Goal: Submit feedback/report problem: Submit feedback/report problem

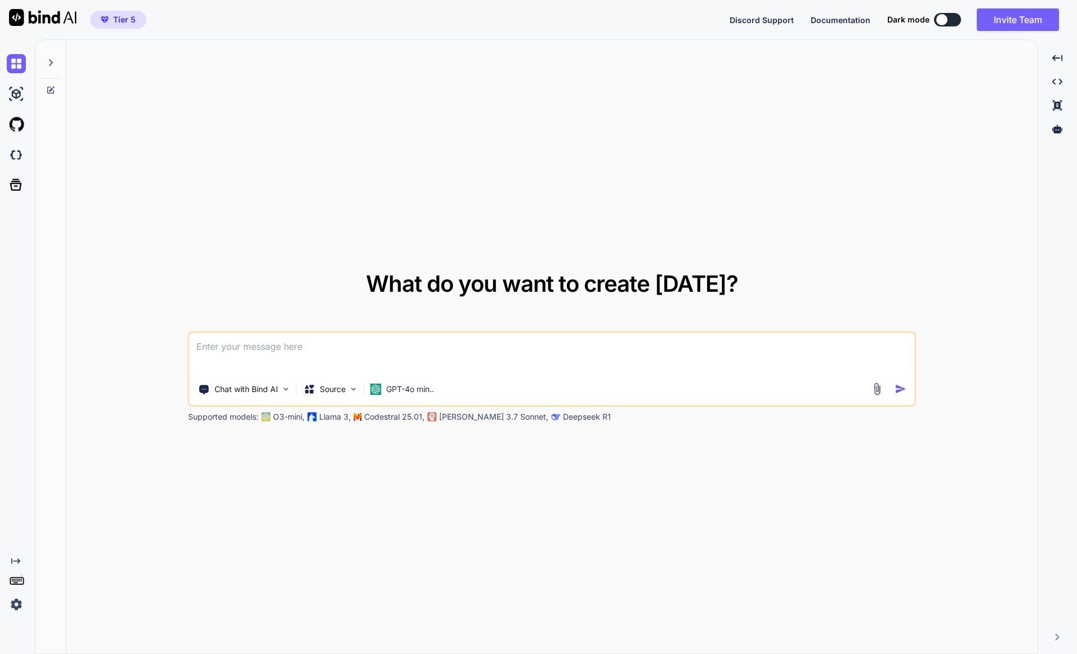
type textarea "x"
click at [17, 158] on img at bounding box center [16, 154] width 19 height 19
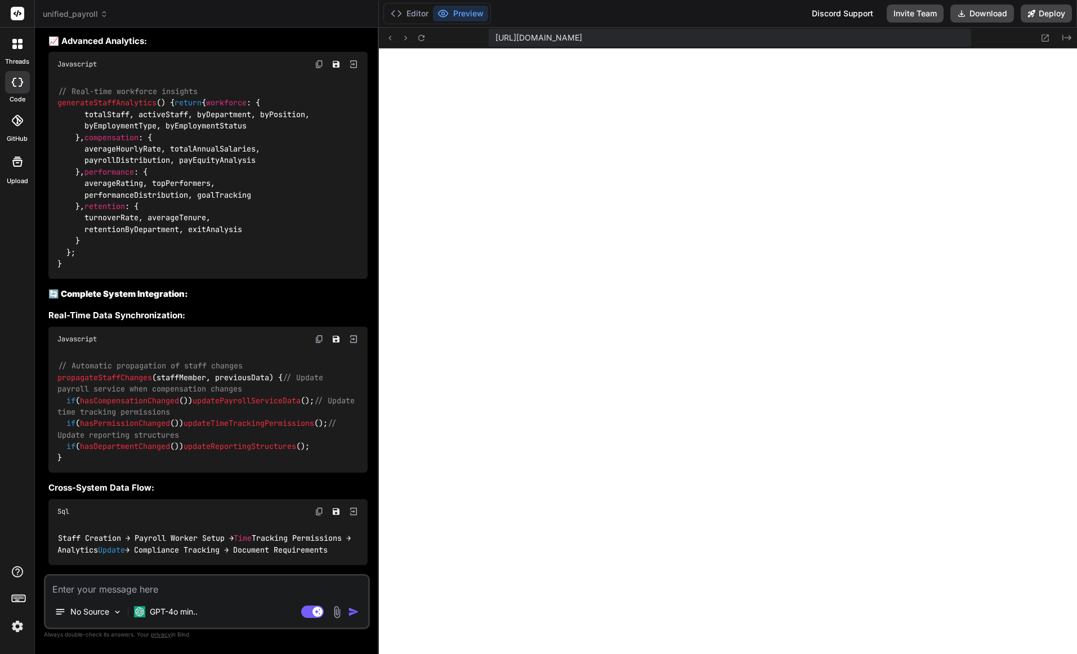
scroll to position [10567, 0]
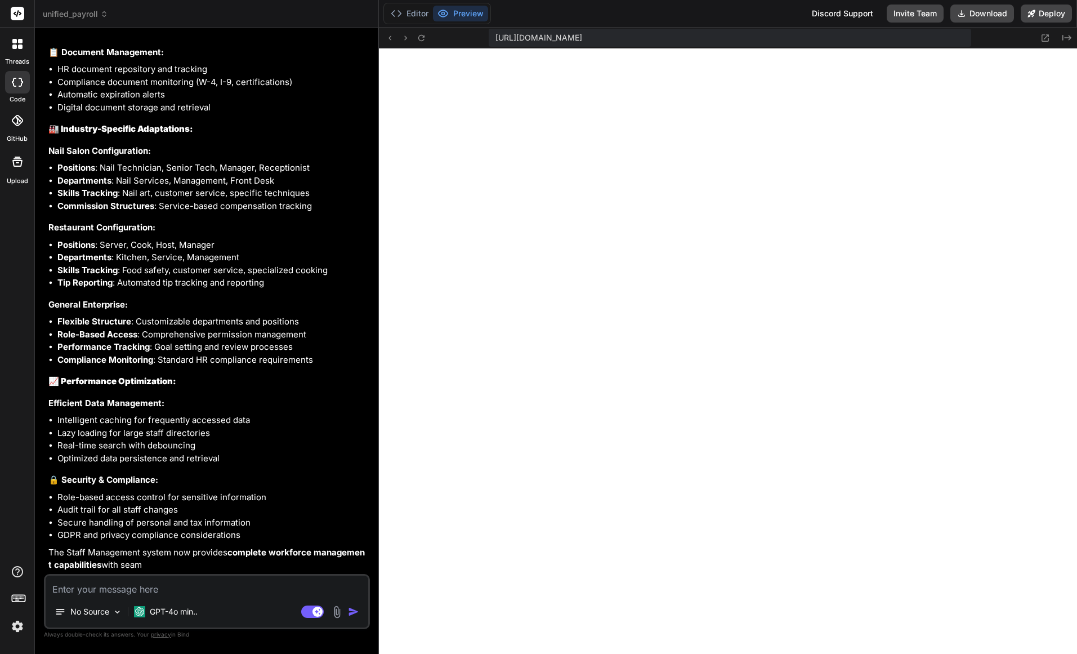
click at [582, 41] on span "https://u3uk0f35zsjjbn9cprh6fq9h0p4tm2-wnxx--3000--96435430.local-corp.webconta…" at bounding box center [539, 37] width 87 height 11
drag, startPoint x: 867, startPoint y: 37, endPoint x: 494, endPoint y: 38, distance: 373.3
click at [494, 38] on div "https://u3uk0f35zsjjbn9cprh6fq9h0p4tm2-wnxx--3000--96435430.local-corp.webconta…" at bounding box center [730, 38] width 483 height 18
copy span "https://u3uk0f35zsjjbn9cprh6fq9h0p4tm2-wnxx--3000--96435430.local-corp.webconta…"
click at [126, 591] on textarea at bounding box center [207, 585] width 323 height 20
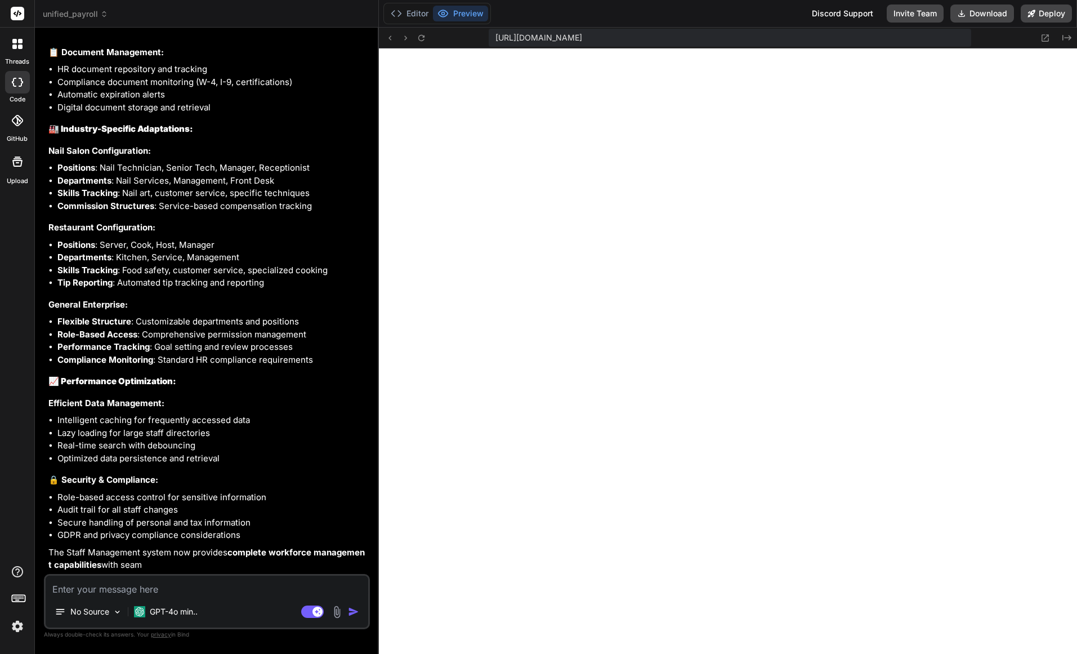
type textarea "x"
type textarea "A"
type textarea "x"
type textarea "An"
type textarea "x"
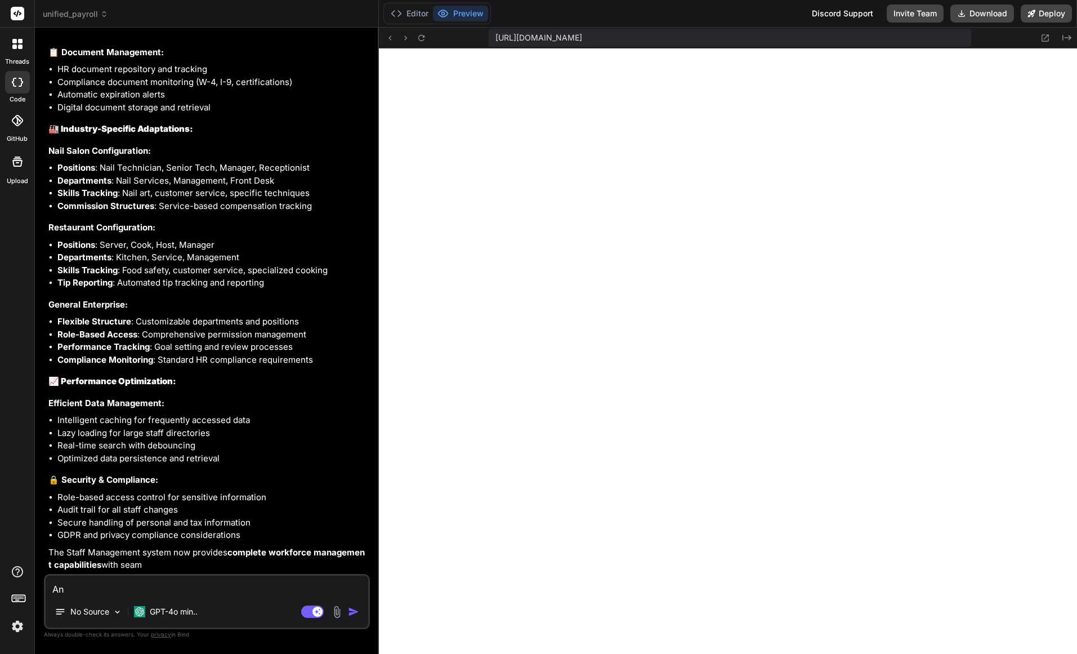
type textarea "Ana"
type textarea "x"
type textarea "Anal"
type textarea "x"
type textarea "Analu"
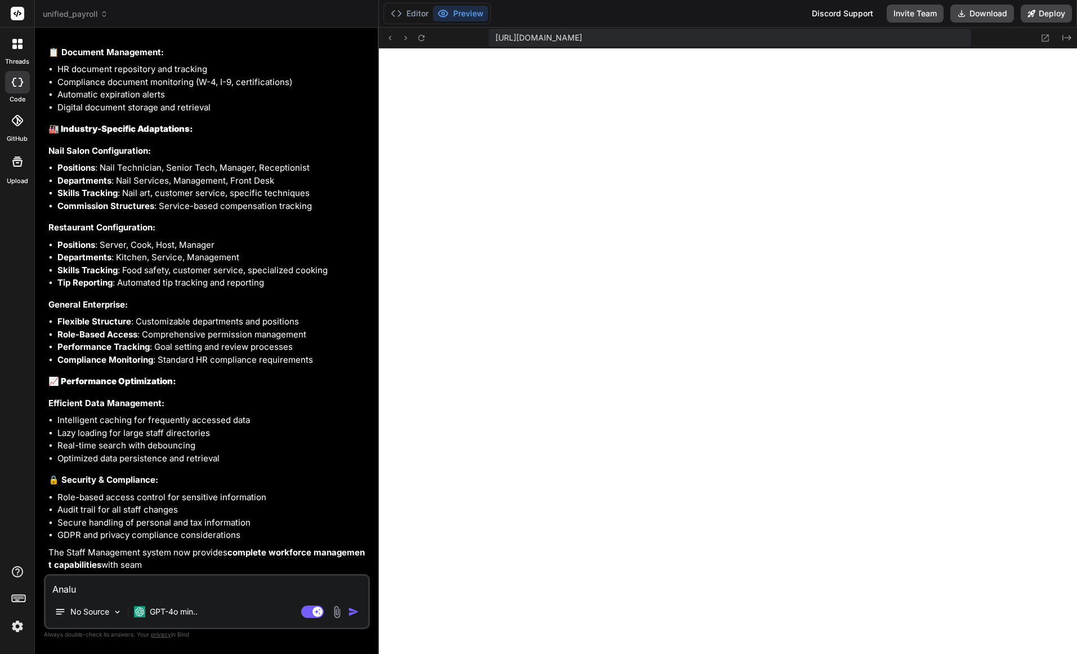
type textarea "x"
type textarea "Anal"
type textarea "x"
type textarea "Analy"
type textarea "x"
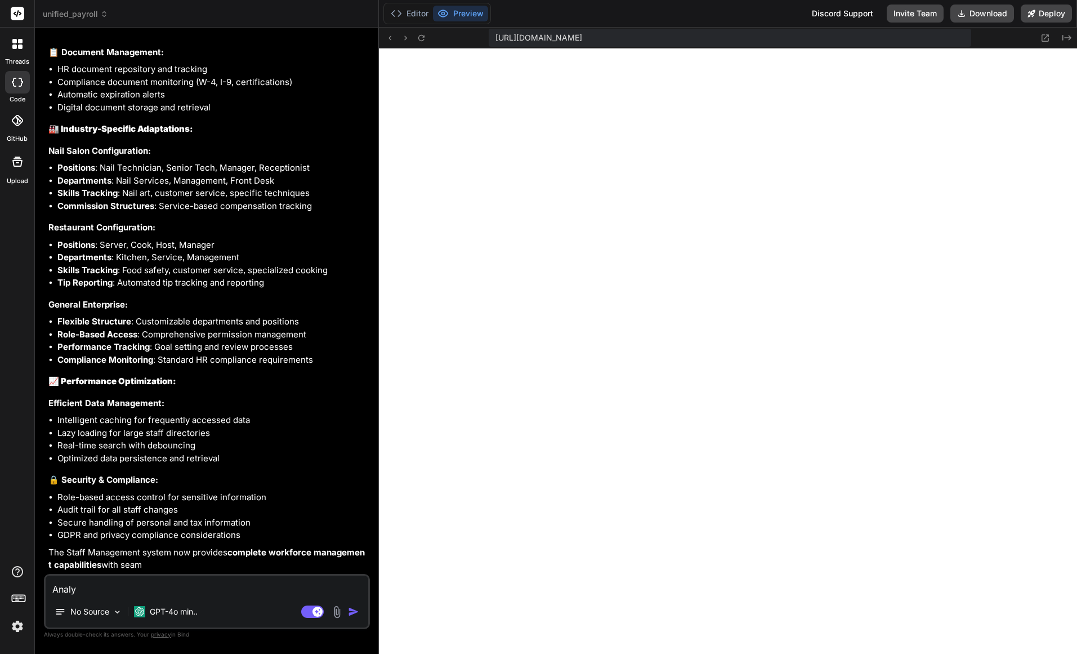
type textarea "Analys"
type textarea "x"
type textarea "Analysi"
type textarea "x"
type textarea "Analysis"
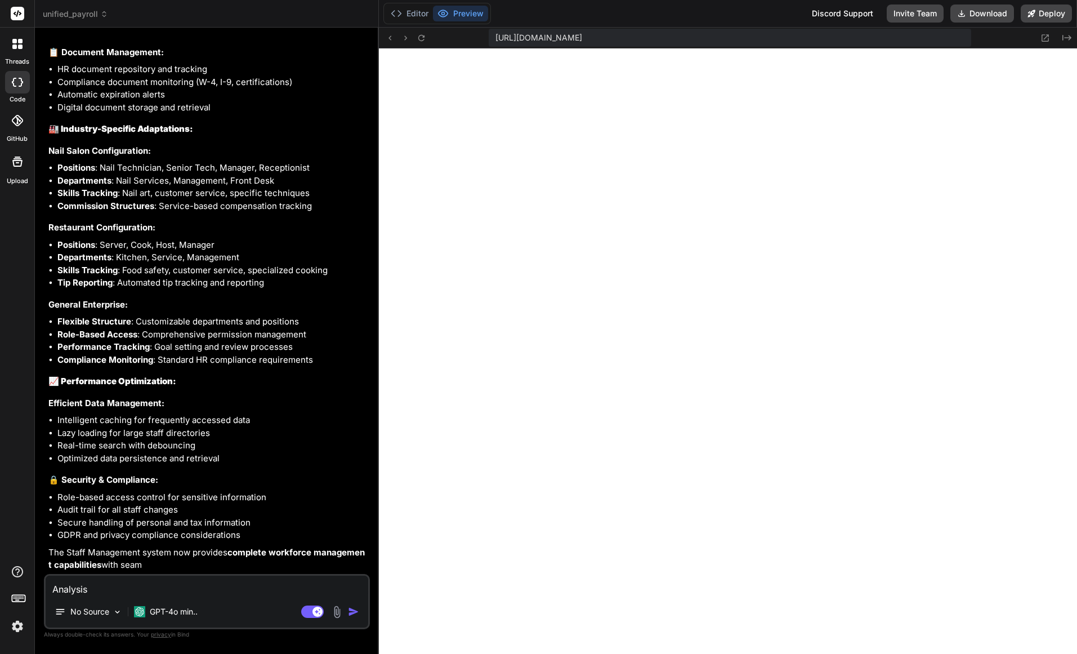
type textarea "x"
type textarea "Analysis"
type textarea "x"
type textarea "Analysis th"
type textarea "x"
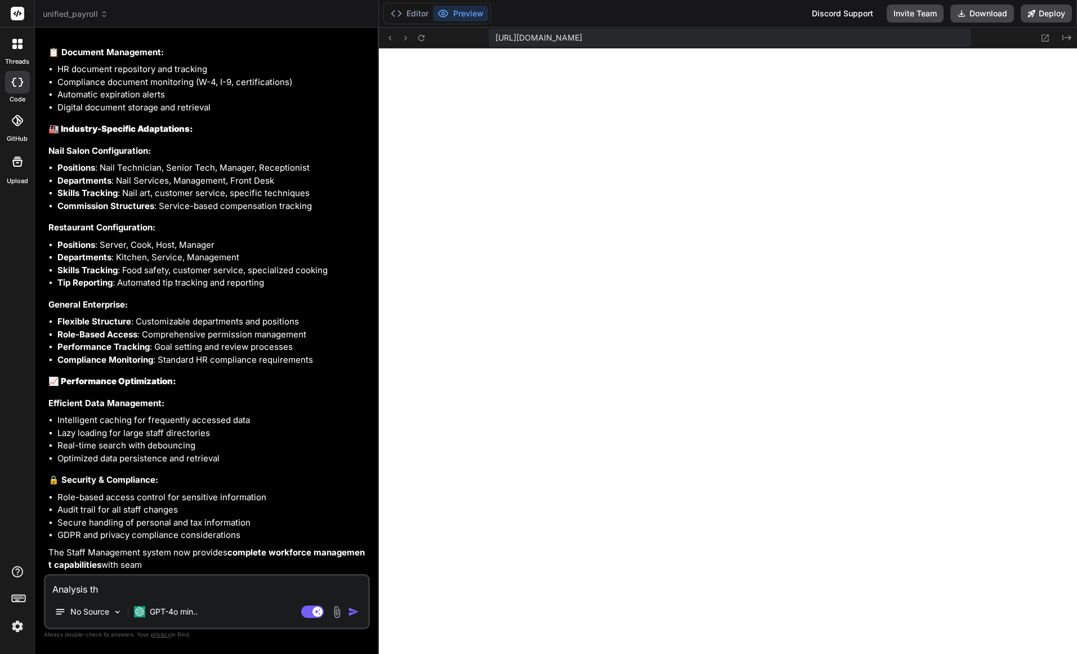
type textarea "Analysis thi"
type textarea "x"
type textarea "Analysis this"
type textarea "x"
type textarea "Analysis this"
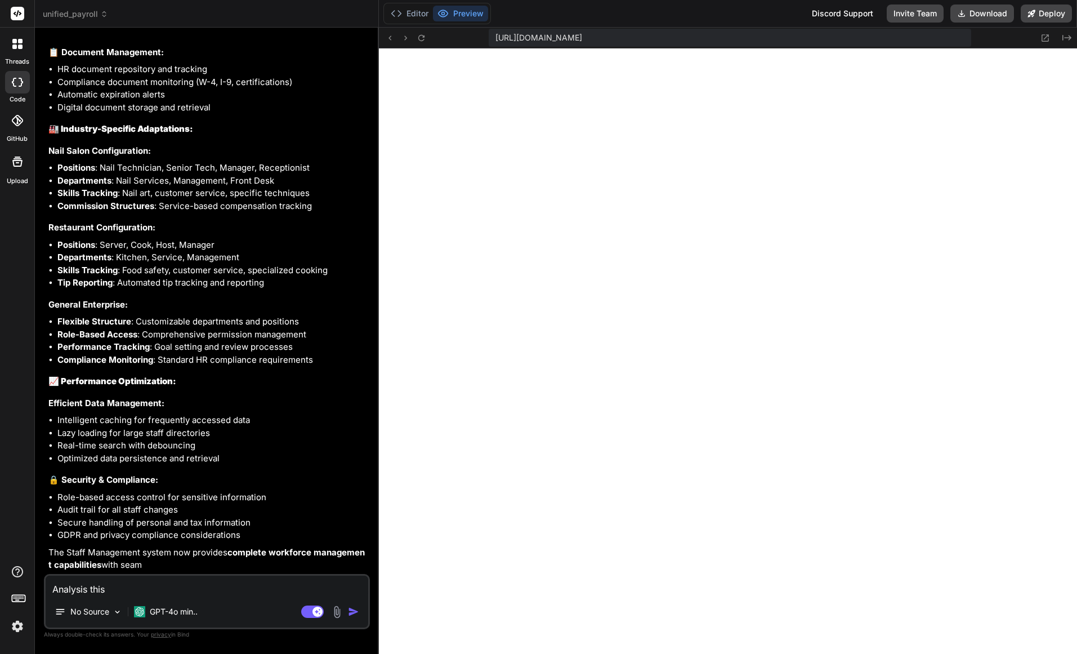
type textarea "x"
type textarea "Analysis this c"
type textarea "x"
type textarea "Analysis this cu"
type textarea "x"
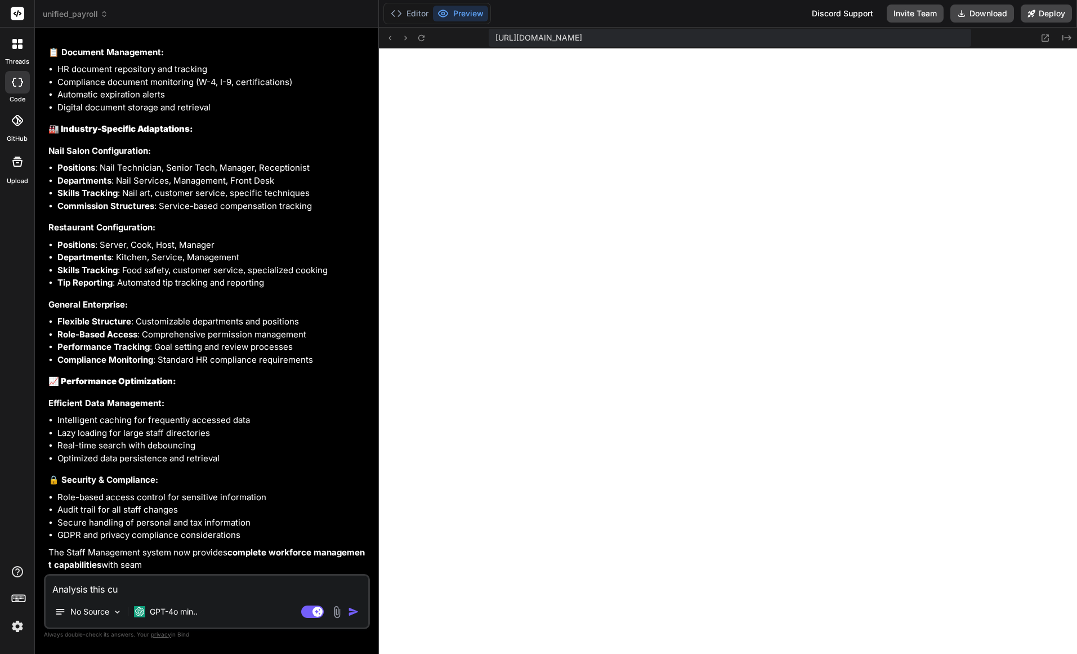
type textarea "Analysis this cur"
type textarea "x"
type textarea "Analysis this curr"
type textarea "x"
type textarea "Analysis this curre"
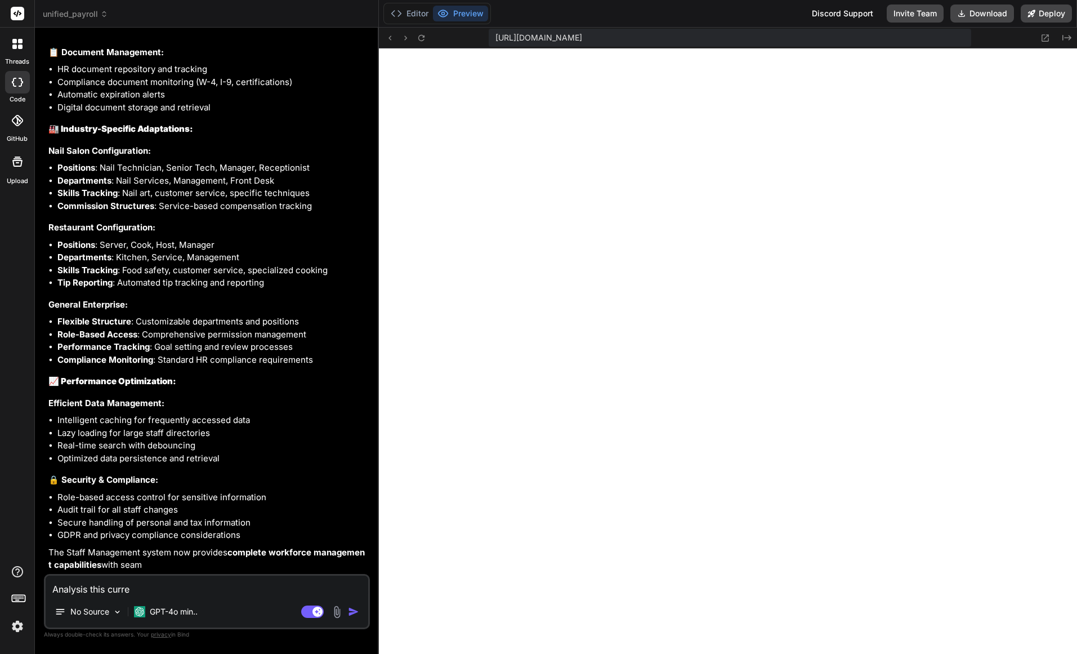
type textarea "x"
type textarea "Analysis this curren"
type textarea "x"
type textarea "Analysis this current"
type textarea "x"
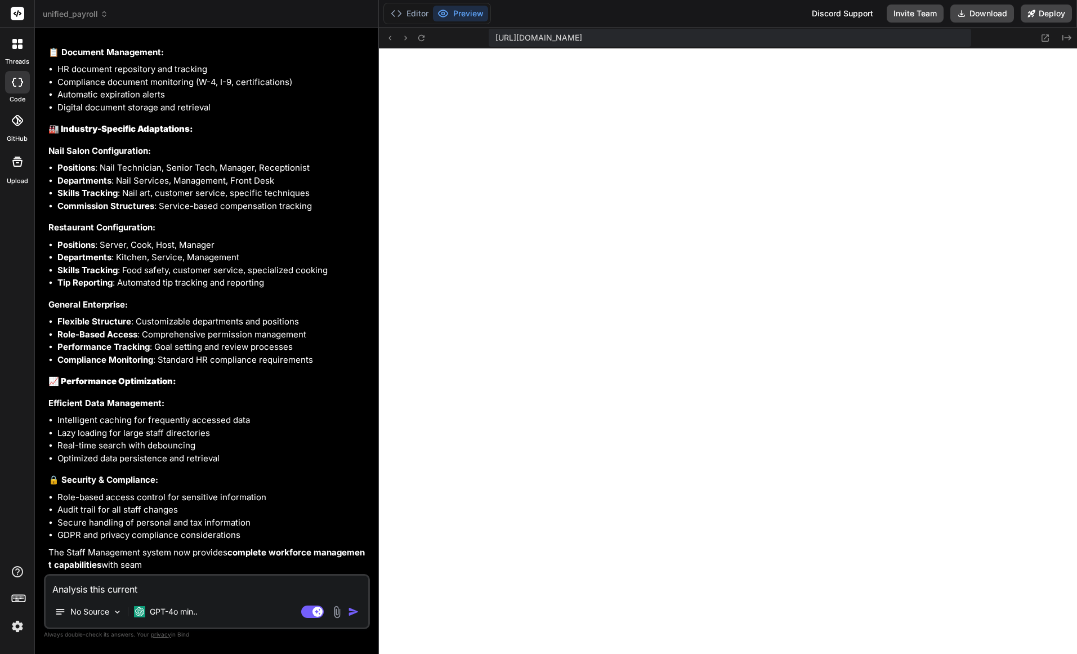
type textarea "Analysis this current"
type textarea "x"
type textarea "Analysis this current e"
type textarea "x"
type textarea "Analysis this current er"
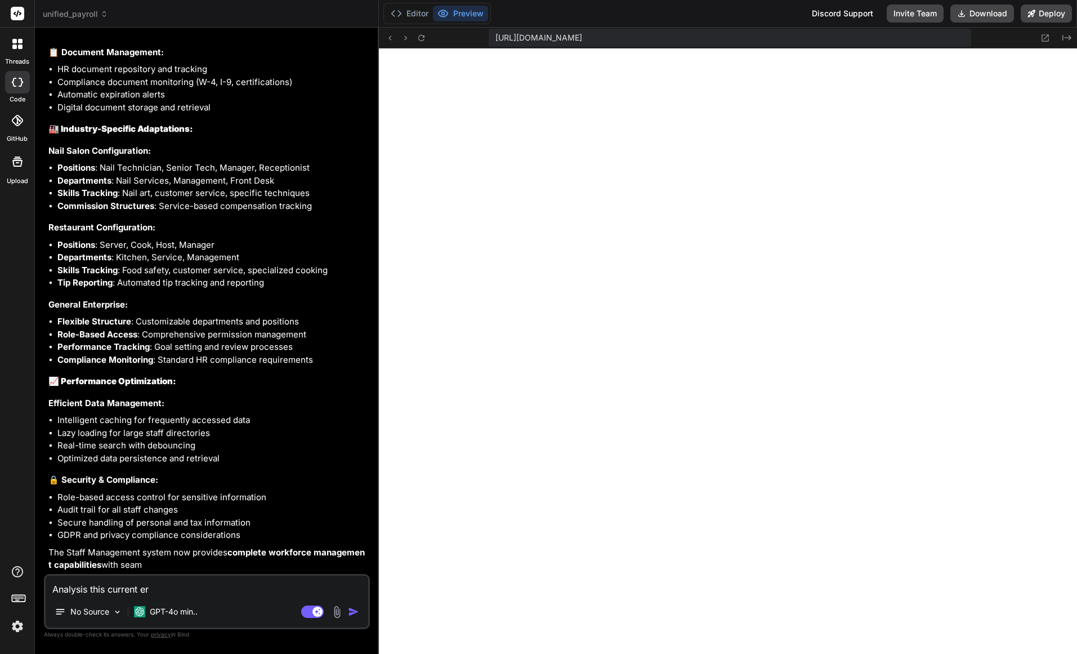
type textarea "x"
type textarea "Analysis this current err"
type textarea "x"
type textarea "Analysis this current erro"
type textarea "x"
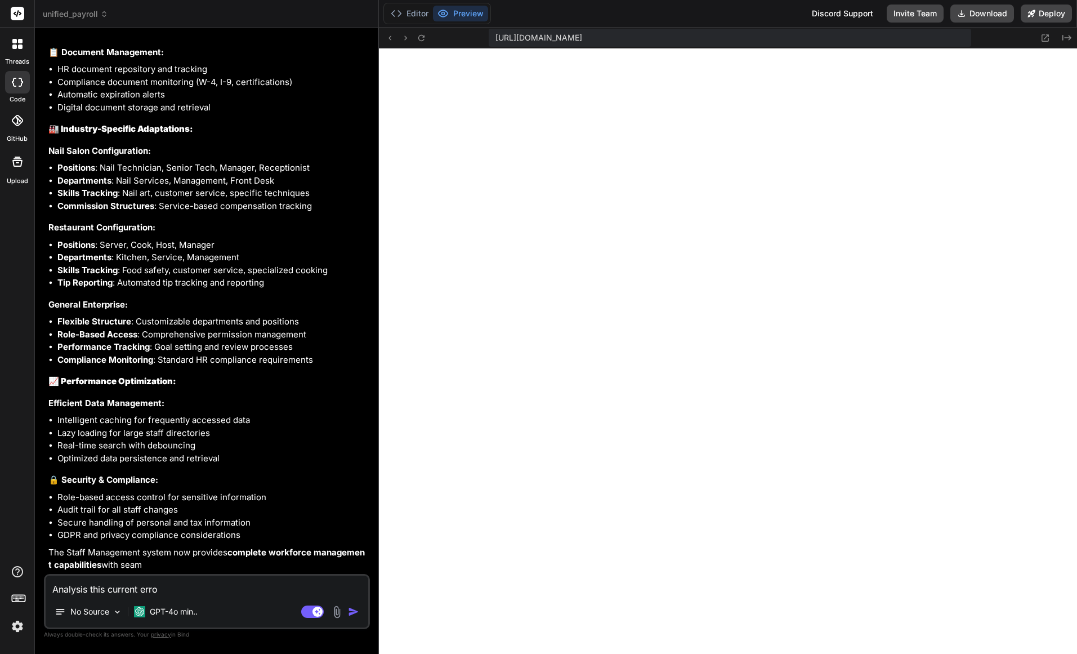
type textarea "Analysis this current error"
type textarea "x"
type textarea "Analysis this current error"
type textarea "x"
type textarea "Analysis this current error ""
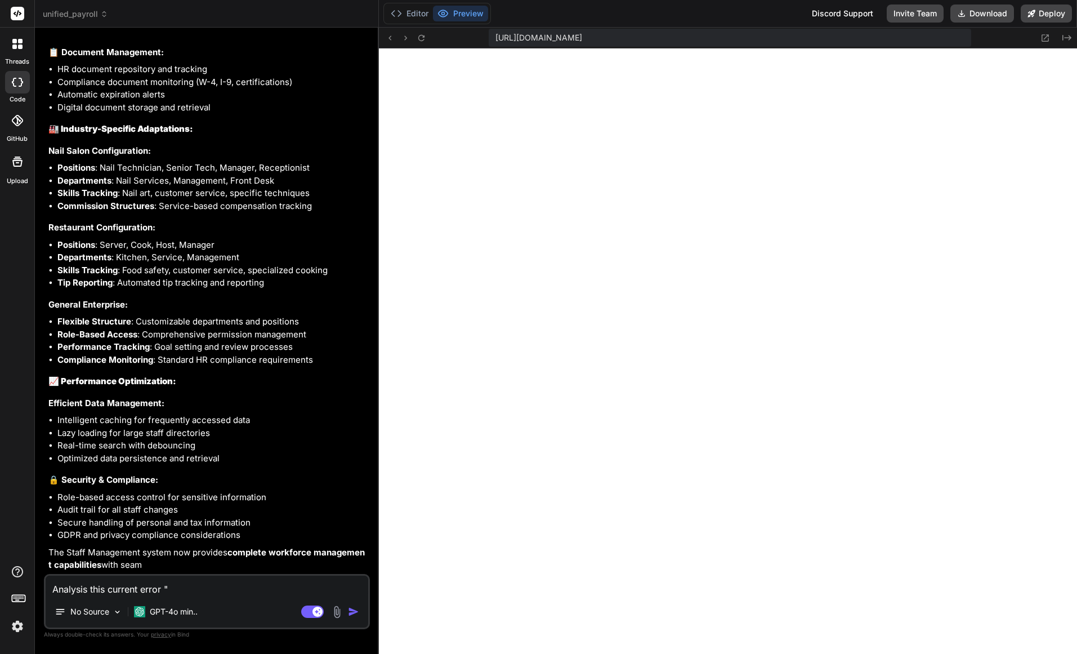
type textarea "x"
type textarea "Analysis this current error ""
type textarea "x"
type textarea "Analysis this current error ""
type textarea "x"
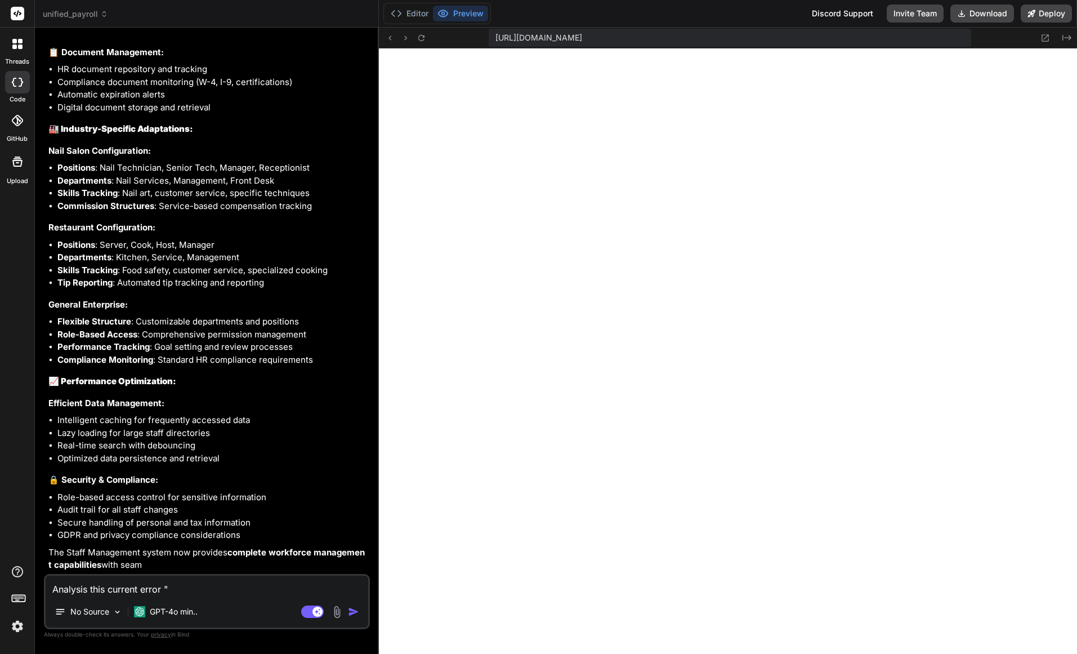
type textarea "Analysis this current error ""
type textarea "x"
type textarea "Analysis this current error " ""
type textarea "x"
type textarea "Analysis this current error " ""
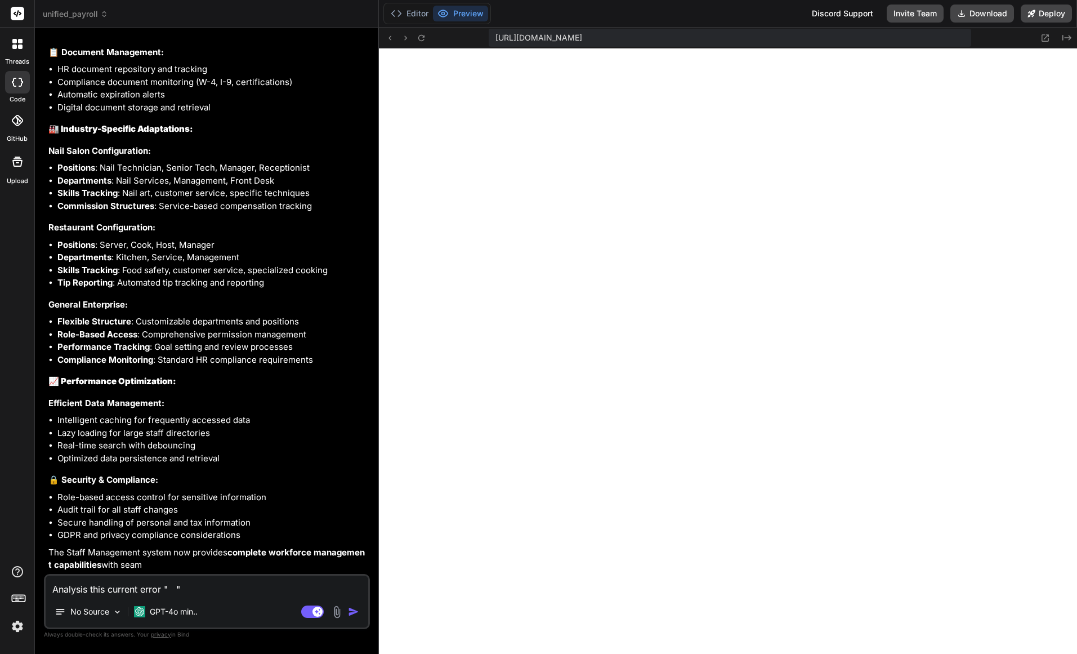
paste textarea "https://u3uk0f35zsjjbn9cprh6fq9h0p4tm2-wnxx--3000--96435430.local-corp.webconta…"
type textarea "x"
type textarea "Analysis this current error " " https://u3uk0f35zsjjbn9cprh6fq9h0p4tm2-wnxx--30…"
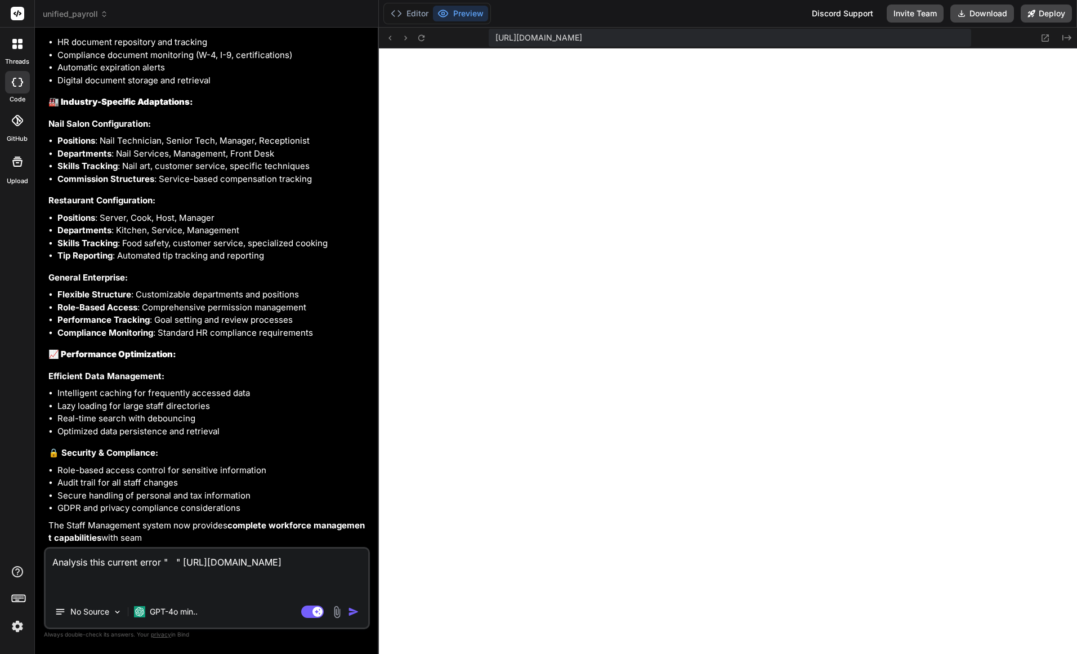
click at [210, 556] on textarea "Analysis this current error " " https://u3uk0f35zsjjbn9cprh6fq9h0p4tm2-wnxx--30…" at bounding box center [207, 571] width 323 height 47
type textarea "x"
type textarea "Analysis this current error " " ahttps://u3uk0f35zsjjbn9cprh6fq9h0p4tm2-wnxx--3…"
type textarea "x"
type textarea "Analysis this current error " " athttps://u3uk0f35zsjjbn9cprh6fq9h0p4tm2-wnxx--…"
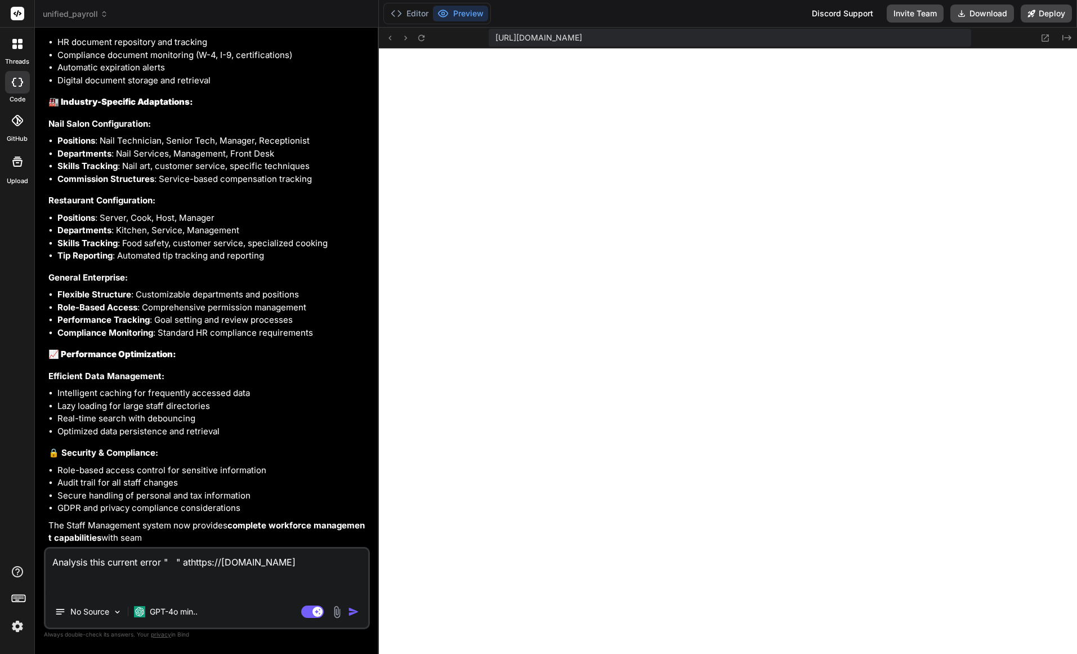
type textarea "x"
type textarea "Analysis this current error " " at https://u3uk0f35zsjjbn9cprh6fq9h0p4tm2-wnxx-…"
type textarea "x"
type textarea "Analysis this current error " " at "https://u3uk0f35zsjjbn9cprh6fq9h0p4tm2-wnxx…"
type textarea "x"
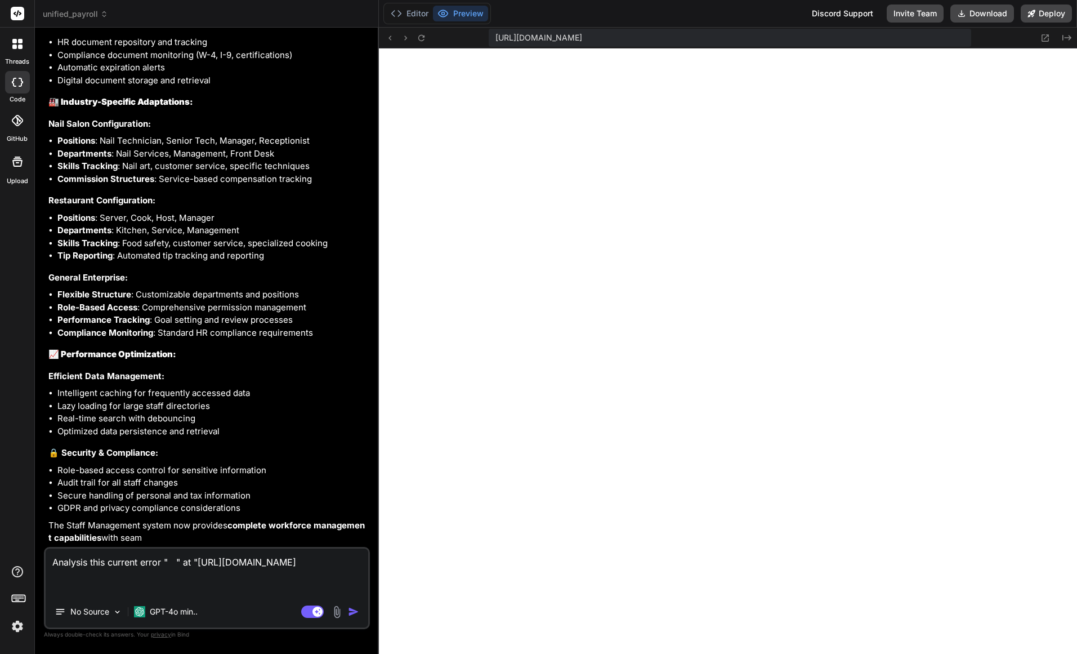
type textarea "Analysis this current error " " at " https://u3uk0f35zsjjbn9cprh6fq9h0p4tm2-wnx…"
type textarea "x"
type textarea "Analysis this current error " " at " Chttps://u3uk0f35zsjjbn9cprh6fq9h0p4tm2-wn…"
type textarea "x"
type textarea "Analysis this current error " " at " Cohttps://u3uk0f35zsjjbn9cprh6fq9h0p4tm2-w…"
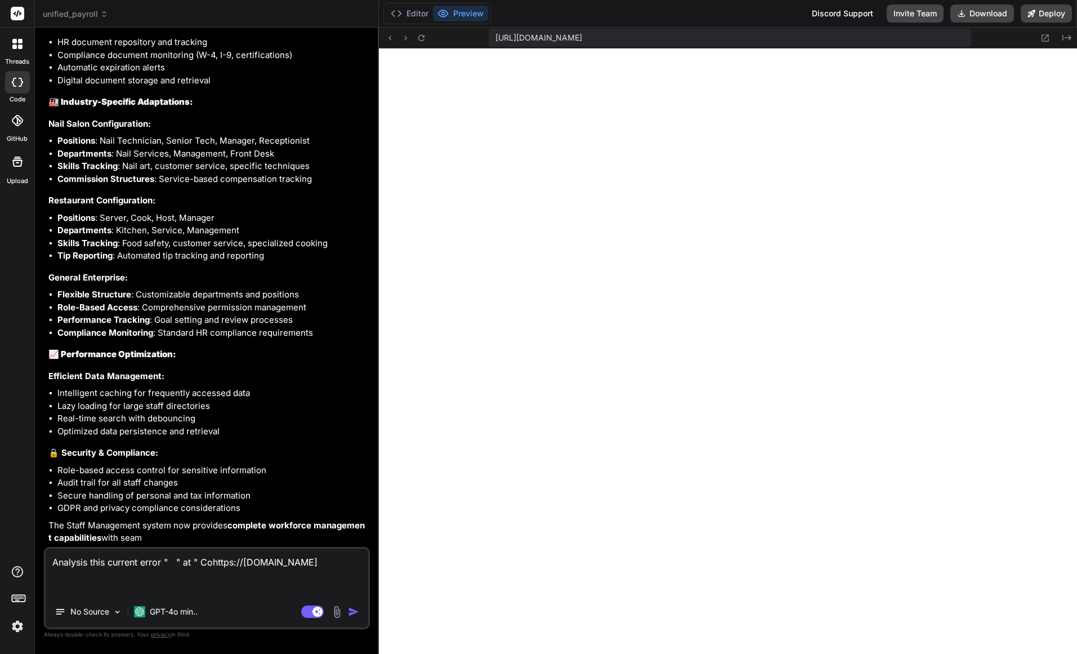
type textarea "x"
type textarea "Analysis this current error " " at " Comhttps://u3uk0f35zsjjbn9cprh6fq9h0p4tm2-…"
type textarea "x"
type textarea "Analysis this current error " " at " Comphttps://u3uk0f35zsjjbn9cprh6fq9h0p4tm2…"
type textarea "x"
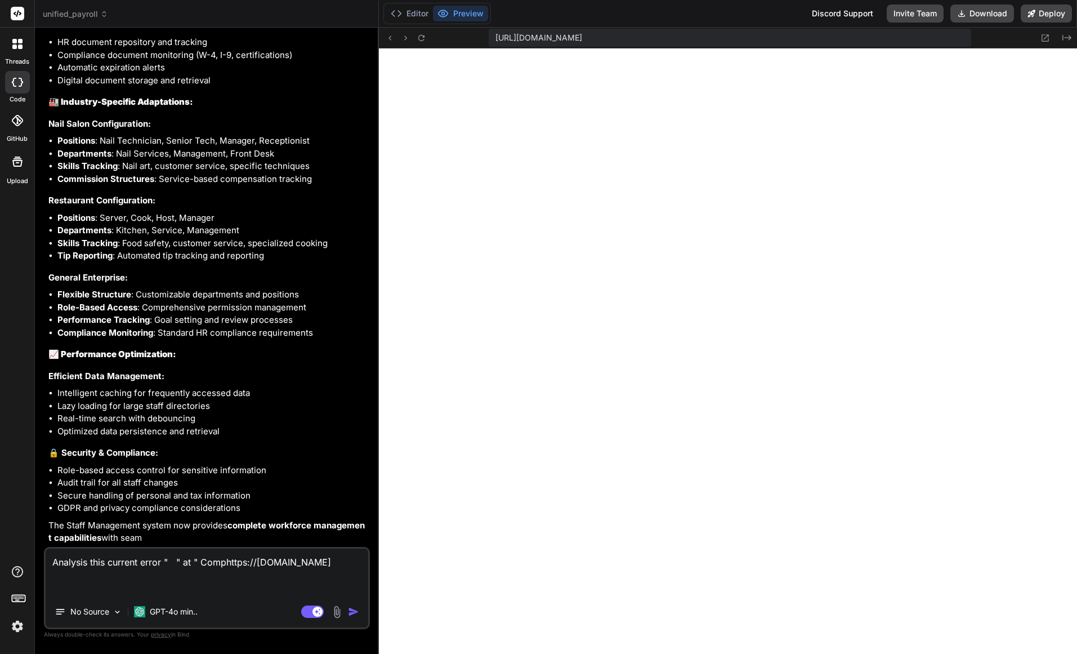
type textarea "Analysis this current error " " at " Complhttps://u3uk0f35zsjjbn9cprh6fq9h0p4tm…"
type textarea "x"
type textarea "Analysis this current error " " at " Complihttps://u3uk0f35zsjjbn9cprh6fq9h0p4t…"
type textarea "x"
type textarea "Analysis this current error " " at " Compliahttps://u3uk0f35zsjjbn9cprh6fq9h0p4…"
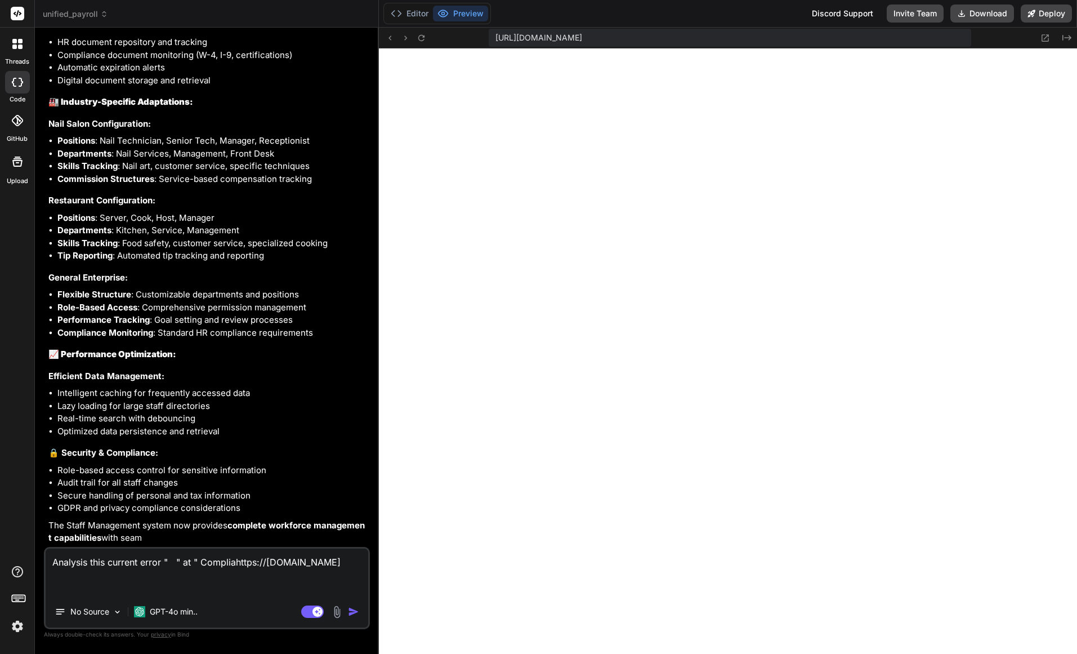
type textarea "x"
type textarea "Analysis this current error " " at " Complianhttps://u3uk0f35zsjjbn9cprh6fq9h0p…"
type textarea "x"
type textarea "Analysis this current error " " at " Complianchttps://u3uk0f35zsjjbn9cprh6fq9h0…"
type textarea "x"
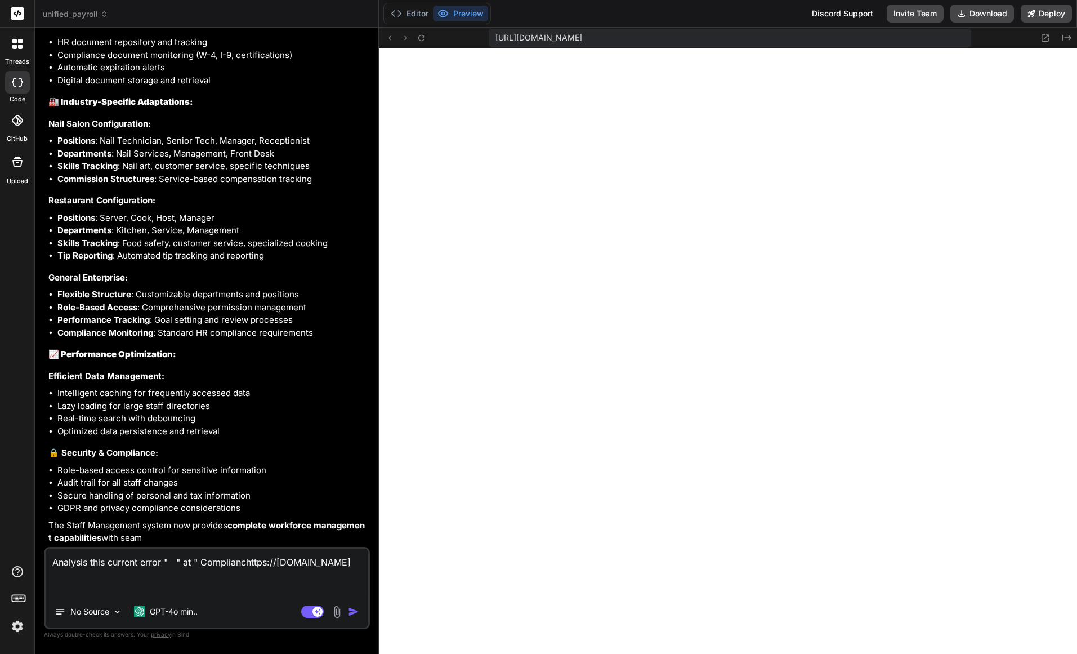
type textarea "Analysis this current error " " at " Compliancehttps://u3uk0f35zsjjbn9cprh6fq9h…"
type textarea "x"
type textarea "Analysis this current error " " at " Compliance"https://u3uk0f35zsjjbn9cprh6fq9…"
type textarea "x"
type textarea "Analysis this current error " " at " Compliance" https://u3uk0f35zsjjbn9cprh6fq…"
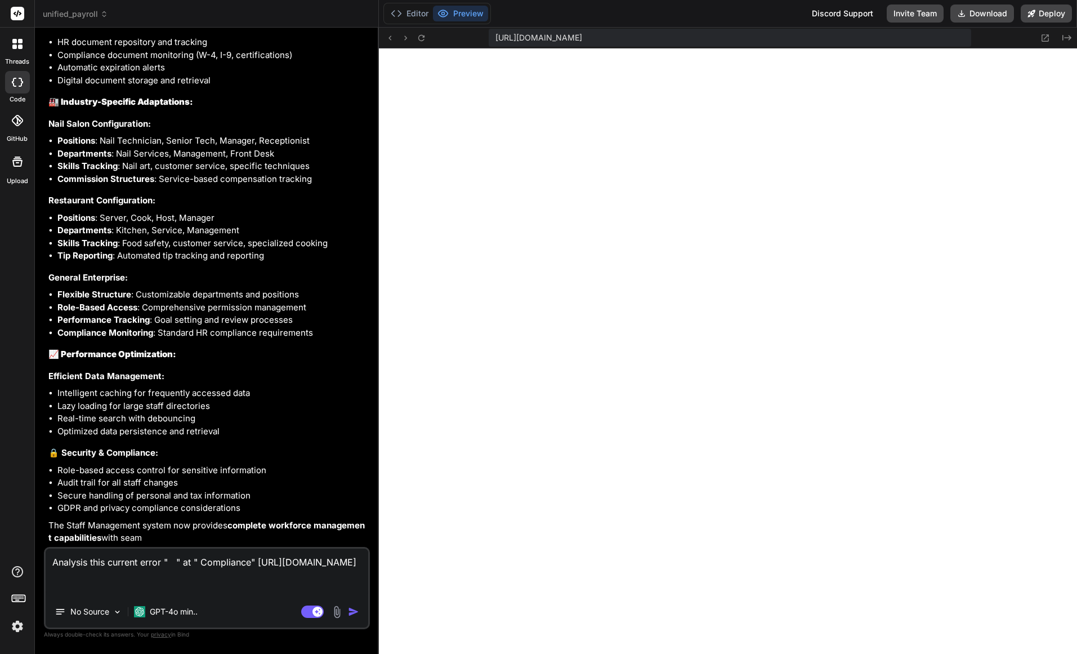
type textarea "x"
type textarea "Analysis this current error " " at " Compliance" nhttps://u3uk0f35zsjjbn9cprh6f…"
type textarea "x"
type textarea "Analysis this current error " " at " Compliance" nahttps://u3uk0f35zsjjbn9cprh6…"
type textarea "x"
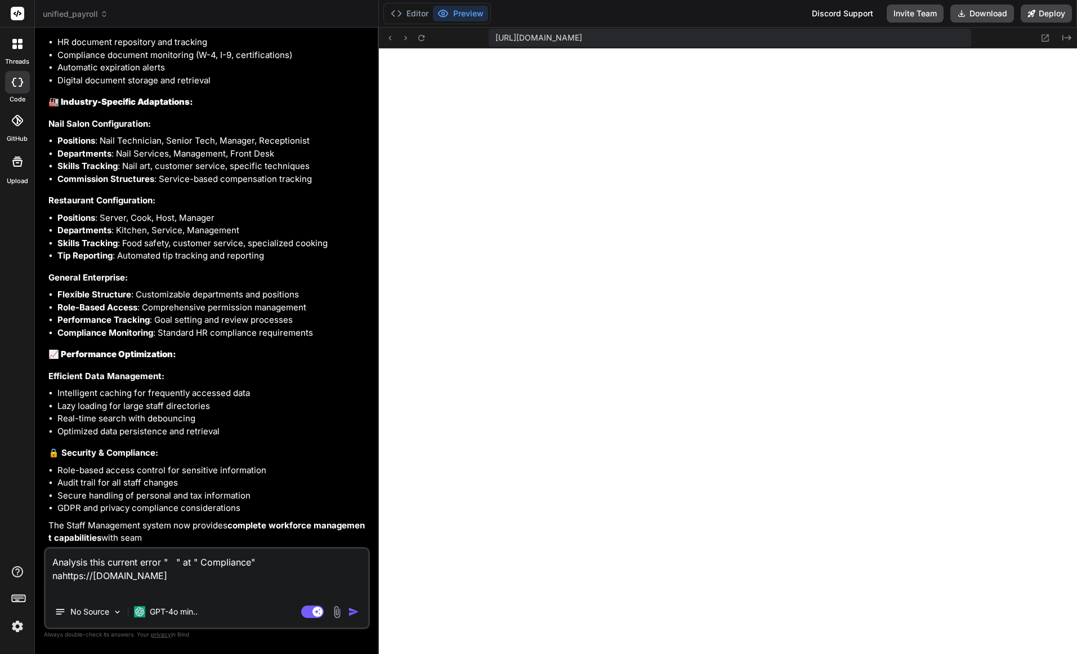
type textarea "Analysis this current error " " at " Compliance" navhttps://u3uk0f35zsjjbn9cprh…"
type textarea "x"
type textarea "Analysis this current error " " at " Compliance" navihttps://u3uk0f35zsjjbn9cpr…"
type textarea "x"
type textarea "Analysis this current error " " at " Compliance" navighttps://u3uk0f35zsjjbn9cp…"
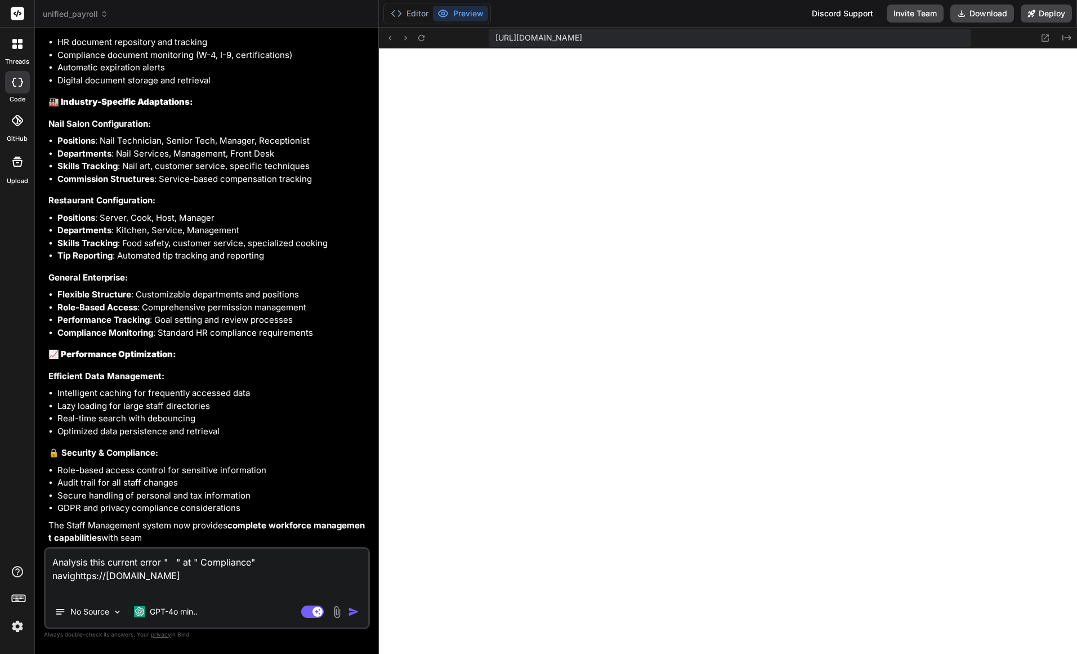
type textarea "x"
type textarea "Analysis this current error " " at " Compliance" navigahttps://u3uk0f35zsjjbn9c…"
type textarea "x"
type textarea "Analysis this current error " " at " Compliance" navigathttps://u3uk0f35zsjjbn9…"
type textarea "x"
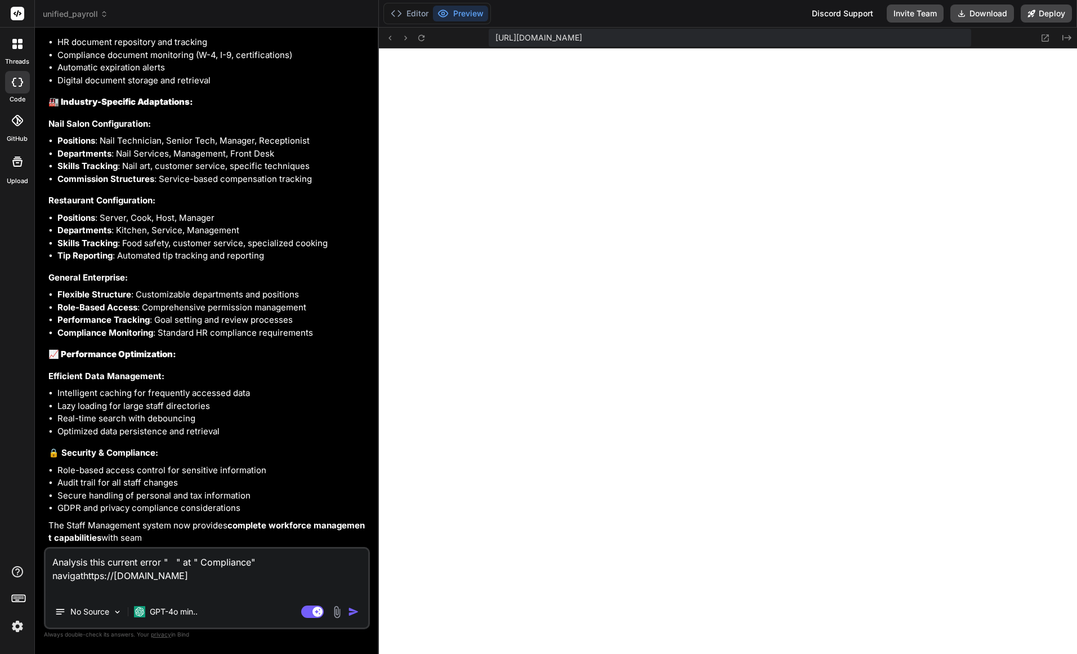
type textarea "Analysis this current error " " at " Compliance" navigatihttps://u3uk0f35zsjjbn…"
type textarea "x"
type textarea "Analysis this current error " " at " Compliance" navigatiohttps://u3uk0f35zsjjb…"
type textarea "x"
type textarea "Analysis this current error " " at " Compliance" navigationhttps://u3uk0f35zsjj…"
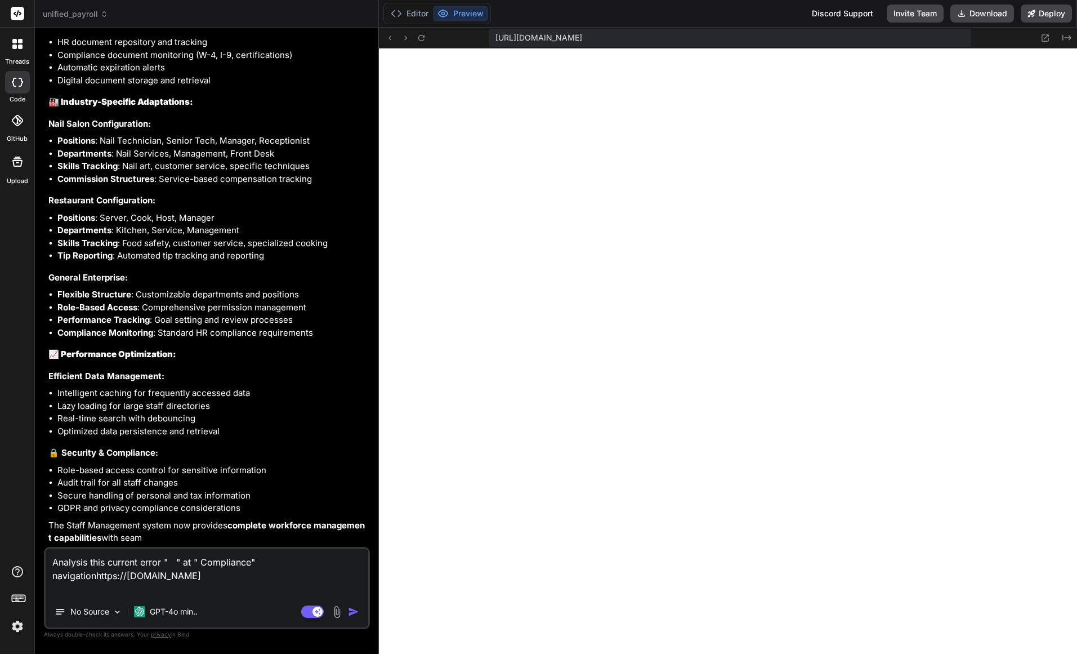
type textarea "x"
type textarea "Analysis this current error " " at " Compliance" navigation https://u3uk0f35zsj…"
type textarea "x"
type textarea "Analysis this current error " " at " Compliance" navigation mhttps://u3uk0f35zs…"
type textarea "x"
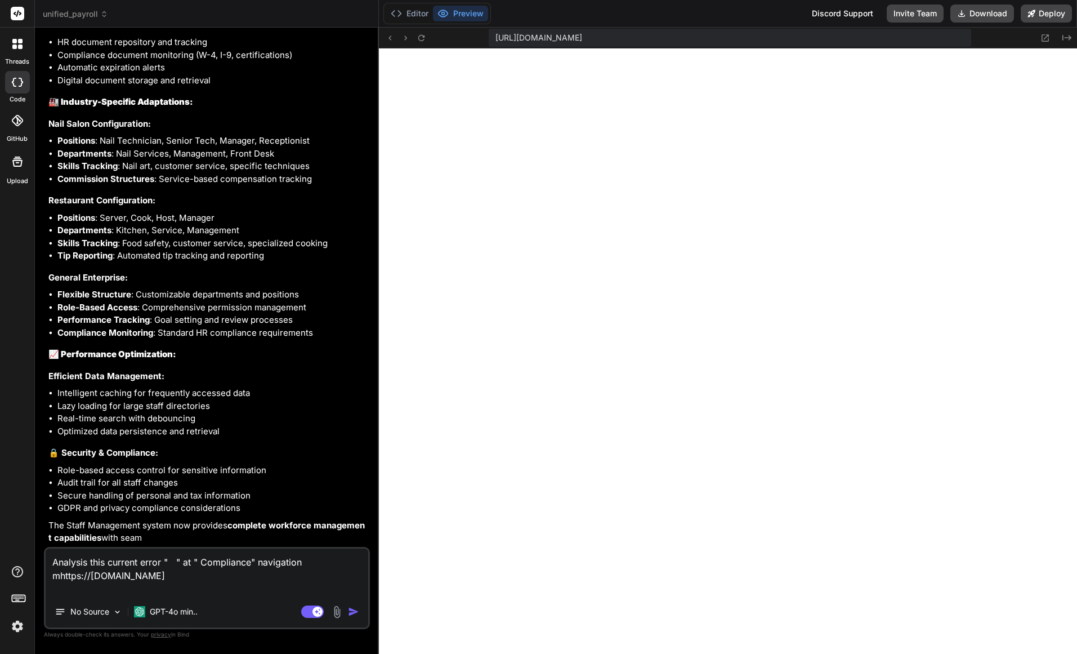
type textarea "Analysis this current error " " at " Compliance" navigation mehttps://u3uk0f35z…"
type textarea "x"
type textarea "Analysis this current error " " at " Compliance" navigation menhttps://u3uk0f35…"
type textarea "x"
type textarea "Analysis this current error " " at " Compliance" navigation menehttps://u3uk0f3…"
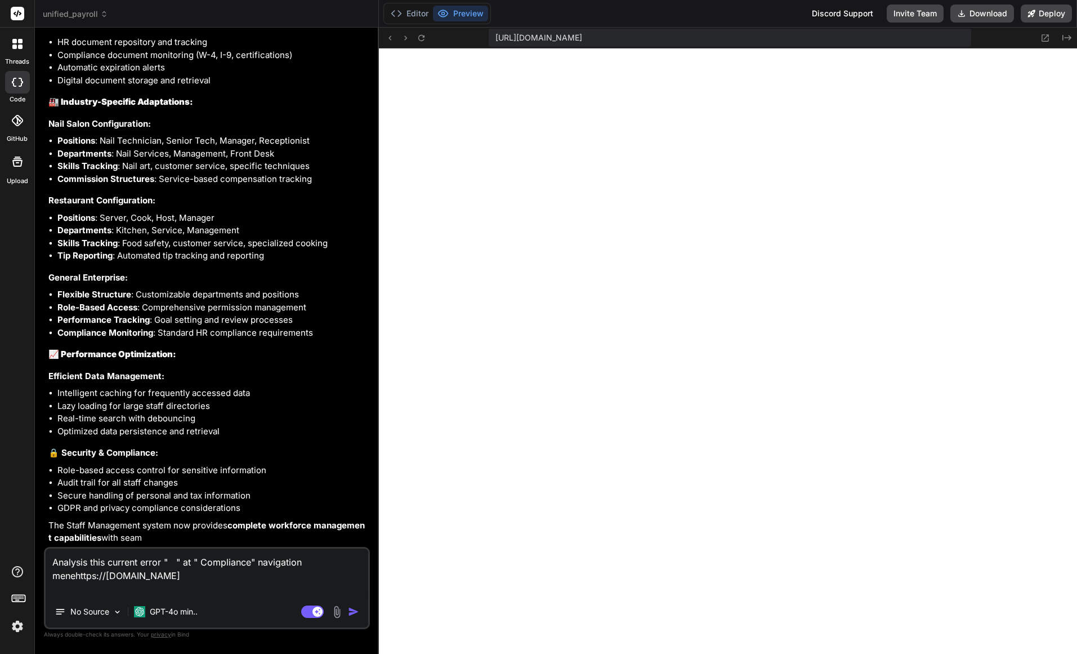
type textarea "x"
type textarea "Analysis this current error " " at " Compliance" navigation mene https://u3uk0f…"
type textarea "x"
type textarea "Analysis this current error " " at " Compliance" navigation mene ahttps://u3uk0…"
type textarea "x"
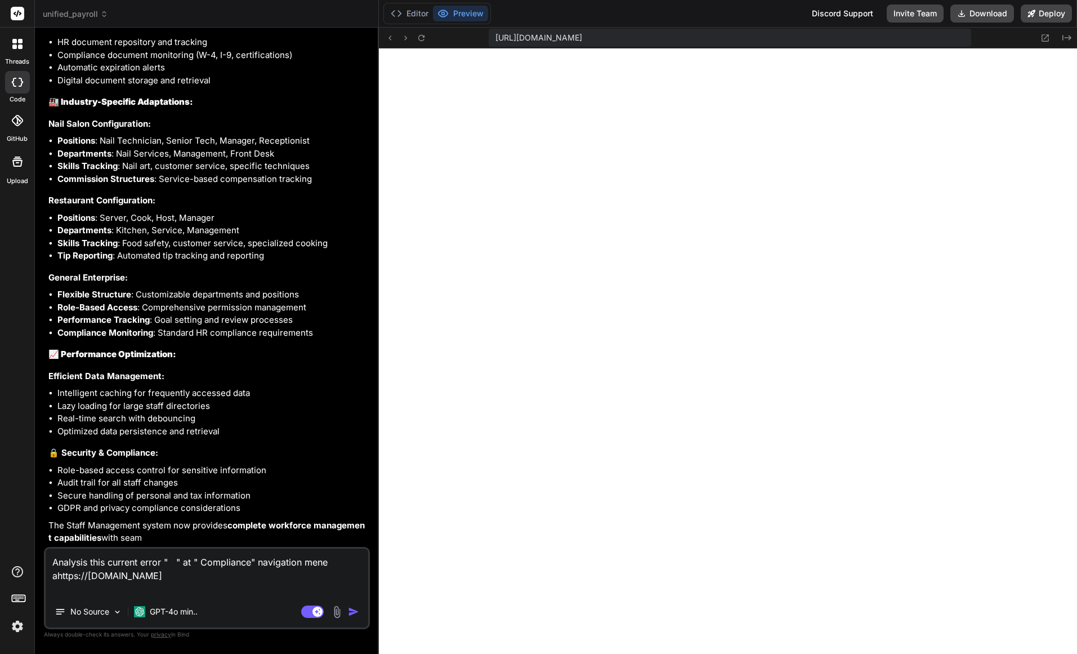
type textarea "Analysis this current error " " at " Compliance" navigation mene athttps://u3uk…"
type textarea "x"
type textarea "Analysis this current error " " at " Compliance" navigation mene at https://u3u…"
type textarea "x"
type textarea "Analysis this current error " " at " Compliance" navigation mene at "https://u3…"
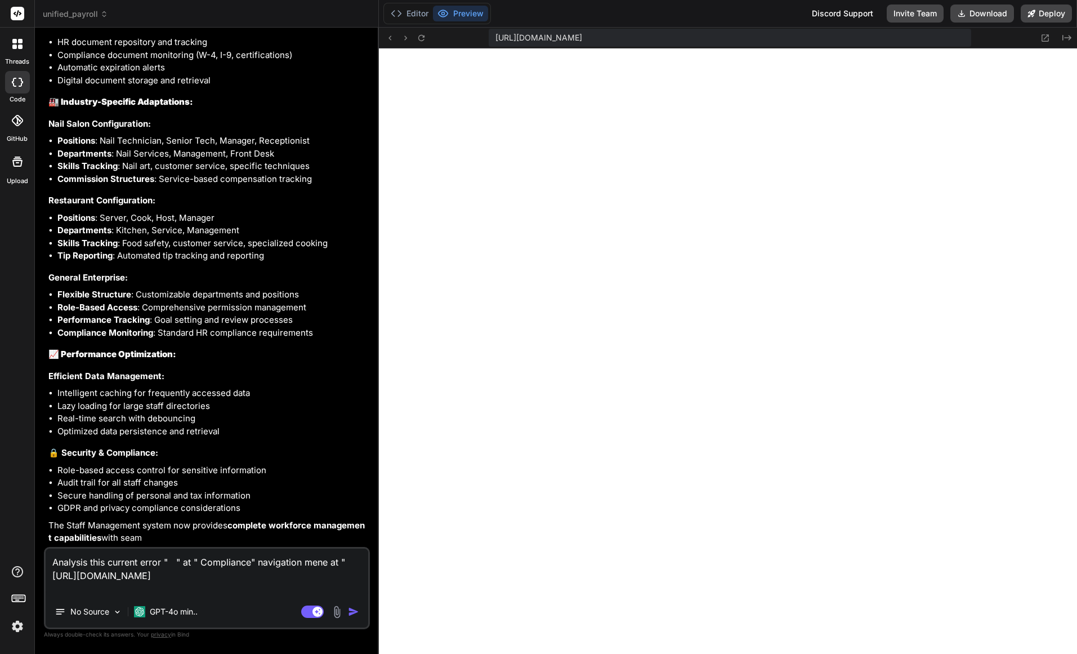
type textarea "x"
type textarea "Analysis this current error " " at " Compliance" navigation mene at " https://u…"
click at [257, 592] on textarea "Analysis this current error " " at " Compliance" navigation mene at " https://u…" at bounding box center [207, 571] width 323 height 47
type textarea "x"
type textarea "Analysis this current error " " at " Compliance" navigation mene at " https://u…"
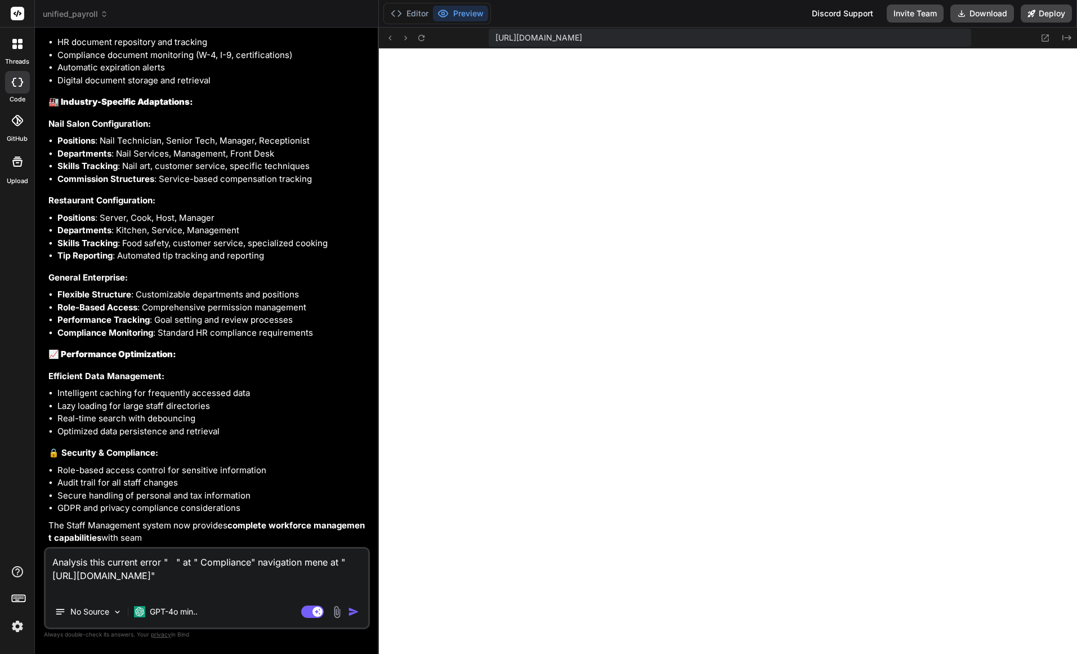
drag, startPoint x: 90, startPoint y: 562, endPoint x: 100, endPoint y: 570, distance: 13.2
click at [90, 563] on textarea "Analysis this current error " " at " Compliance" navigation mene at " https://u…" at bounding box center [207, 571] width 323 height 47
type textarea "x"
type textarea "Analysis athis current error " " at " Compliance" navigation mene at " https://…"
type textarea "x"
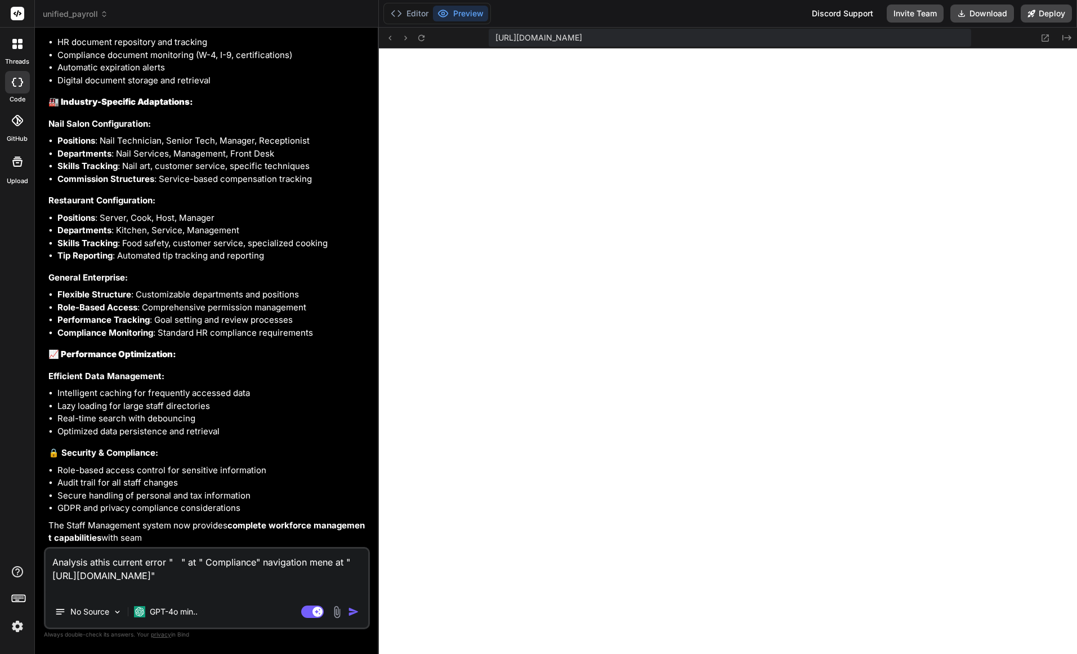
type textarea "Analysis anthis current error " " at " Compliance" navigation mene at " https:/…"
type textarea "x"
type textarea "Analysis andthis current error " " at " Compliance" navigation mene at " https:…"
type textarea "x"
type textarea "Analysis and this current error " " at " Compliance" navigation mene at " https…"
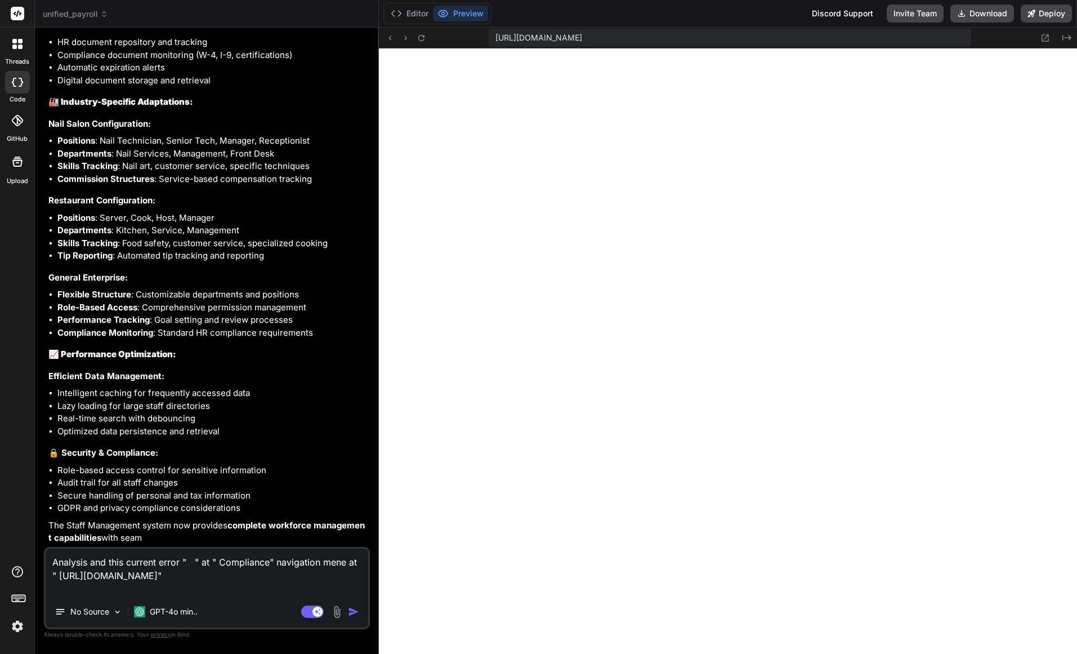
type textarea "x"
type textarea "Analysis and fthis current error " " at " Compliance" navigation mene at " http…"
type textarea "x"
type textarea "Analysis and fithis current error " " at " Compliance" navigation mene at " htt…"
type textarea "x"
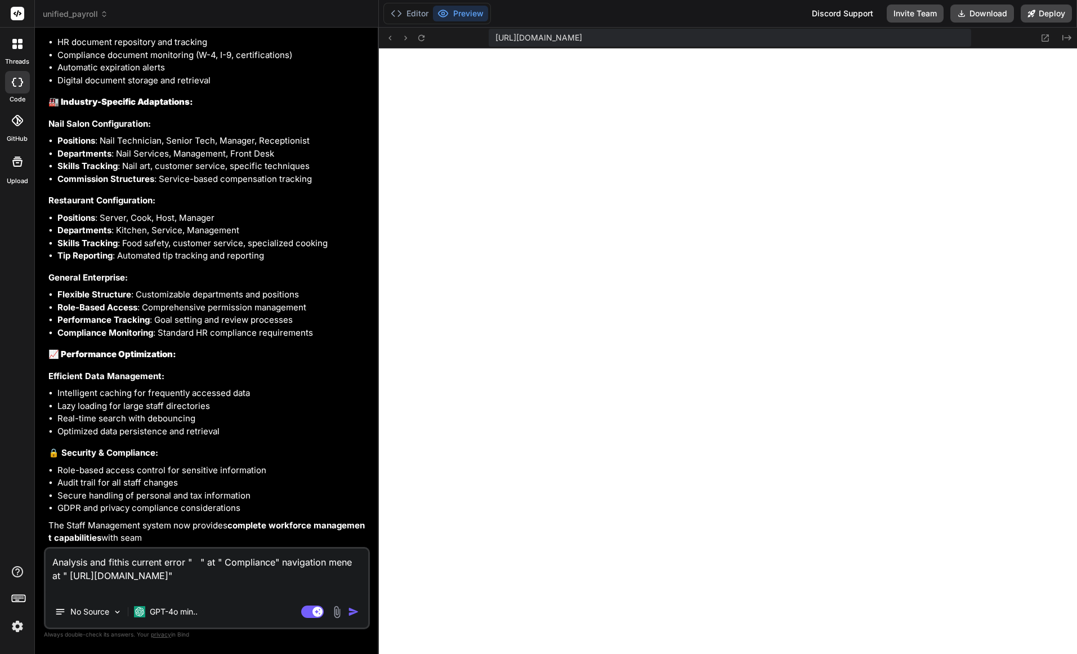
type textarea "Analysis and fixthis current error " " at " Compliance" navigation mene at " ht…"
type textarea "x"
type textarea "Analysis and fix this current error " " at " Compliance" navigation mene at " h…"
click at [204, 559] on textarea "Analysis and fix this current error " " at " Compliance" navigation mene at " h…" at bounding box center [207, 571] width 323 height 47
paste textarea "Component Error There was an error loading this component."
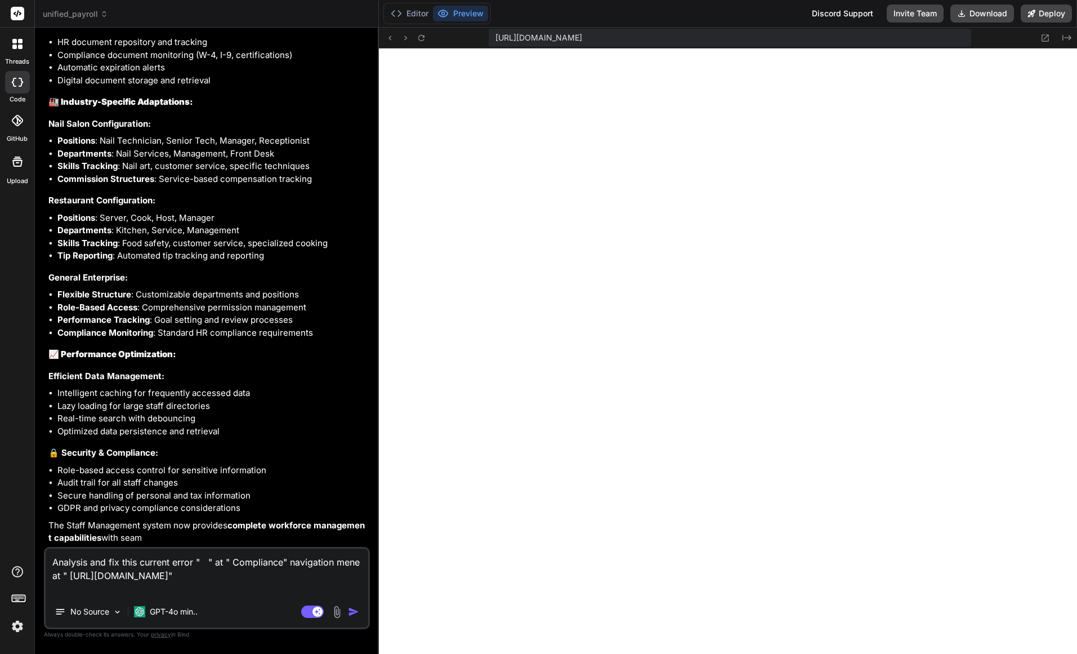
type textarea "x"
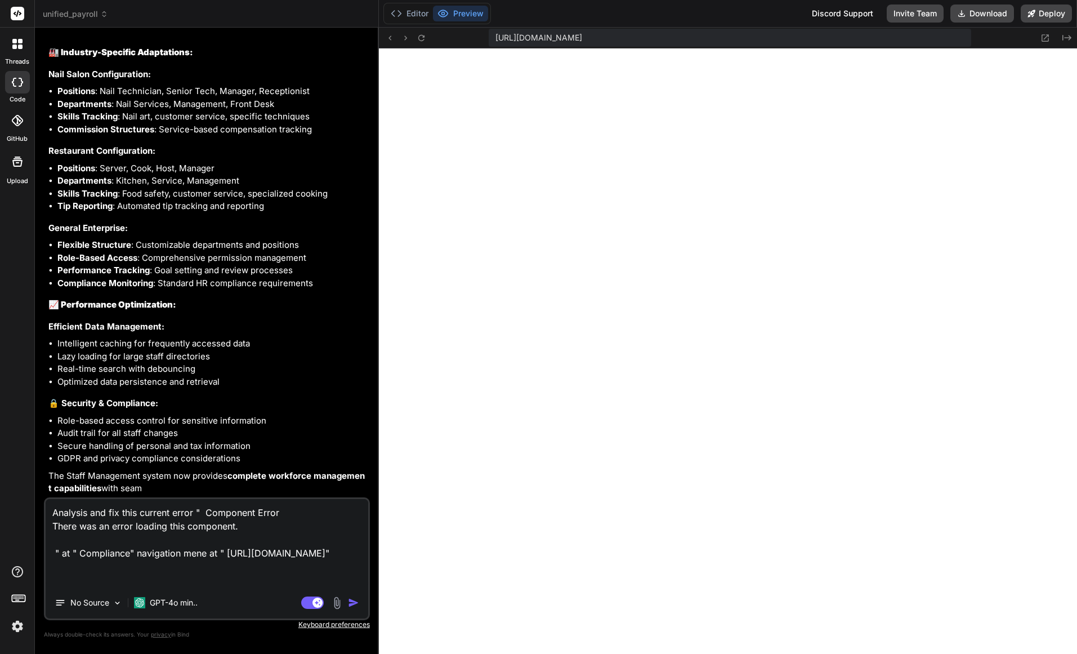
type textarea "Analysis and fix this current error " Component Error There was an error loadin…"
click at [353, 602] on img "button" at bounding box center [353, 602] width 11 height 11
type textarea "x"
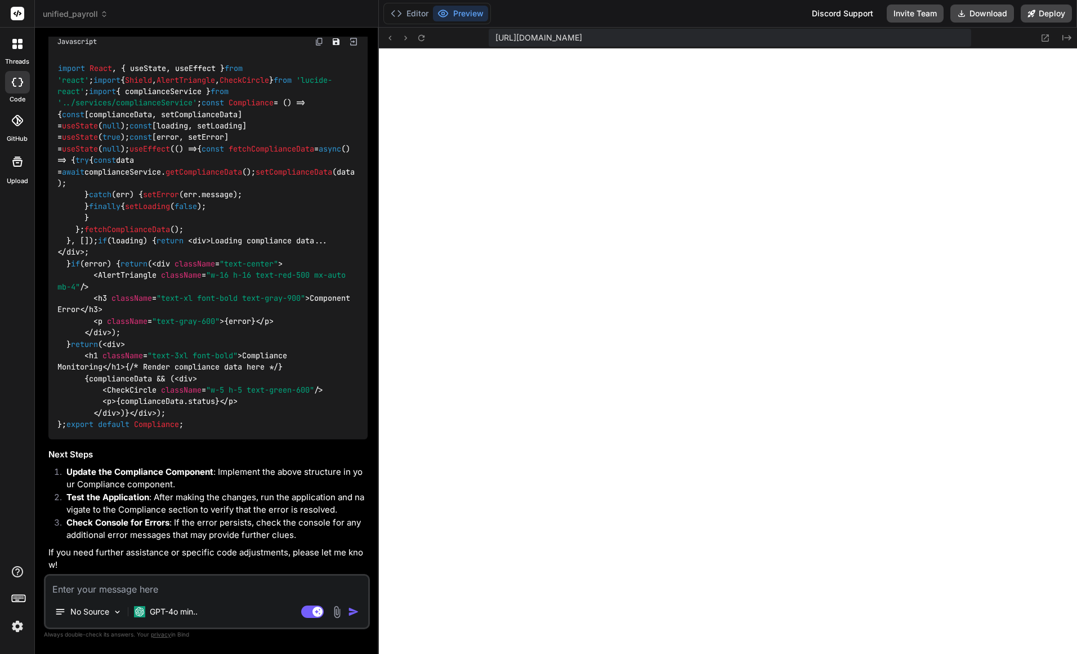
scroll to position [11823, 0]
click at [178, 611] on p "GPT-4o min.." at bounding box center [174, 611] width 48 height 11
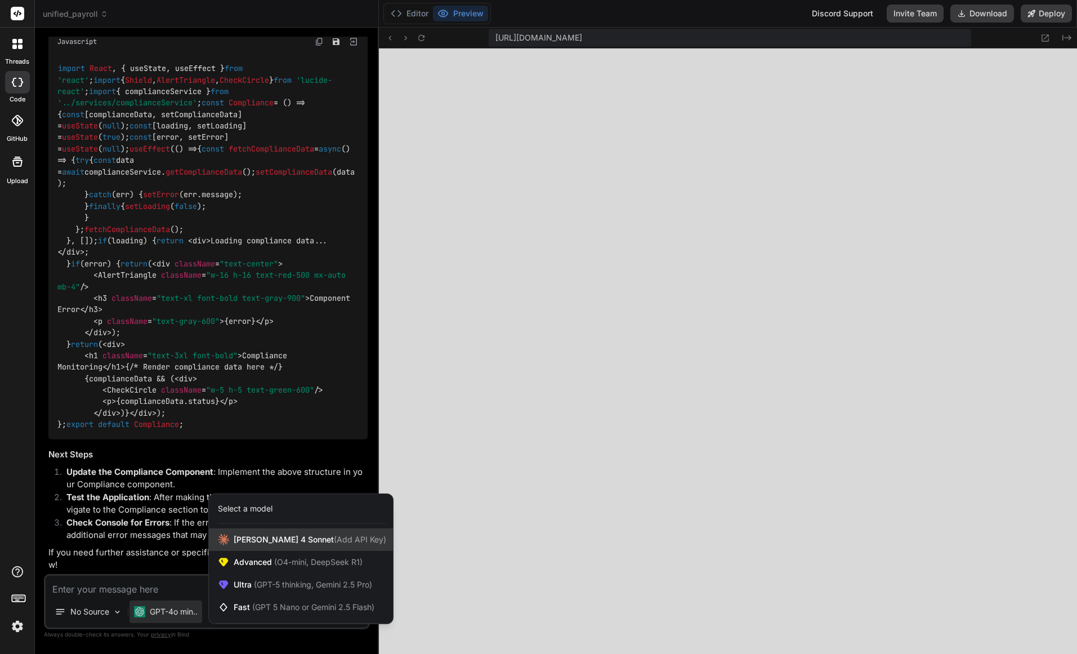
click at [297, 537] on span "Claude 4 Sonnet (Add API Key)" at bounding box center [310, 539] width 153 height 11
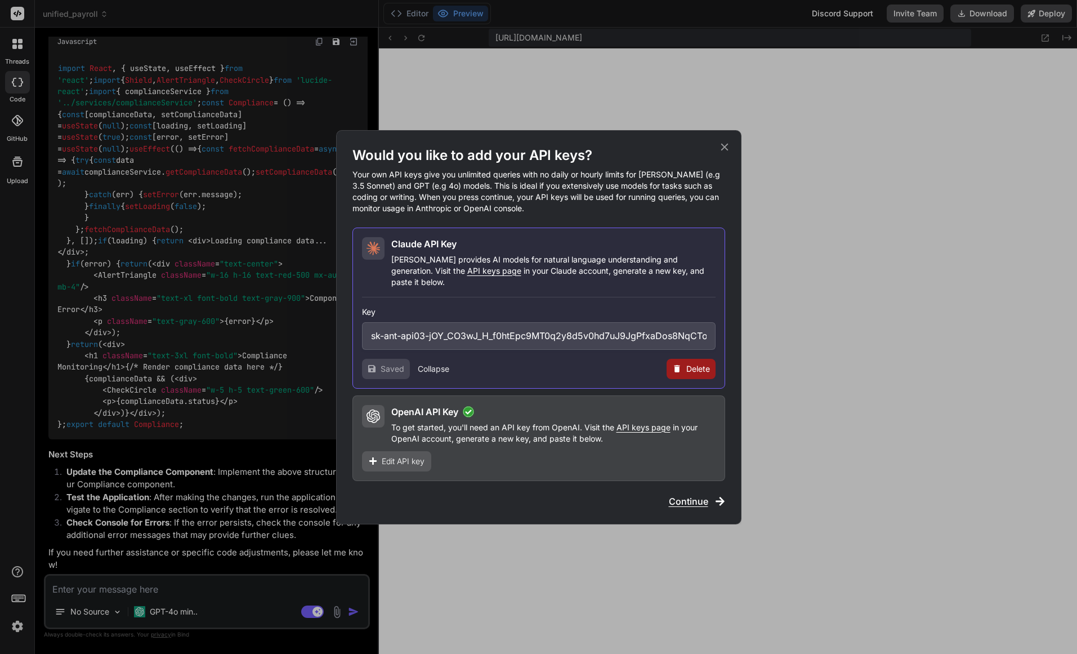
click at [666, 277] on p "Claude provides AI models for natural language understanding and generation. Vi…" at bounding box center [553, 271] width 324 height 34
click at [600, 423] on p "To get started, you'll need an API key from OpenAI. Visit the API keys page in …" at bounding box center [553, 433] width 324 height 23
click at [574, 439] on div "OpenAI API Key To get started, you'll need an API key from OpenAI. Visit the AP…" at bounding box center [538, 438] width 373 height 86
click at [700, 497] on span "Continue" at bounding box center [688, 501] width 39 height 14
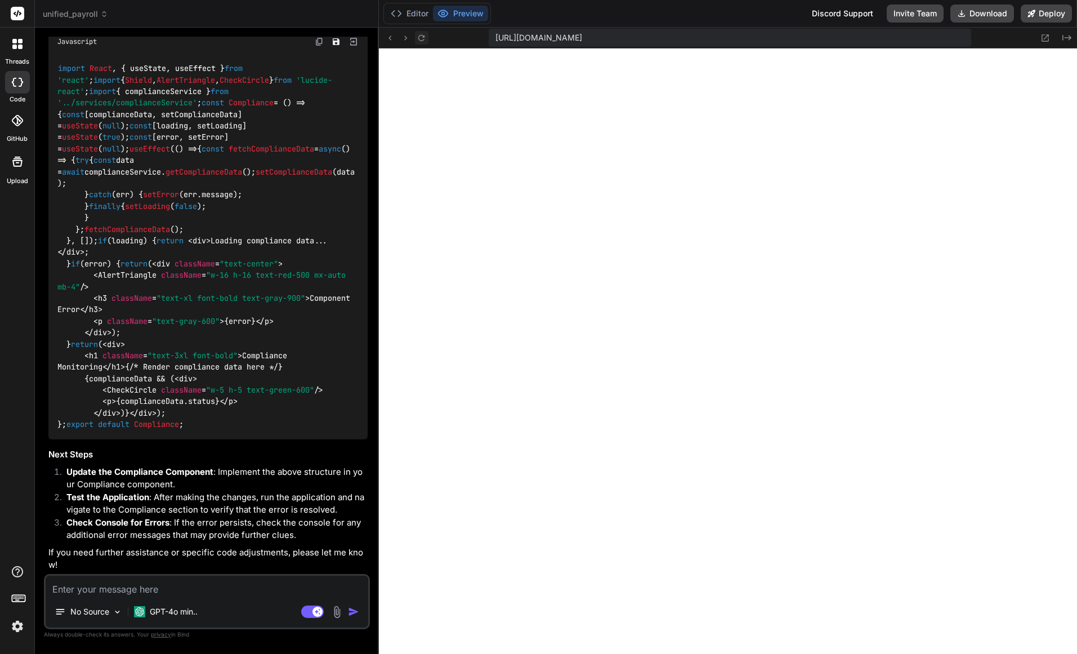
click at [422, 41] on icon at bounding box center [421, 37] width 6 height 6
drag, startPoint x: 68, startPoint y: 472, endPoint x: 175, endPoint y: 489, distance: 107.8
click at [175, 489] on li "Update the Compliance Component : Implement the above structure in your Complia…" at bounding box center [212, 478] width 310 height 25
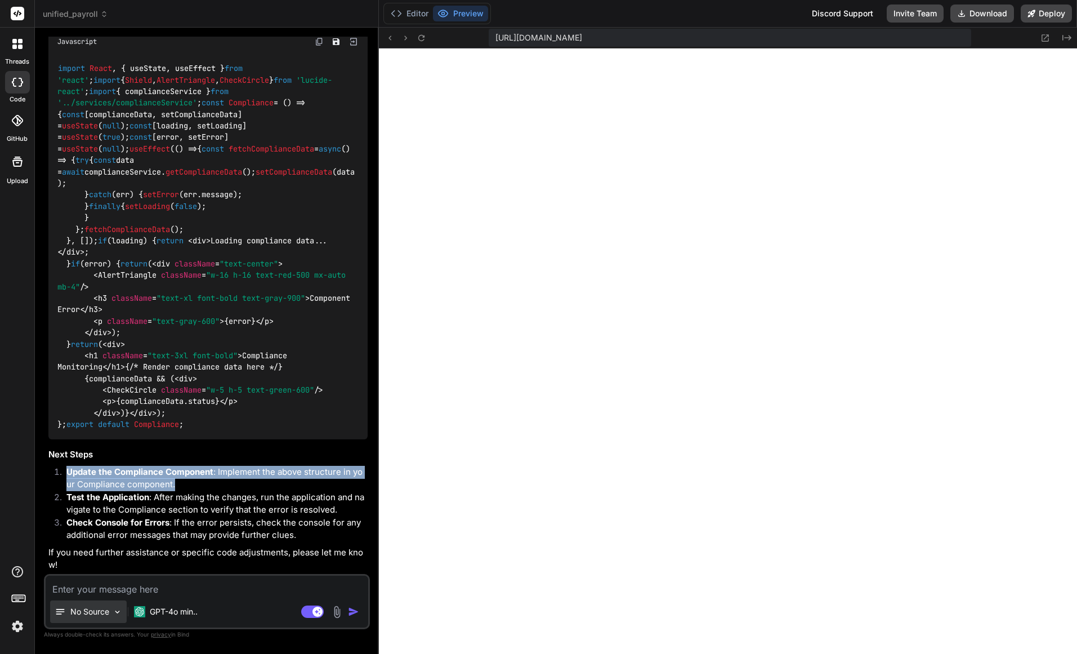
copy li "Update the Compliance Component : Implement the above structure in your Complia…"
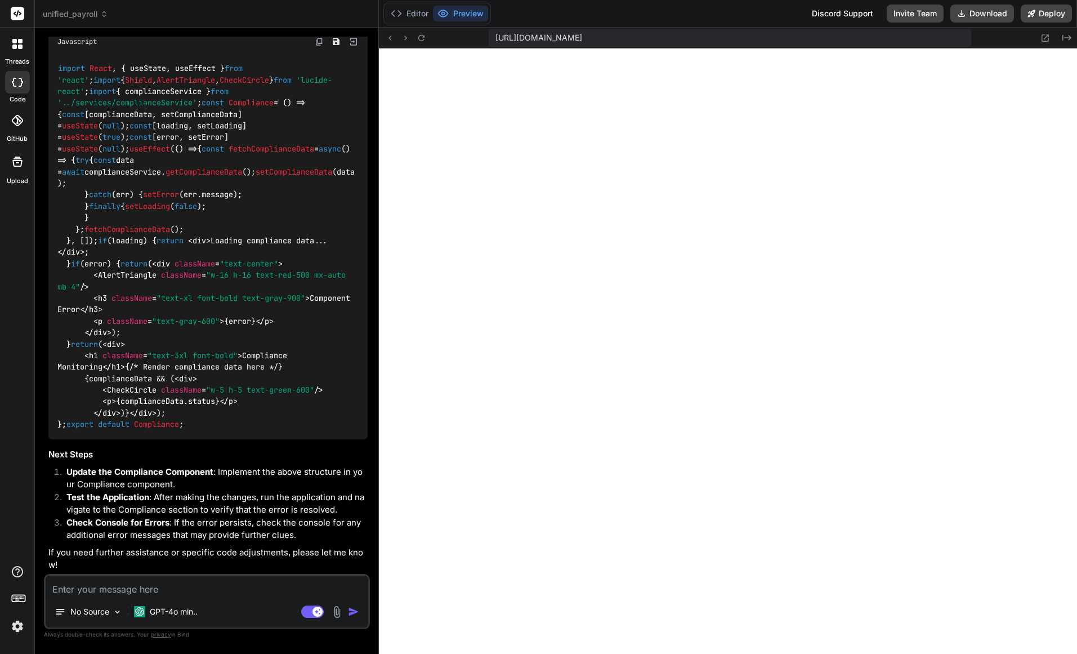
click at [86, 589] on textarea at bounding box center [207, 585] width 323 height 20
paste textarea "Update the Compliance Component: Implement the above structure in your Complian…"
type textarea "x"
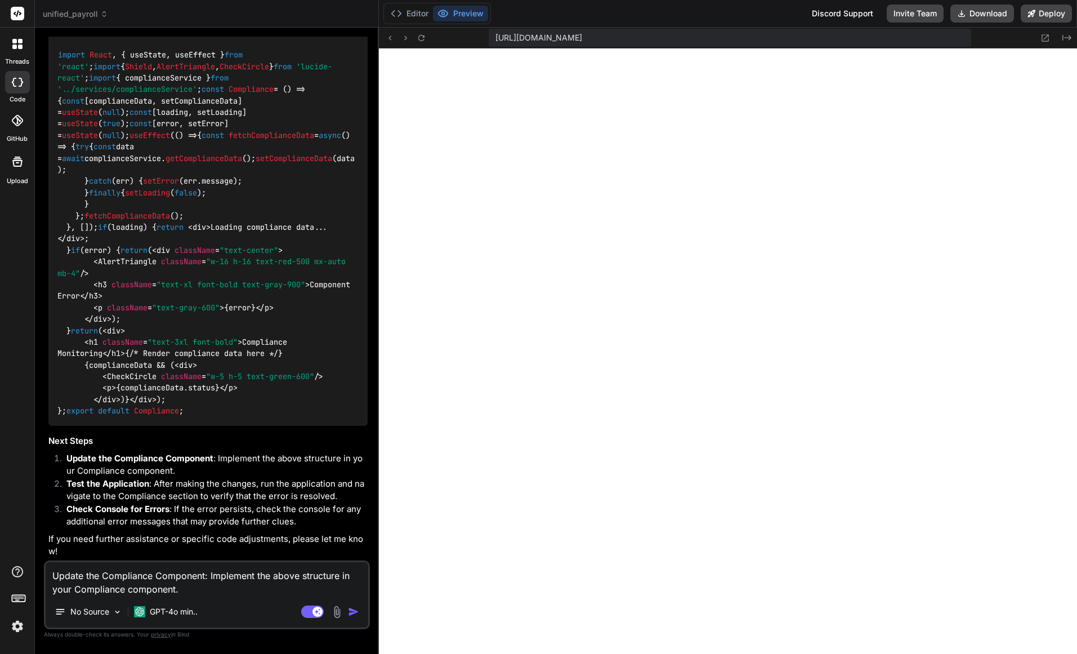
type textarea "Update the Compliance Component: Implement the above structure in your Complian…"
click at [349, 613] on img "button" at bounding box center [353, 611] width 11 height 11
type textarea "x"
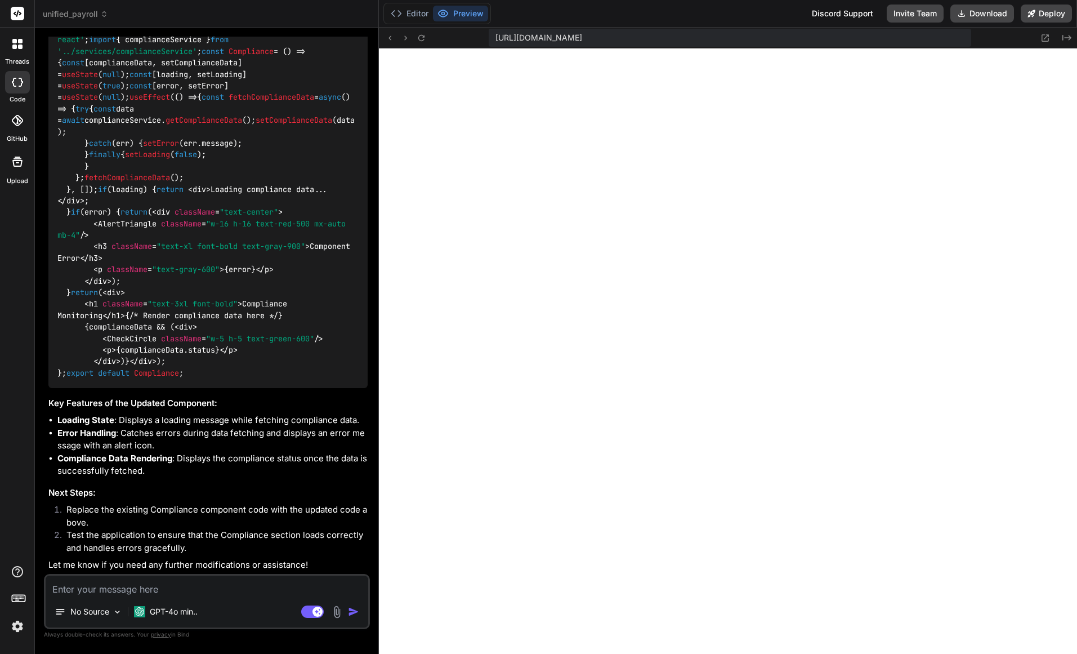
scroll to position [12842, 0]
click at [423, 39] on icon at bounding box center [422, 38] width 10 height 10
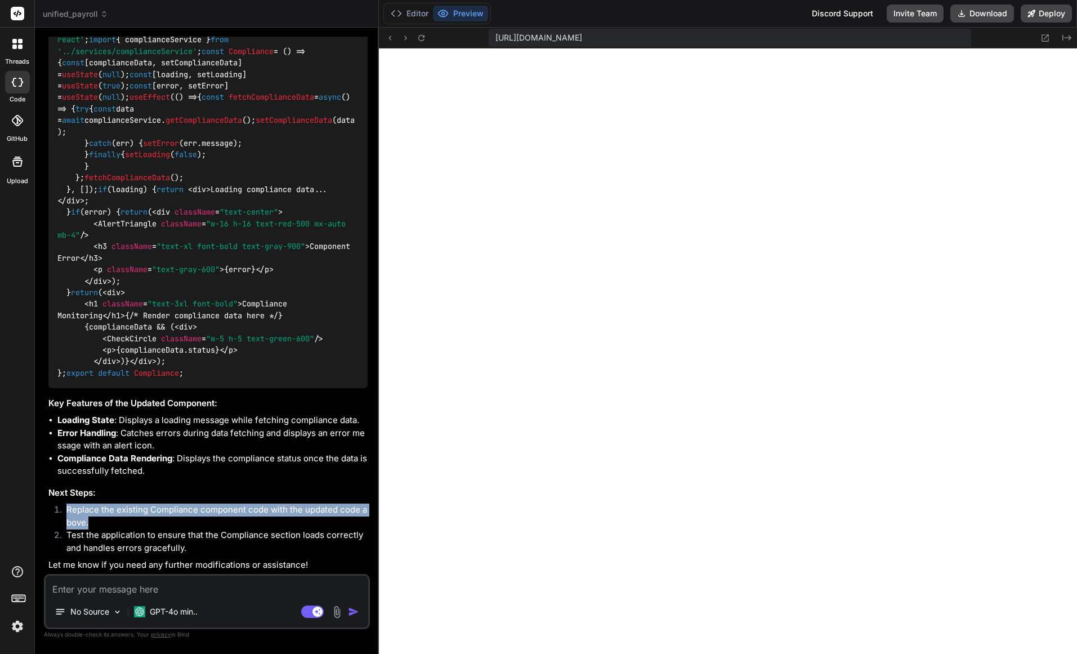
drag, startPoint x: 68, startPoint y: 510, endPoint x: 112, endPoint y: 519, distance: 45.5
click at [112, 519] on li "Replace the existing Compliance component code with the updated code above." at bounding box center [212, 515] width 310 height 25
copy li "Replace the existing Compliance component code with the updated code above."
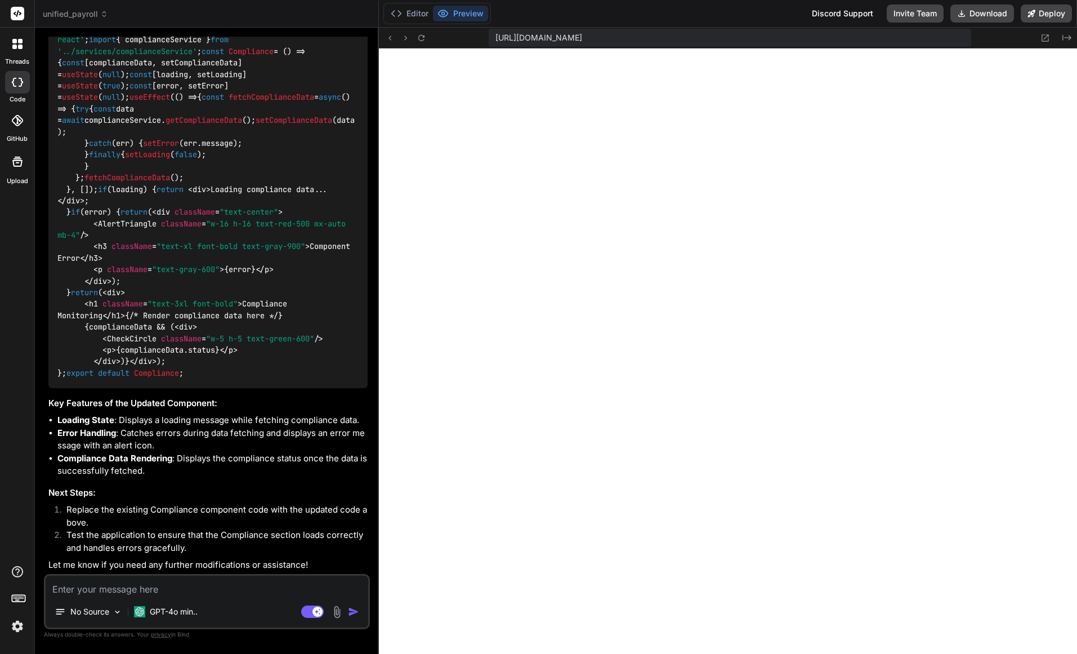
click at [106, 592] on textarea at bounding box center [207, 585] width 323 height 20
type textarea "x"
type textarea "I"
type textarea "x"
type textarea "IM"
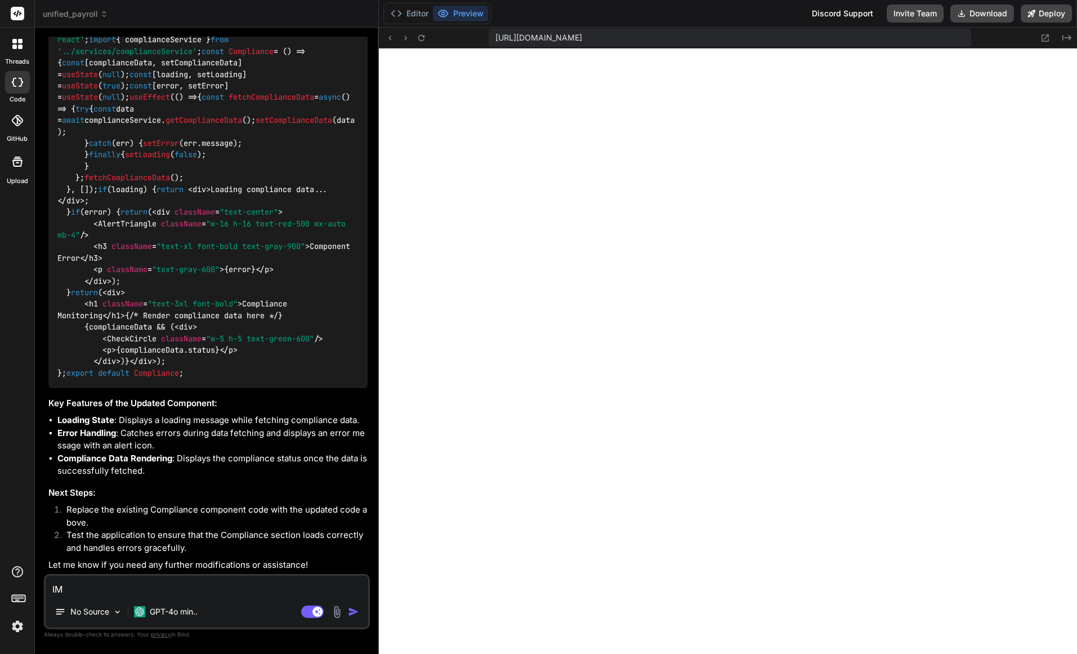
type textarea "x"
type textarea "IMp"
type textarea "x"
type textarea "IMpl"
type textarea "x"
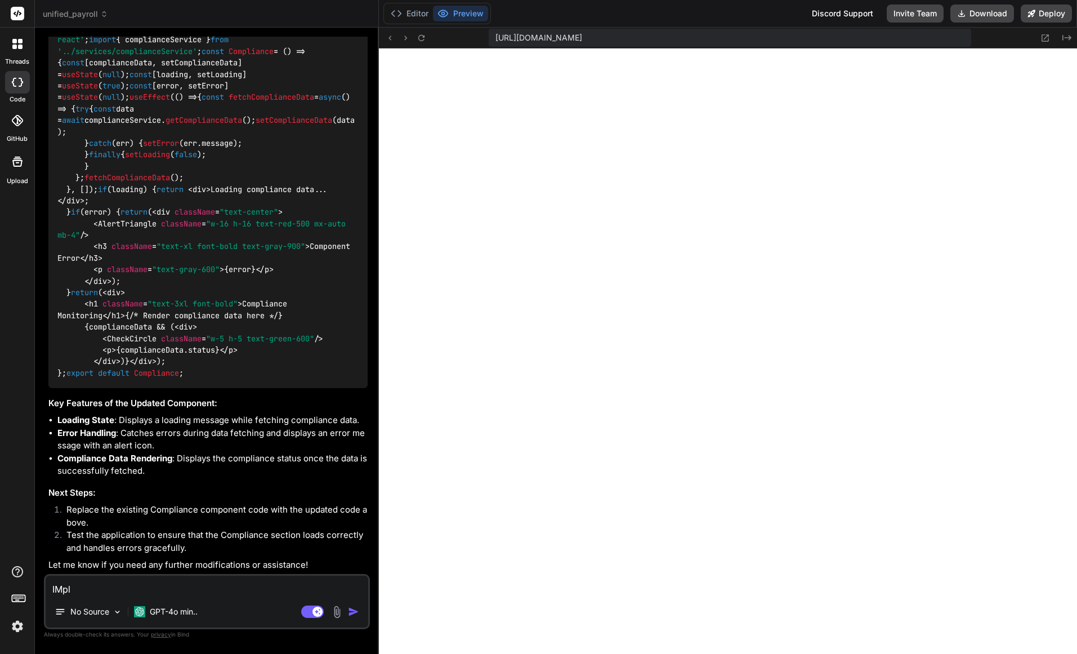
type textarea "IMp"
type textarea "x"
type textarea "IM"
type textarea "x"
type textarea "I"
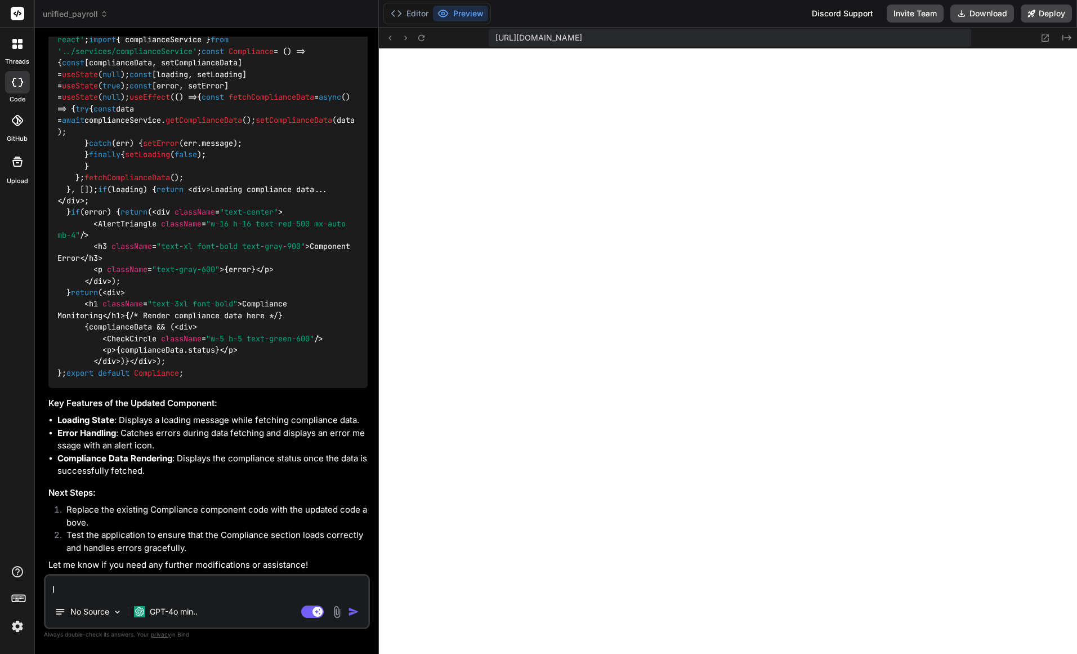
type textarea "x"
type textarea "Ii"
type textarea "x"
type textarea "I"
type textarea "x"
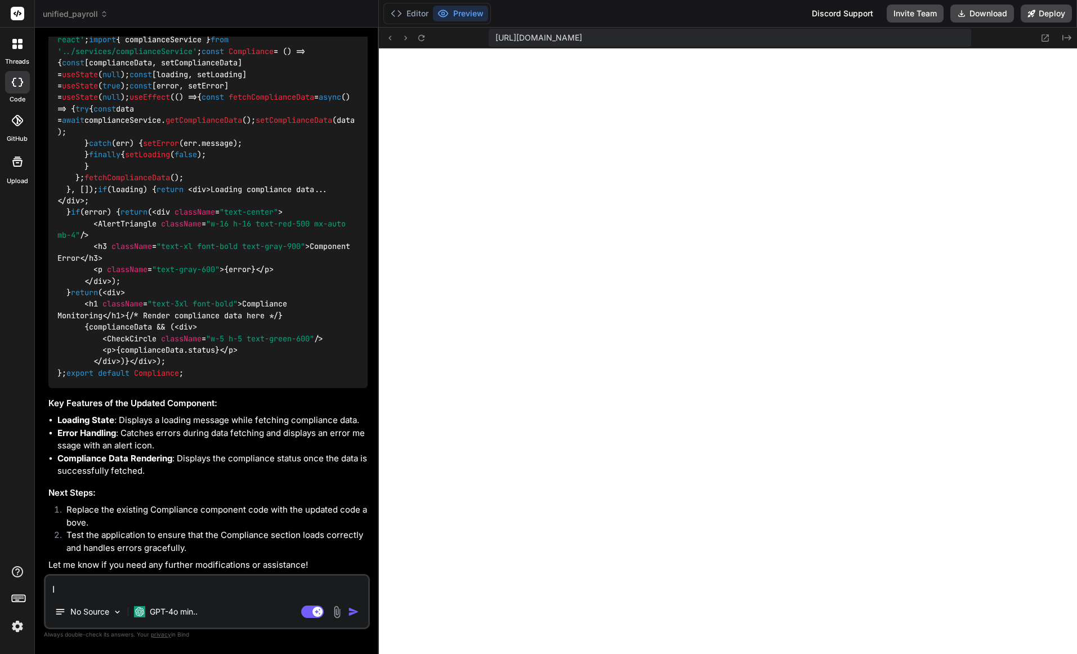
type textarea "Im"
type textarea "x"
type textarea "Imp"
type textarea "x"
type textarea "Impl"
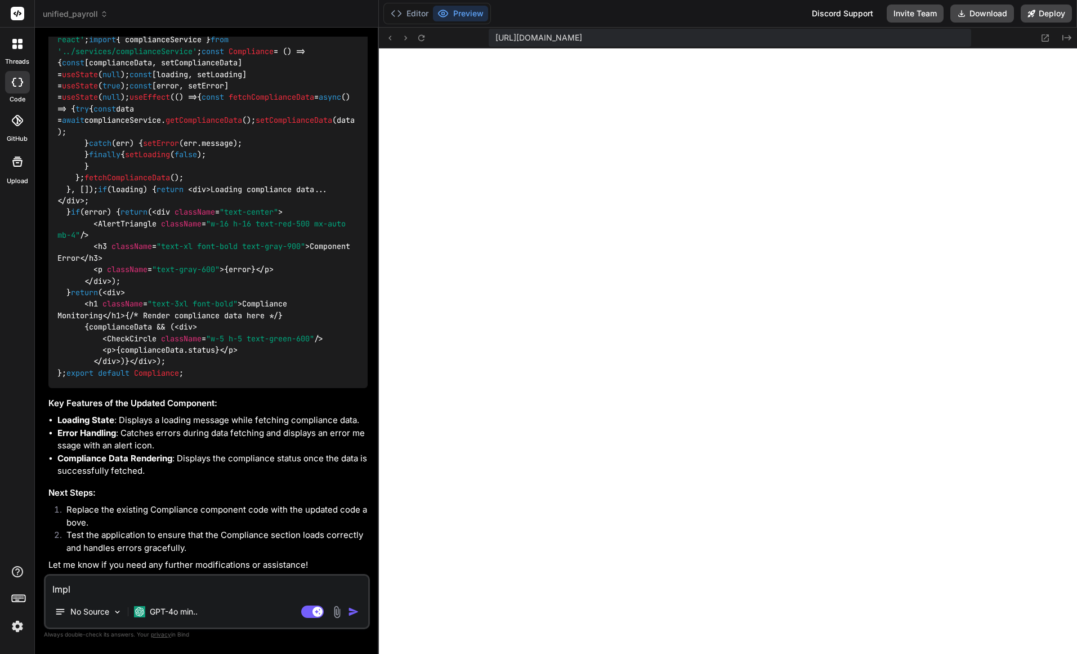
type textarea "x"
type textarea "Imple"
paste textarea "Replace the existing Compliance component code with the updated code above."
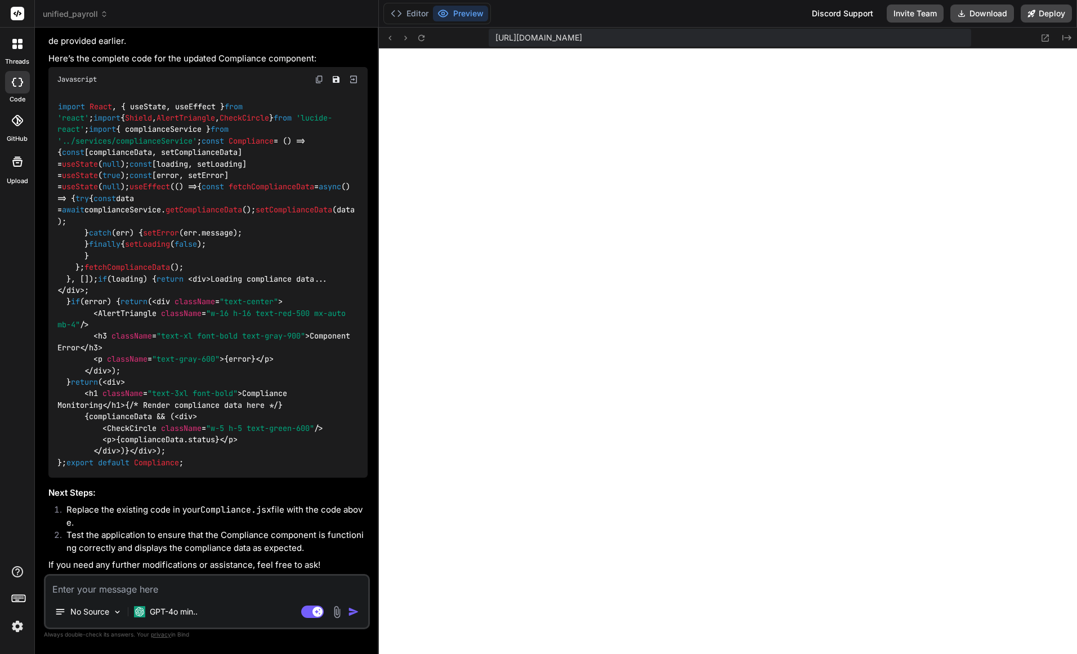
scroll to position [13342, 0]
click at [420, 15] on button "Editor" at bounding box center [409, 14] width 47 height 16
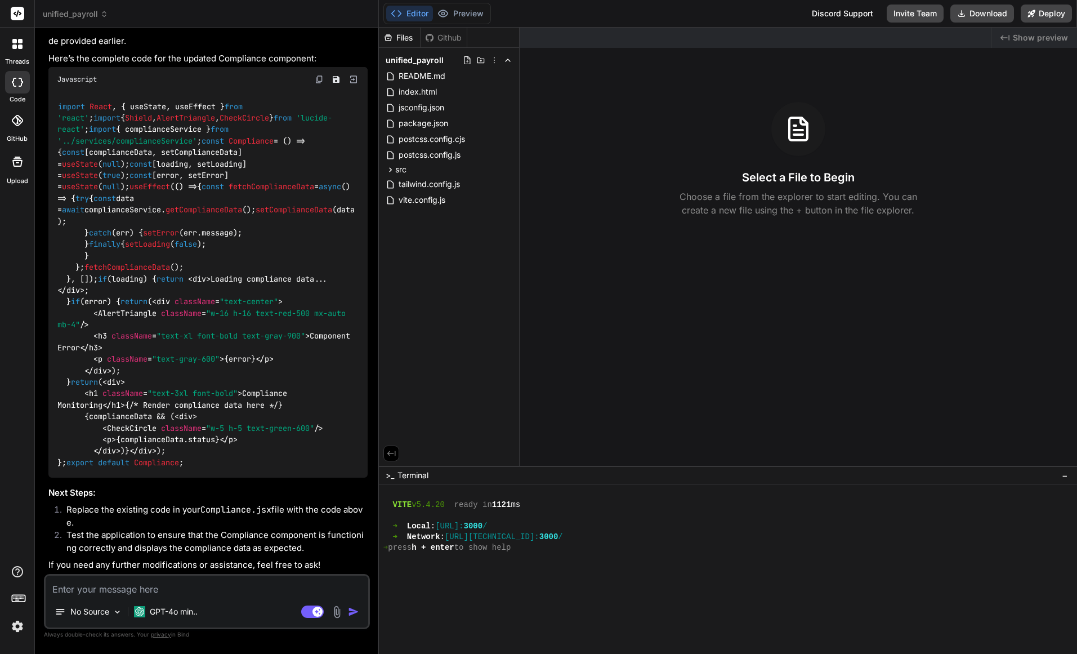
scroll to position [13770, 0]
drag, startPoint x: 75, startPoint y: 525, endPoint x: 66, endPoint y: 511, distance: 16.6
click at [66, 511] on li "Replace the existing code in your Compliance.jsx file with the code above." at bounding box center [212, 515] width 310 height 25
copy li "Replace the existing code in your Compliance.jsx file with the code above."
click at [82, 591] on textarea at bounding box center [207, 585] width 323 height 20
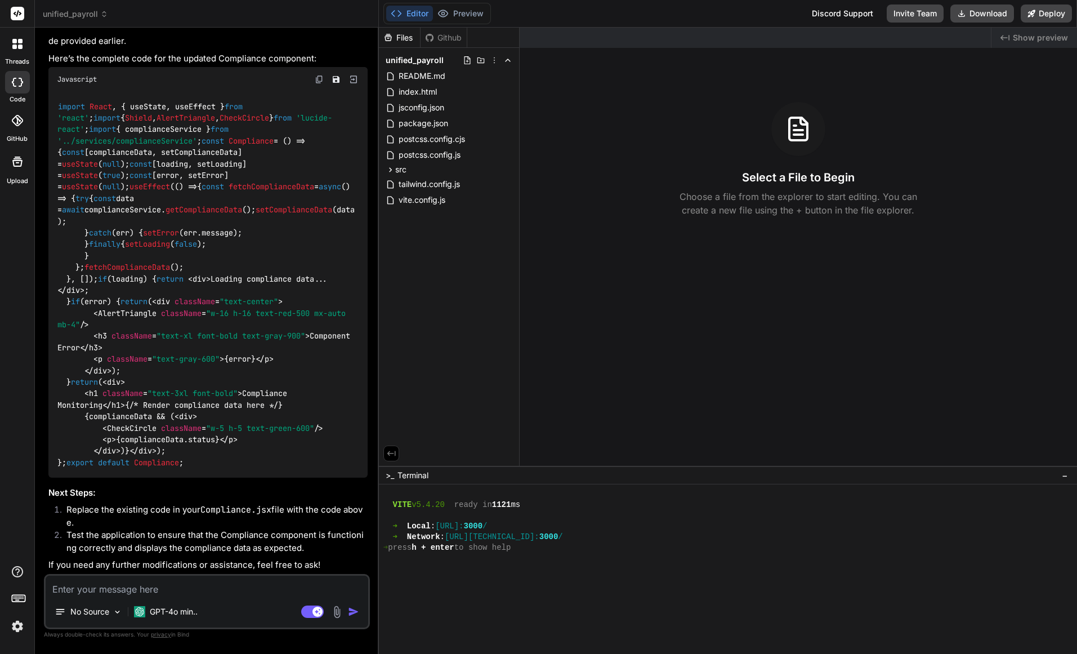
paste textarea "Replace the existing code in your Compliance.jsx file with the code above."
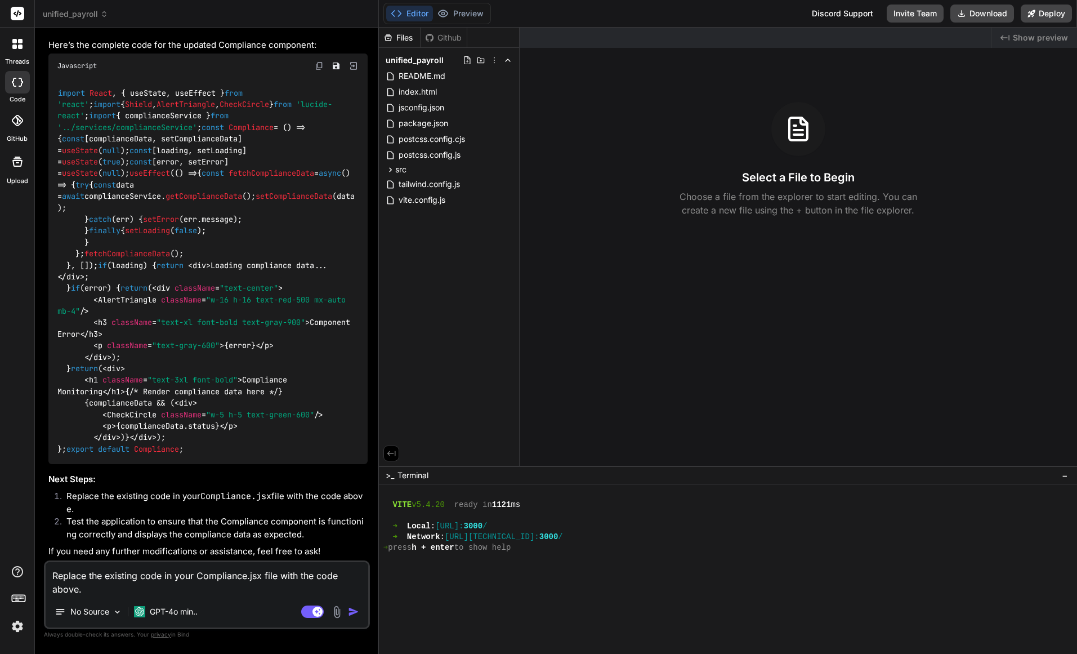
click at [352, 611] on img "button" at bounding box center [353, 611] width 11 height 11
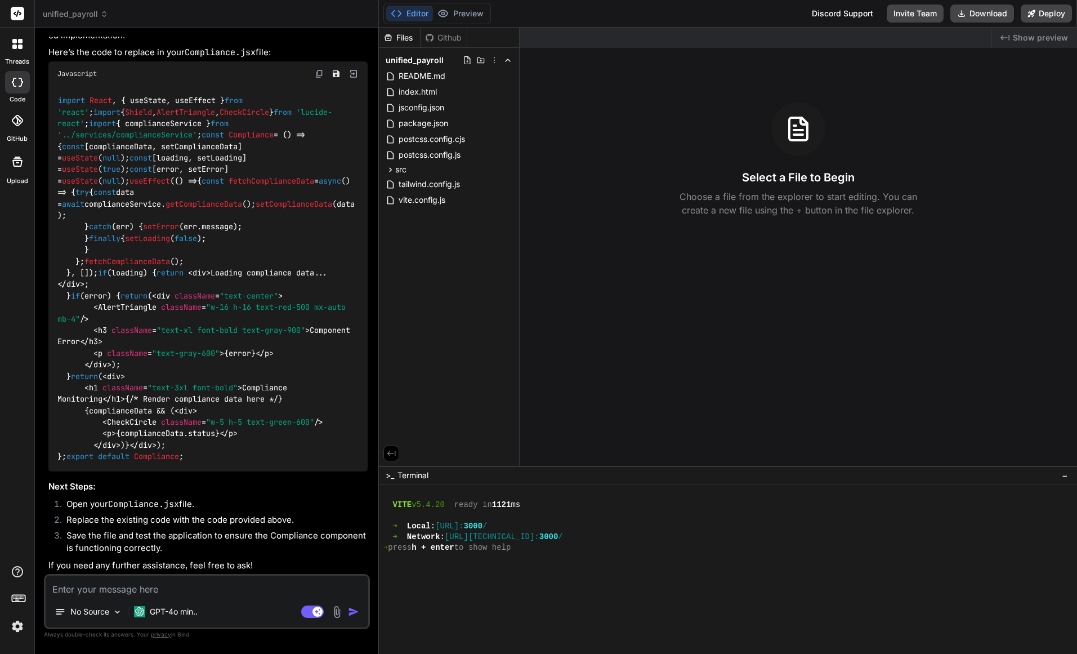
scroll to position [14692, 0]
click at [285, 581] on textarea at bounding box center [207, 585] width 323 height 20
drag, startPoint x: 448, startPoint y: 476, endPoint x: 380, endPoint y: 476, distance: 68.1
click at [380, 477] on div ">_ Terminal −" at bounding box center [728, 475] width 698 height 19
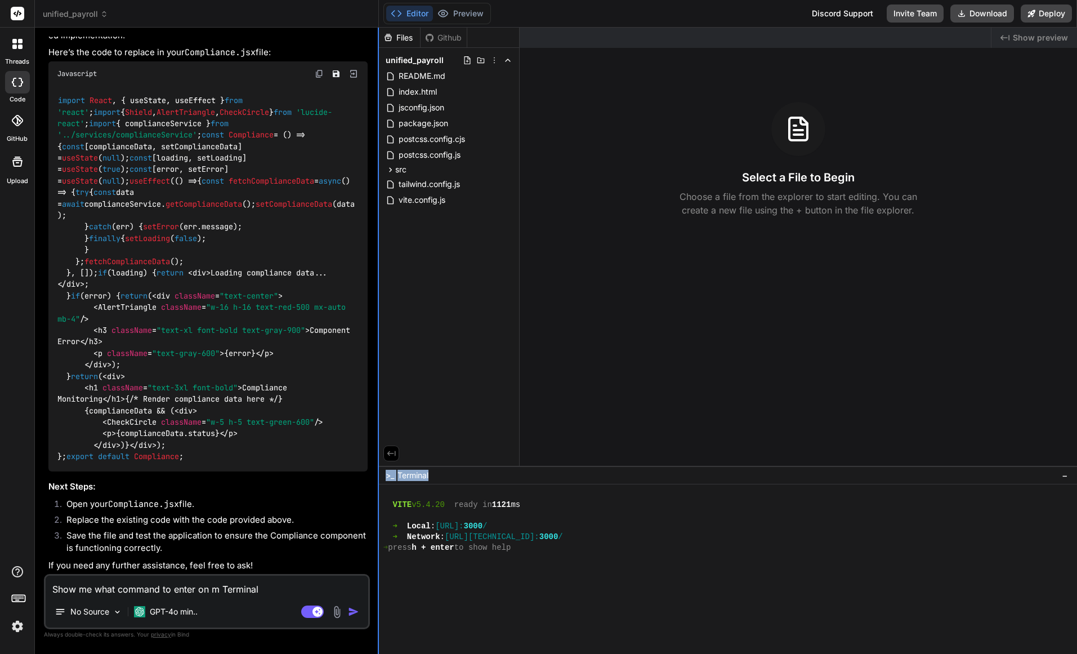
copy div ">_ Terminal"
drag, startPoint x: 212, startPoint y: 588, endPoint x: 279, endPoint y: 588, distance: 67.6
click at [279, 588] on textarea "Show me what command to enter on m Terminal" at bounding box center [207, 585] width 323 height 20
paste textarea ">_"
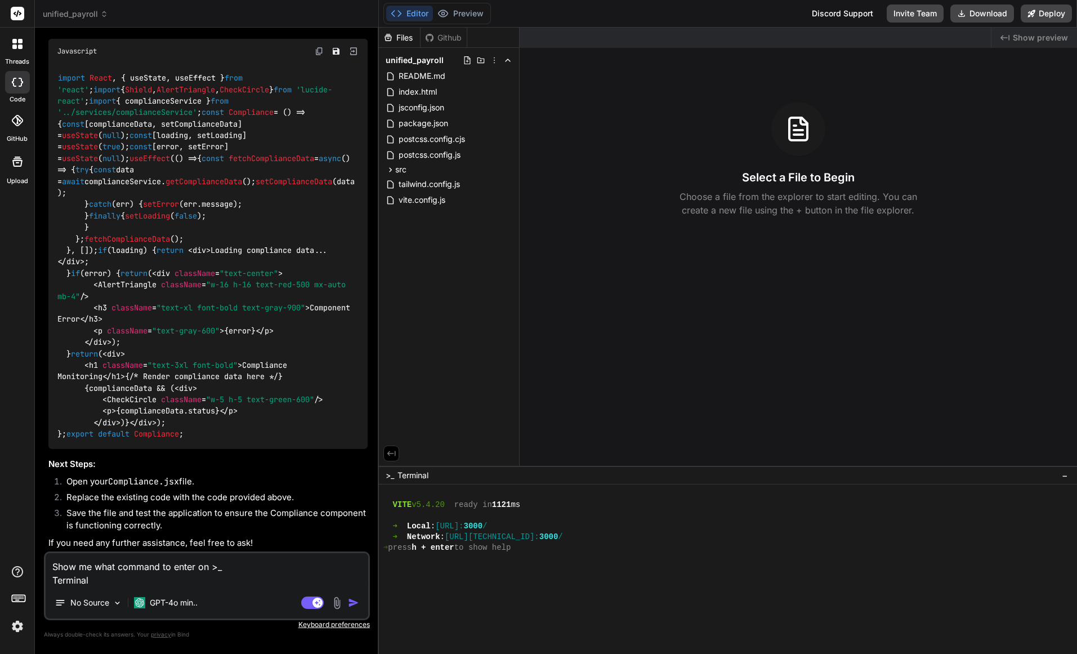
click at [211, 566] on textarea "Show me what command to enter on >_ Terminal" at bounding box center [207, 570] width 323 height 34
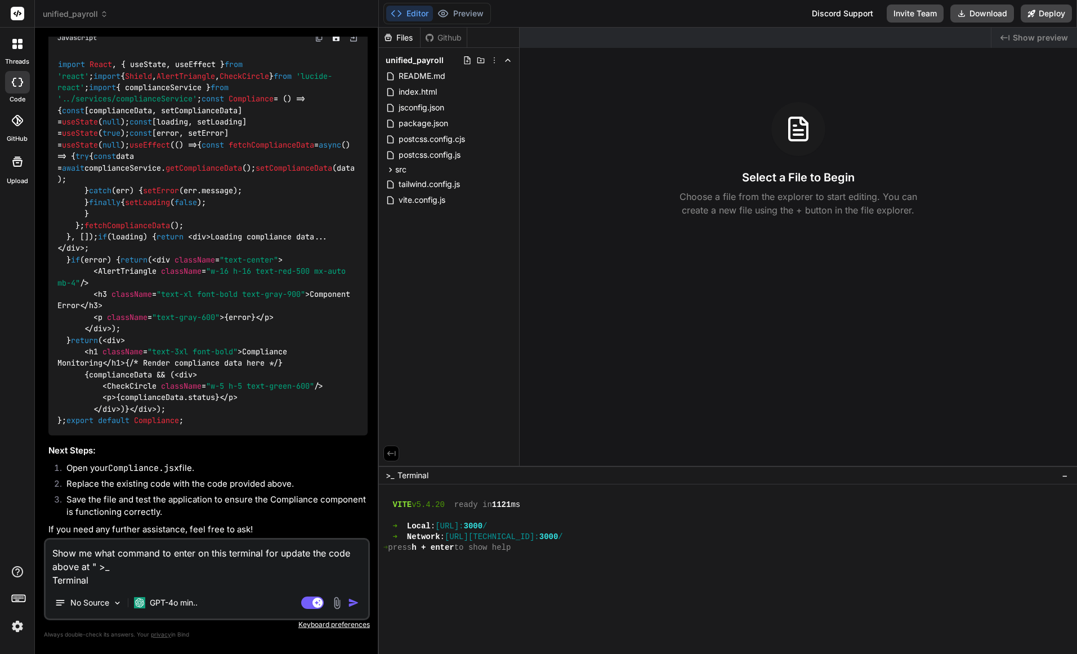
click at [52, 579] on textarea "Show me what command to enter on this terminal for update the code above at " >…" at bounding box center [207, 562] width 323 height 47
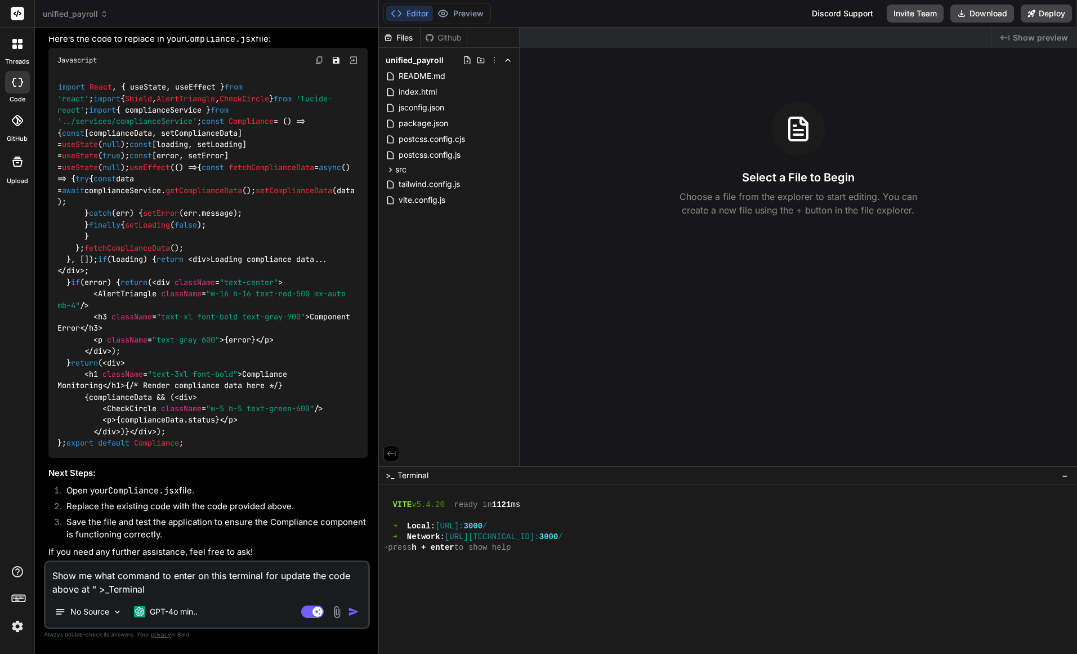
click at [158, 583] on textarea "Show me what command to enter on this terminal for update the code above at " >…" at bounding box center [207, 579] width 323 height 34
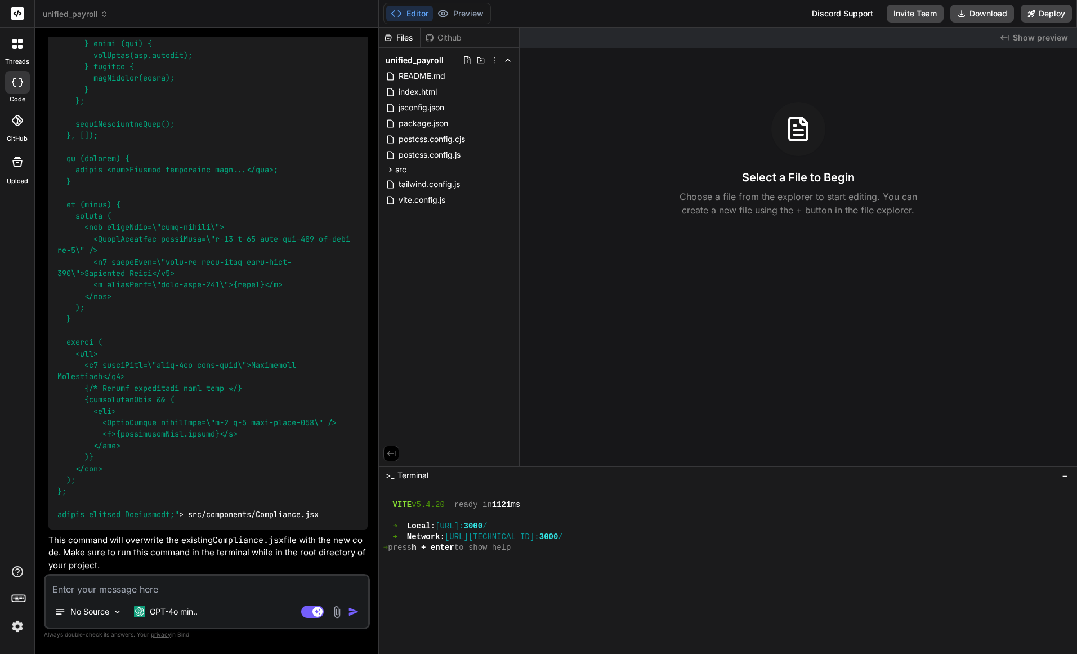
scroll to position [15027, 0]
click at [465, 465] on div "Files Github unified_payroll README.md index.html jsconfig.json package.json po…" at bounding box center [449, 247] width 141 height 438
click at [462, 471] on div ">_ Terminal −" at bounding box center [728, 475] width 698 height 19
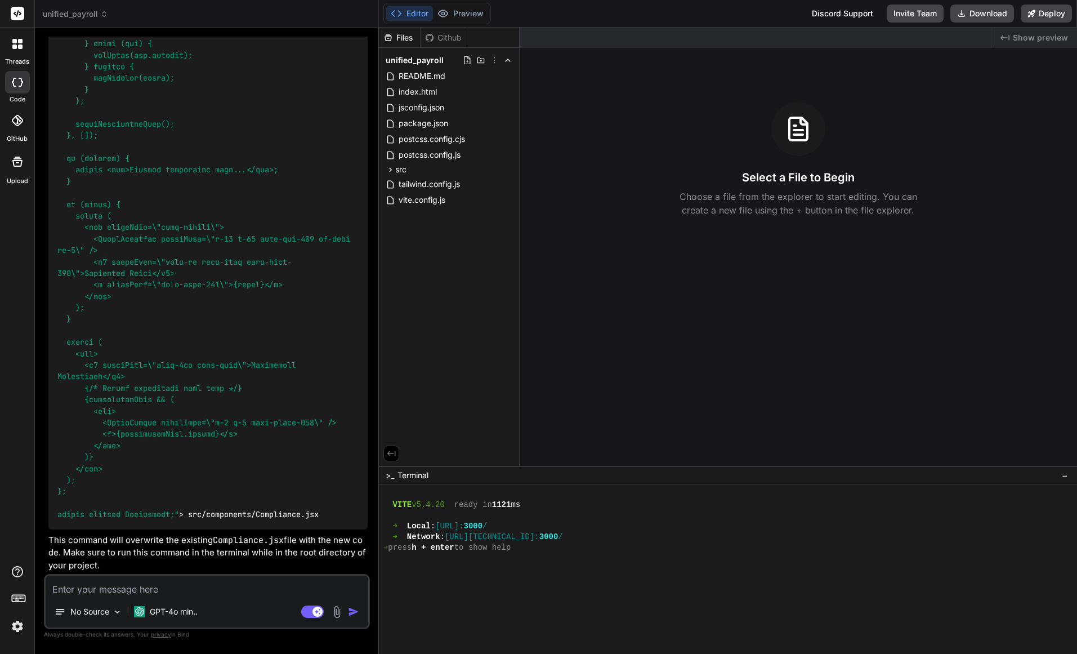
click at [695, 611] on div at bounding box center [722, 611] width 679 height 11
click at [660, 621] on div at bounding box center [722, 622] width 679 height 11
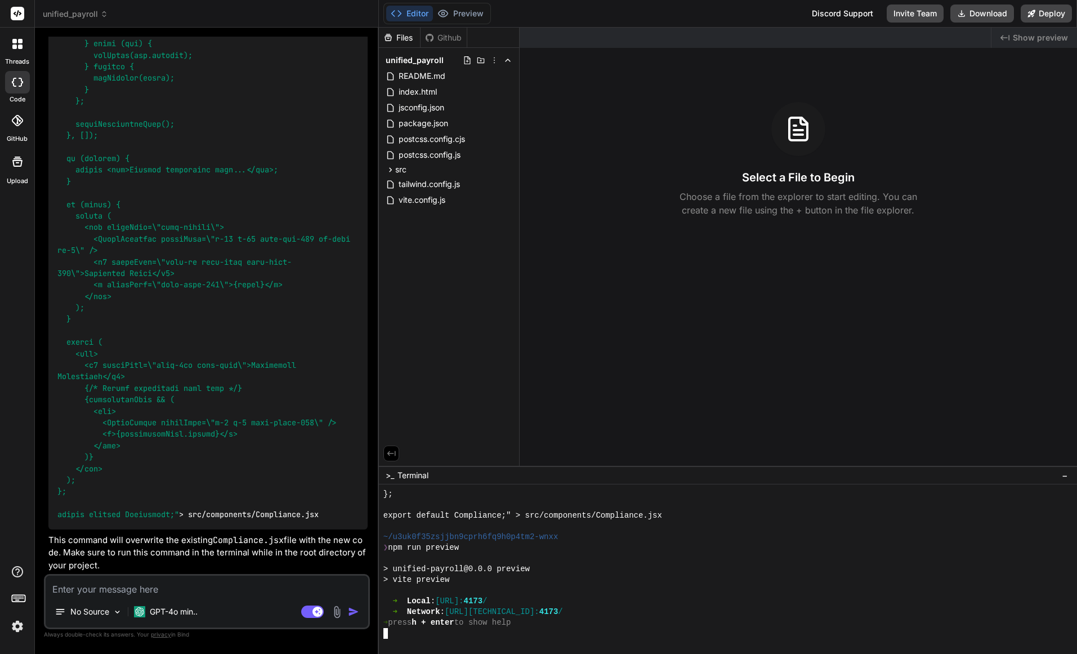
scroll to position [1444, 0]
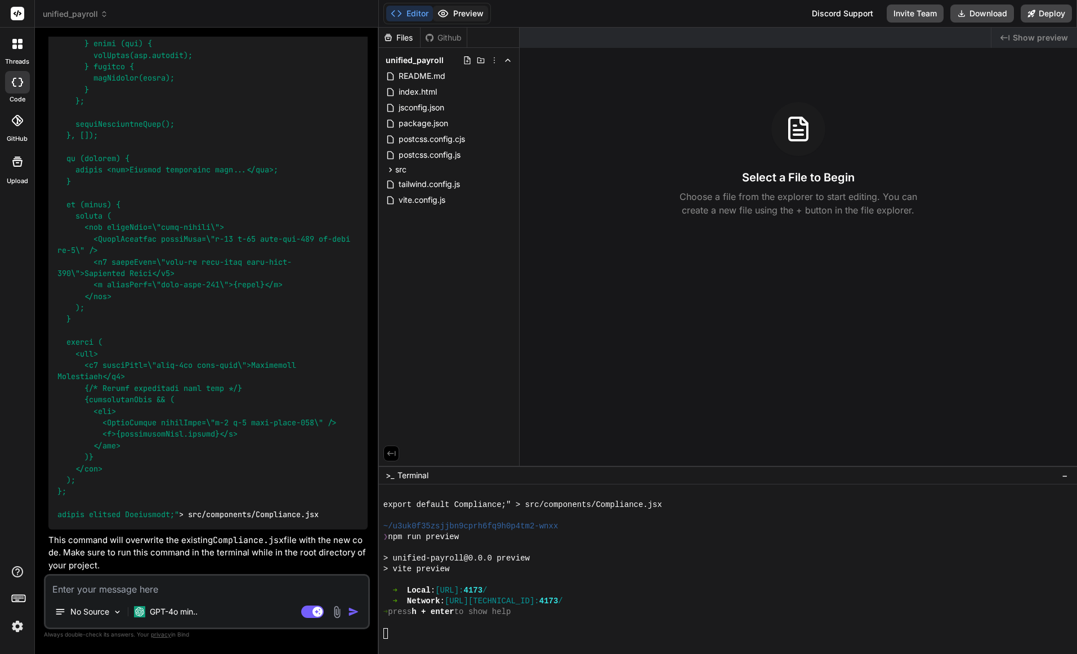
click at [470, 16] on button "Preview" at bounding box center [460, 14] width 55 height 16
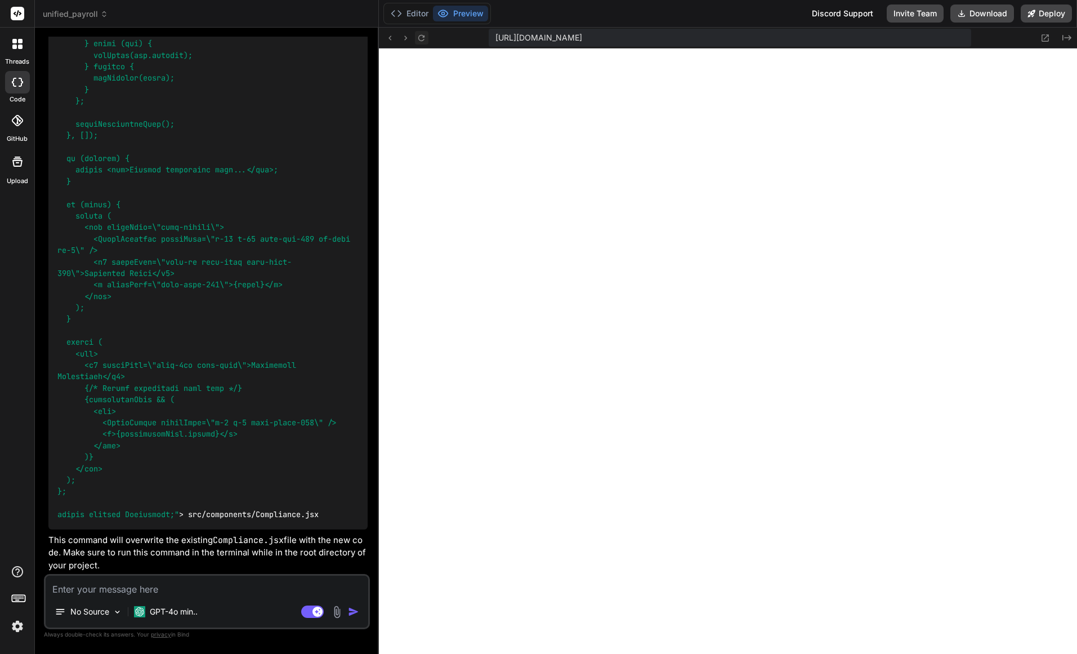
click at [422, 35] on icon at bounding box center [422, 38] width 10 height 10
click at [422, 36] on icon at bounding box center [422, 38] width 10 height 10
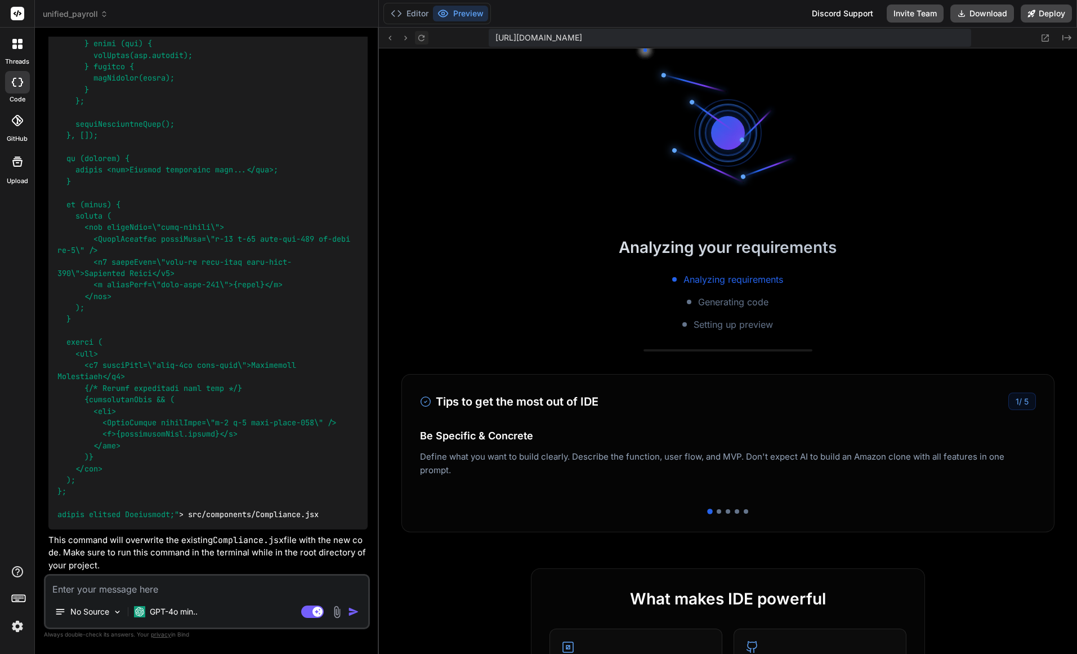
click at [422, 36] on icon at bounding box center [422, 38] width 10 height 10
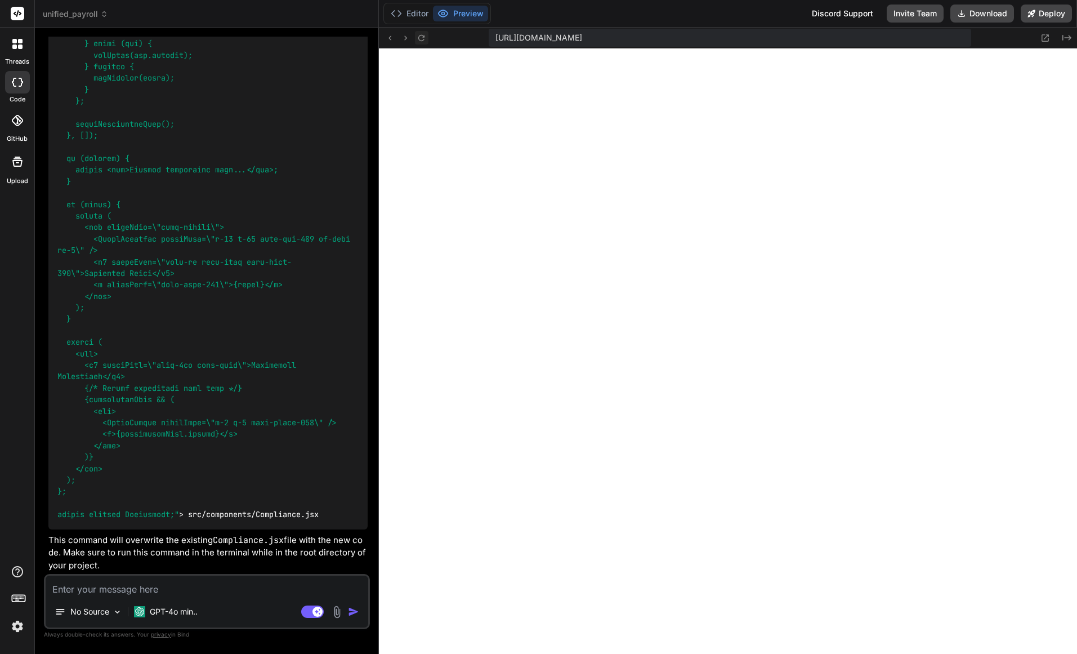
click at [422, 36] on icon at bounding box center [422, 38] width 10 height 10
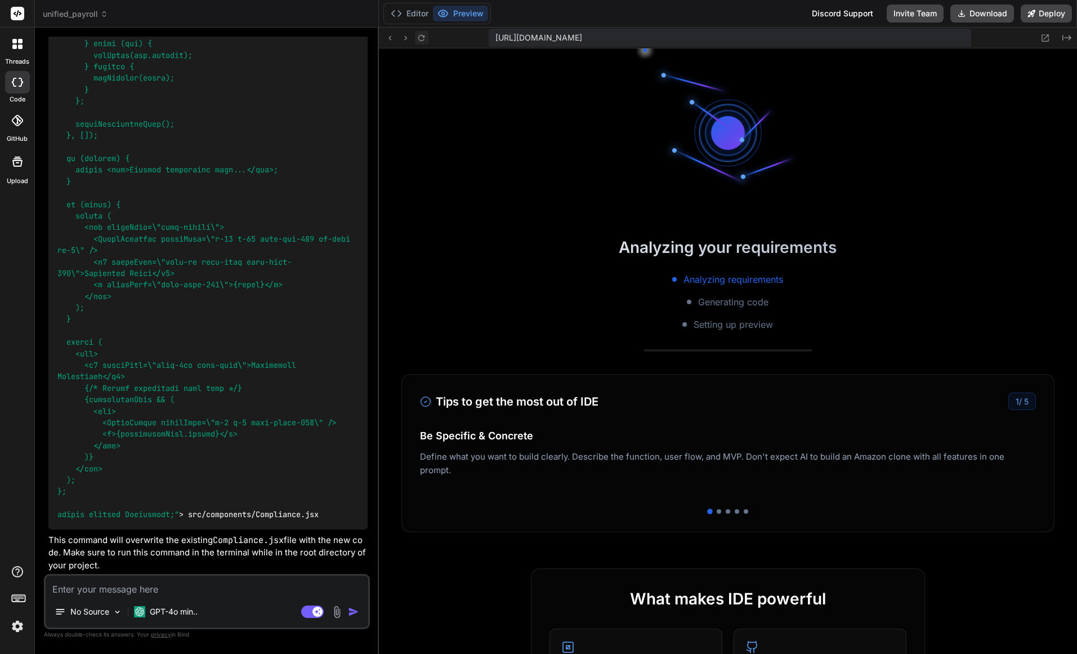
click at [422, 36] on icon at bounding box center [422, 38] width 10 height 10
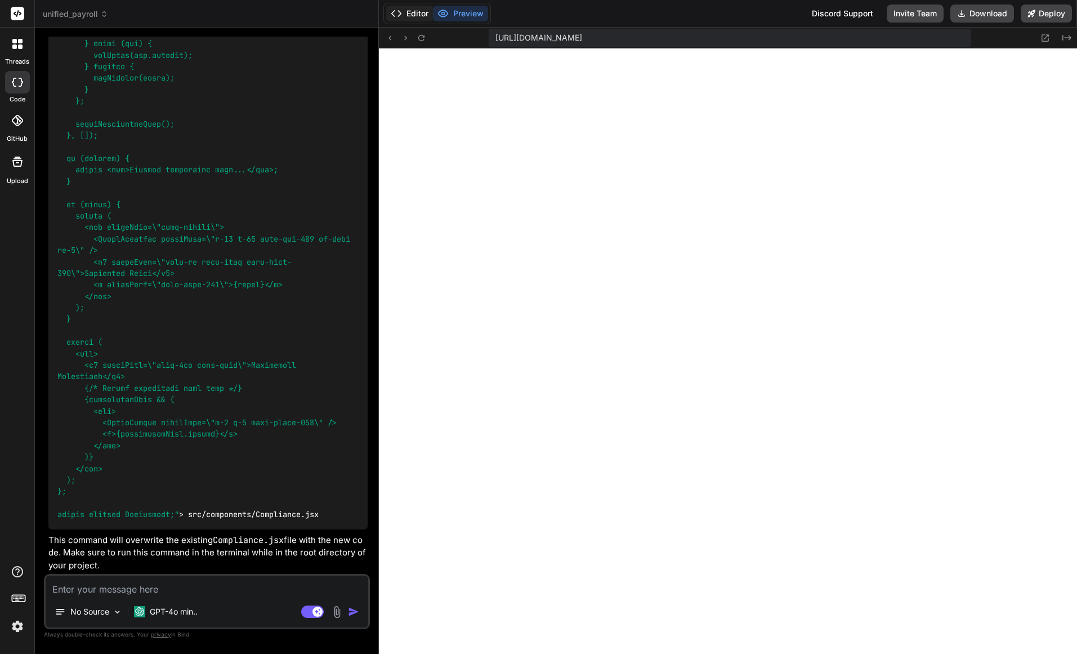
click at [417, 13] on button "Editor" at bounding box center [409, 14] width 47 height 16
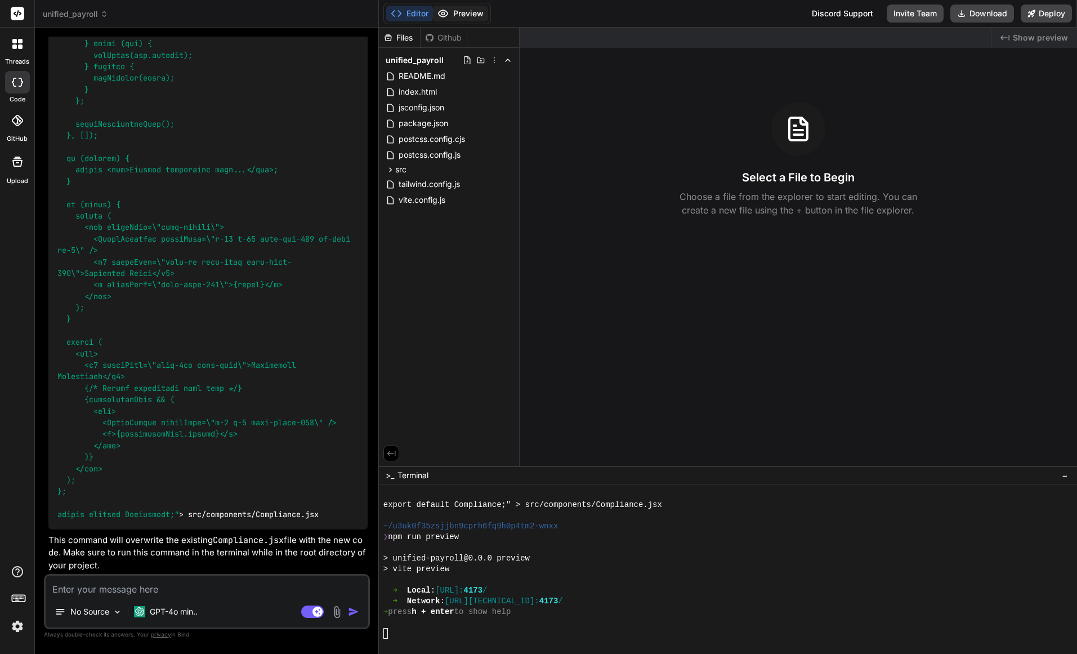
click at [457, 15] on button "Preview" at bounding box center [460, 14] width 55 height 16
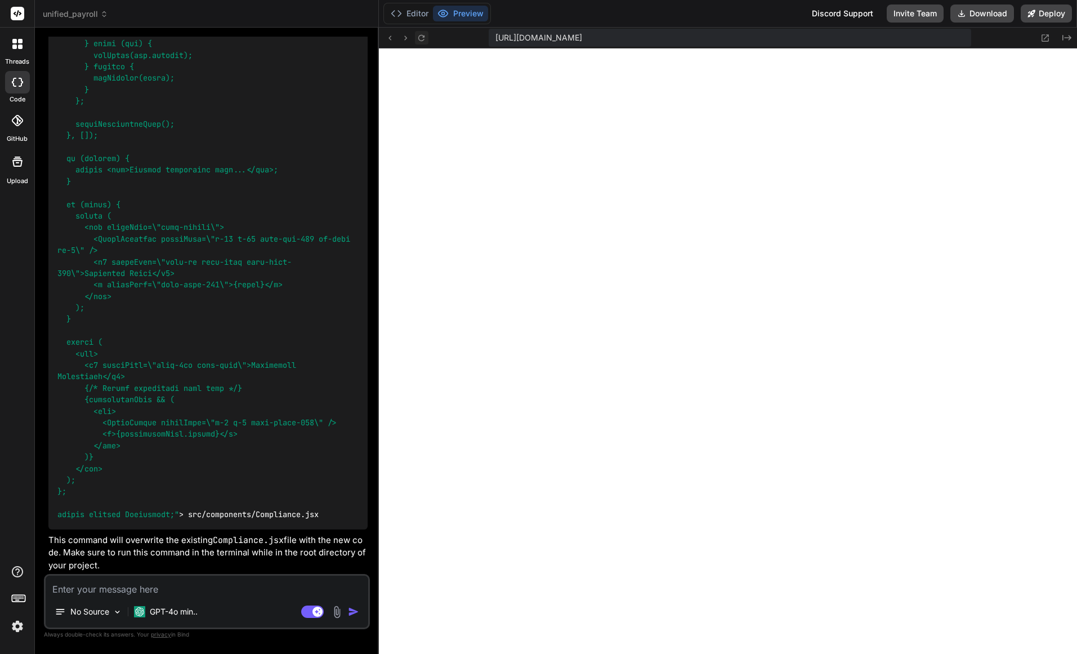
click at [418, 42] on icon at bounding box center [422, 38] width 10 height 10
click at [169, 615] on p "GPT-4o min.." at bounding box center [174, 611] width 48 height 11
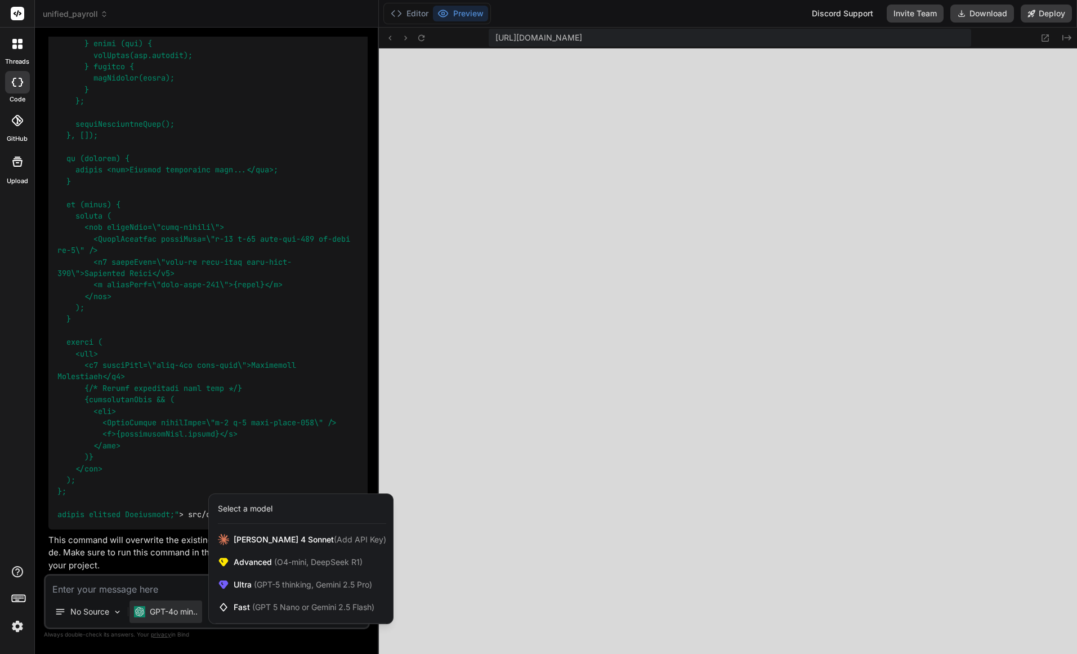
click at [15, 627] on img at bounding box center [17, 626] width 19 height 19
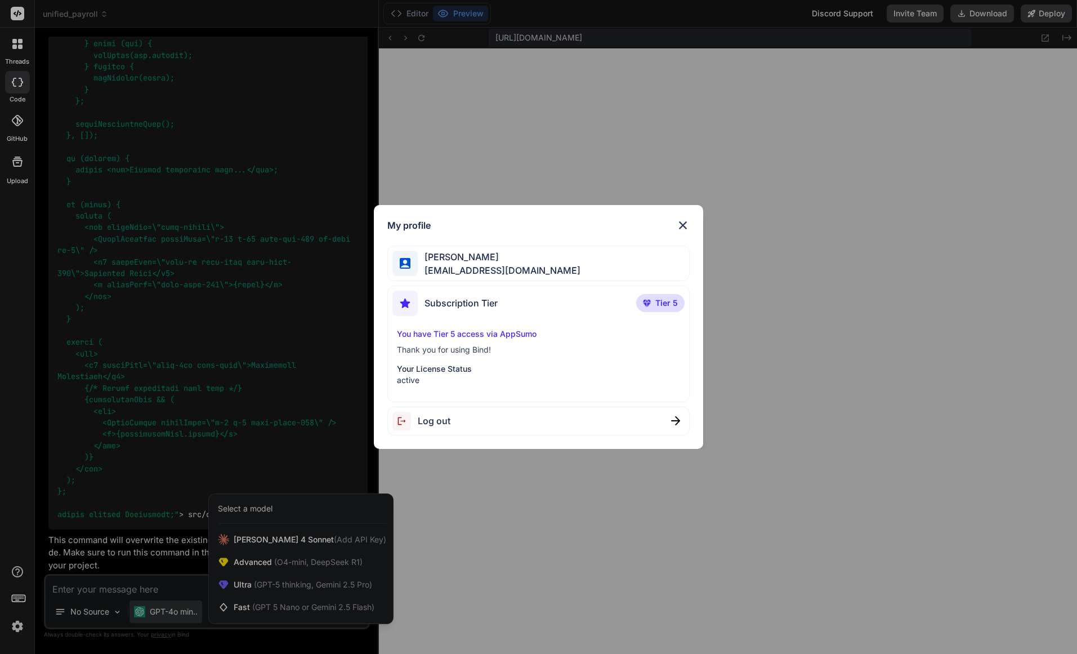
click at [17, 627] on div "My profile Kenny Duong bindaikd@doorto.app Subscription Tier Tier 5 You have Ti…" at bounding box center [538, 327] width 1077 height 654
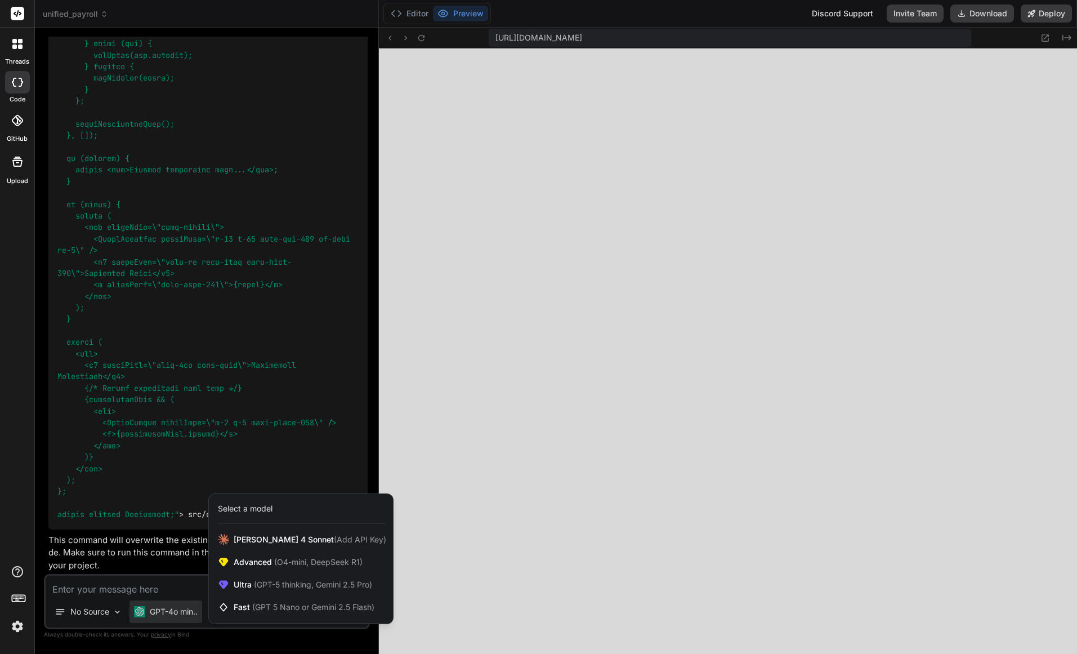
click at [16, 627] on img at bounding box center [17, 626] width 19 height 19
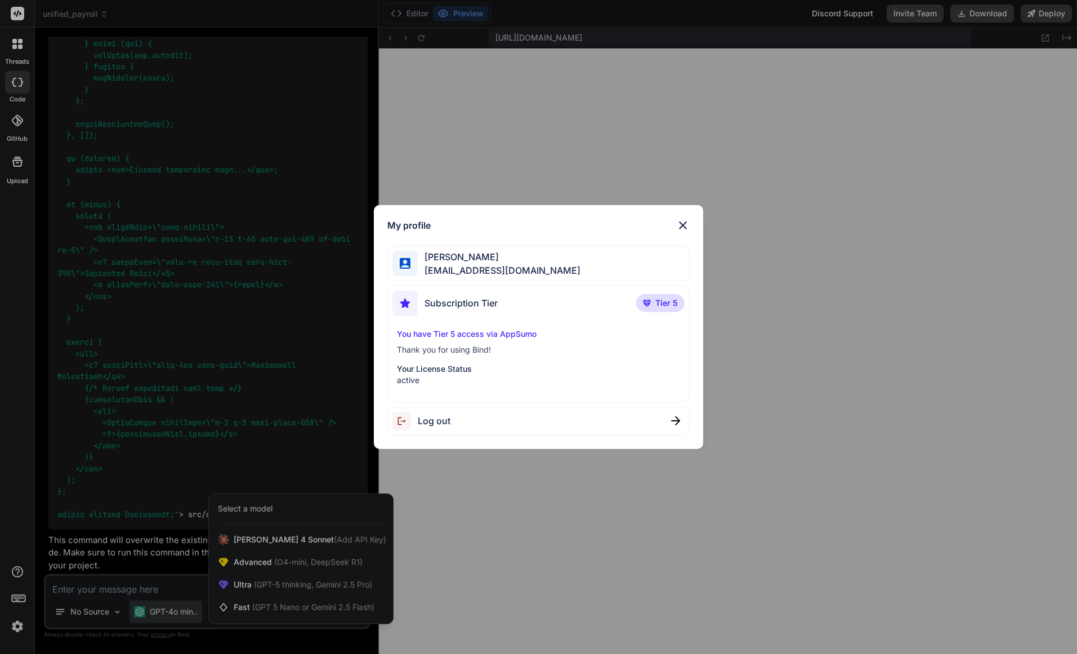
click at [436, 419] on span "Log out" at bounding box center [434, 421] width 33 height 14
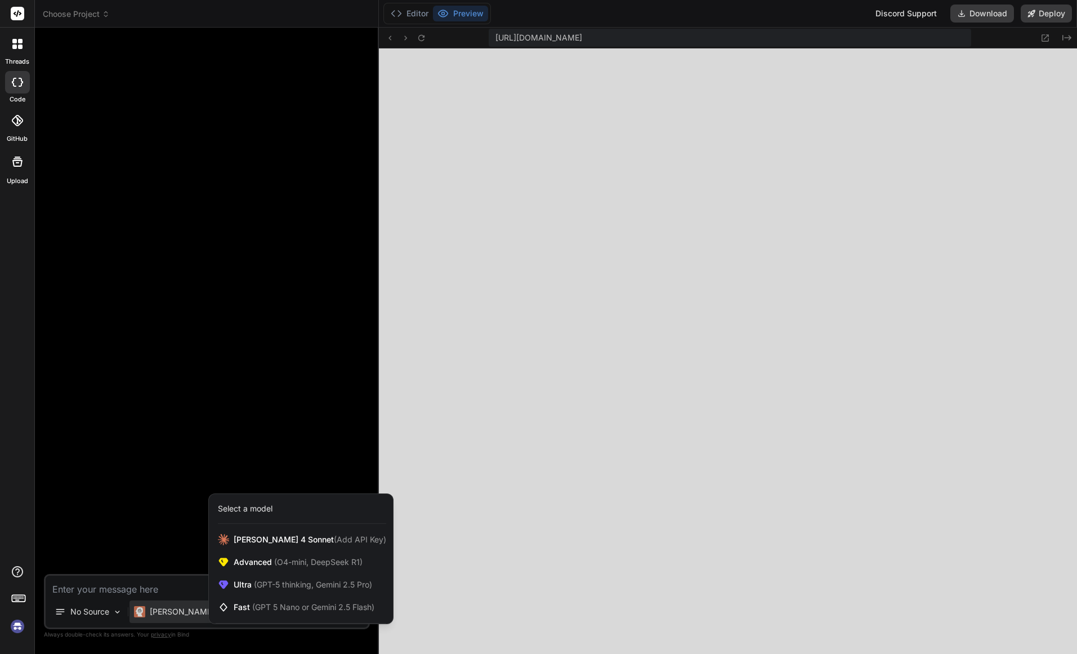
scroll to position [1487, 0]
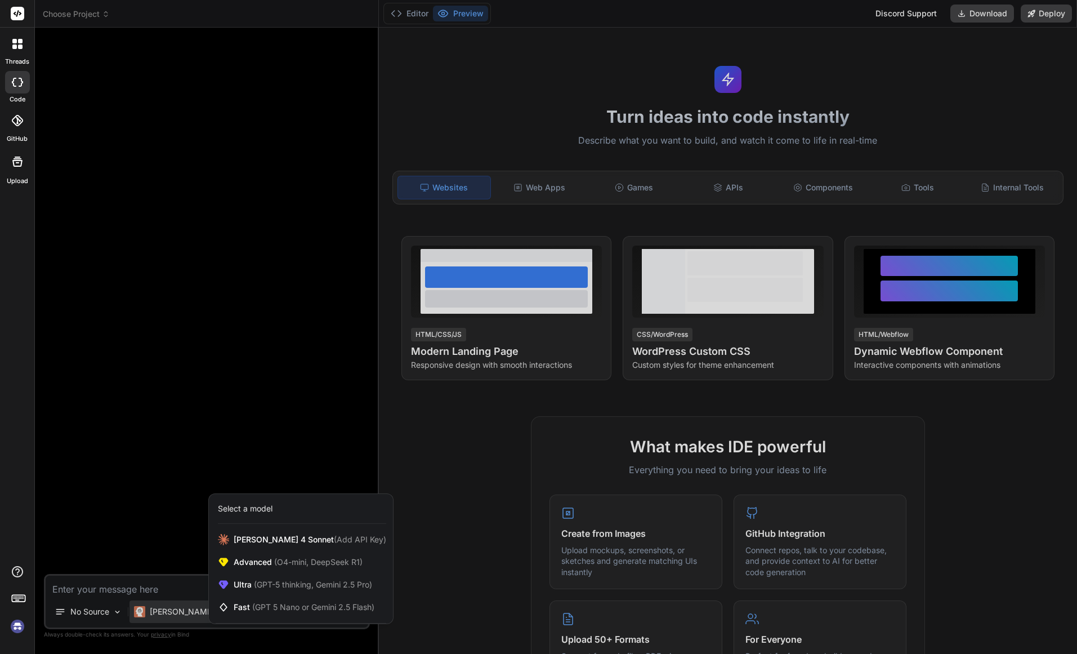
click at [20, 632] on img at bounding box center [17, 626] width 19 height 19
click at [56, 19] on div at bounding box center [538, 327] width 1077 height 654
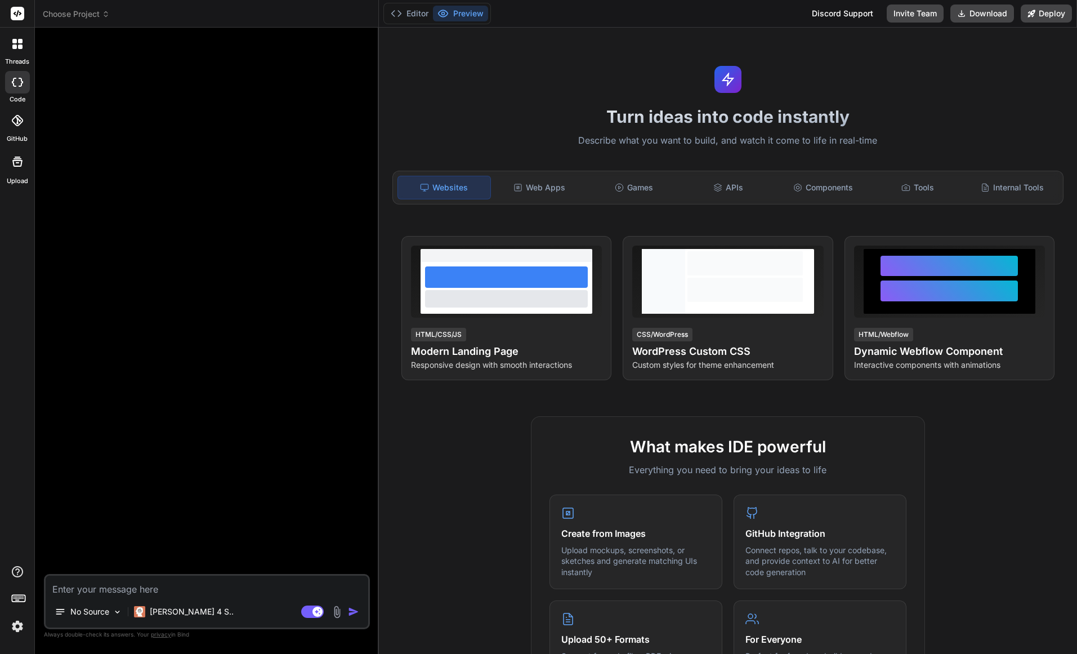
click at [56, 16] on span "Choose Project" at bounding box center [76, 13] width 67 height 11
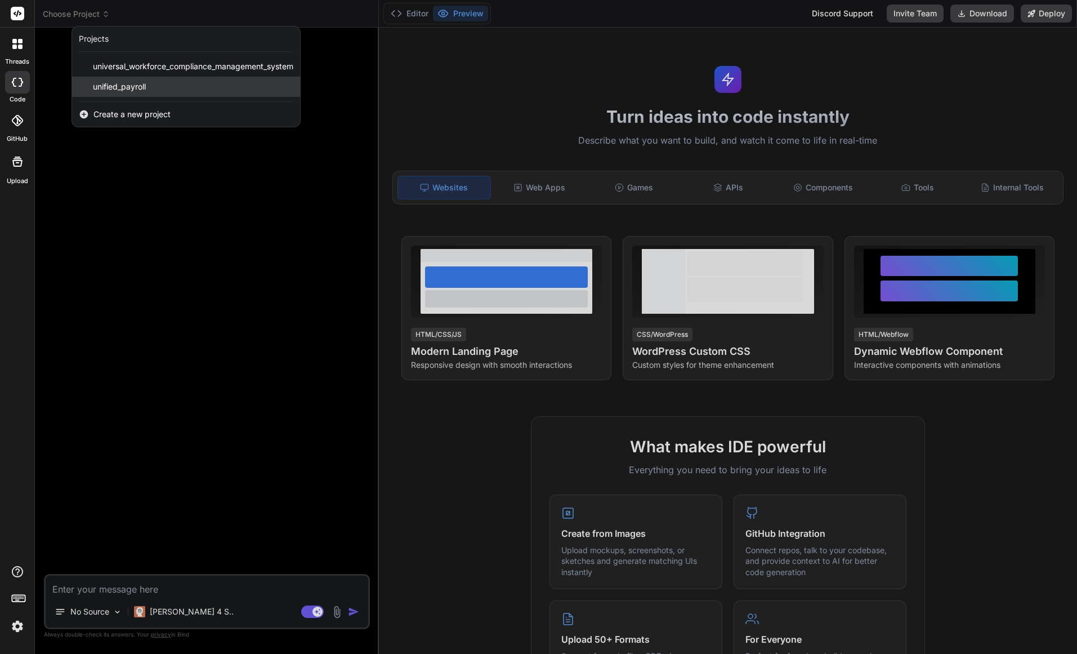
click at [109, 86] on span "unified_payroll" at bounding box center [119, 86] width 53 height 11
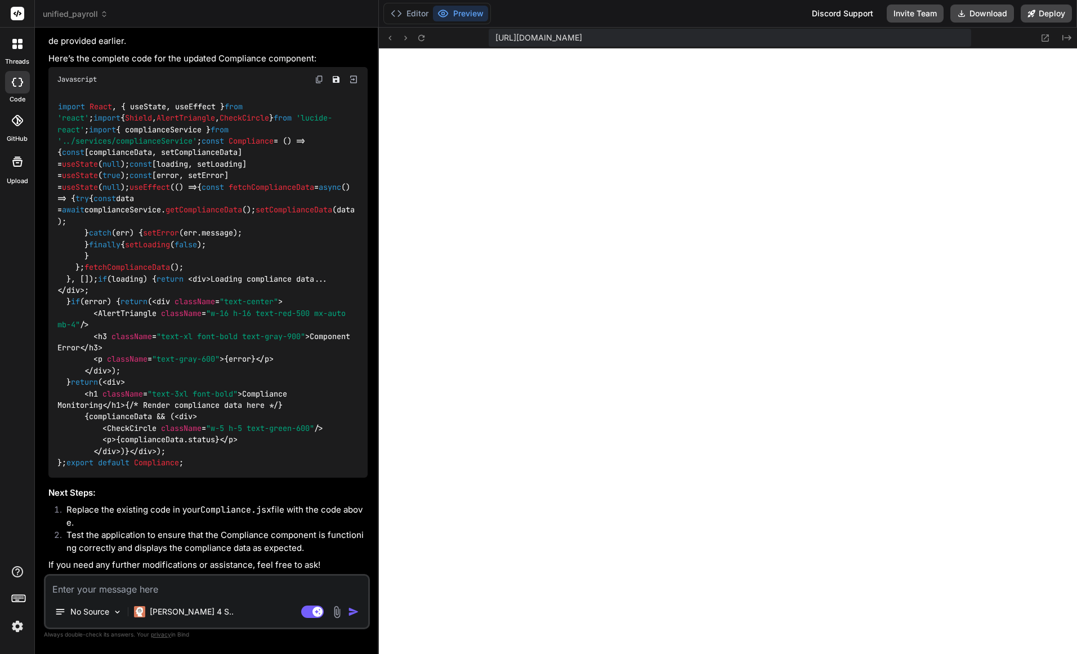
scroll to position [5706, 0]
click at [202, 584] on textarea at bounding box center [207, 585] width 323 height 20
click at [322, 588] on textarea "Analysis whole system and codes to fix current error displayed "" at bounding box center [207, 585] width 323 height 20
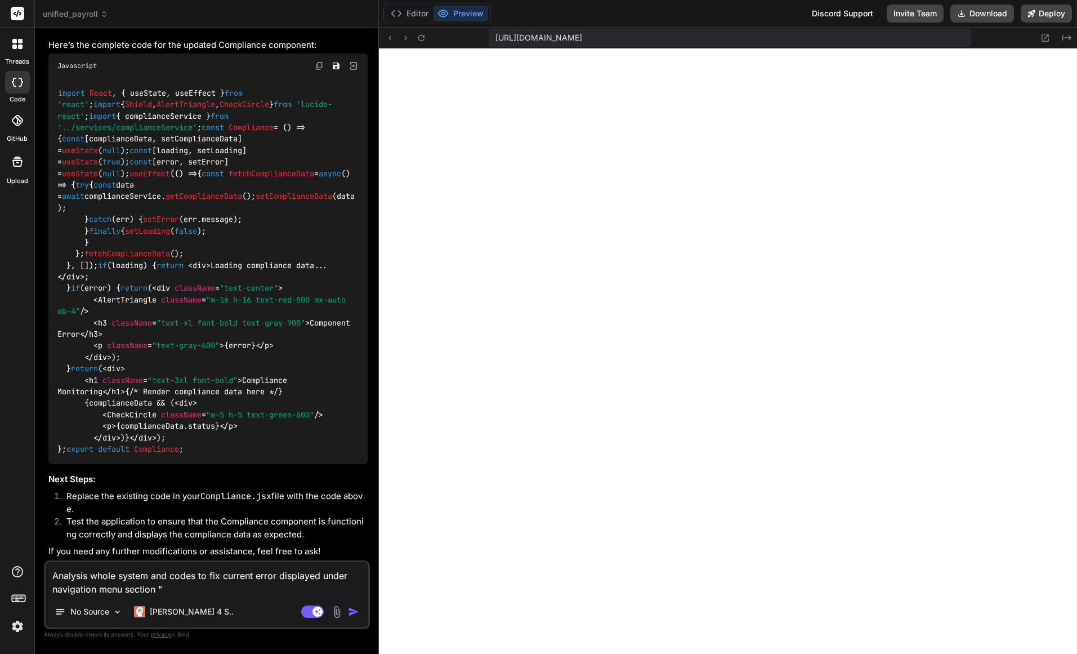
click at [266, 593] on textarea "Analysis whole system and codes to fix current error displayed under navigation…" at bounding box center [207, 579] width 323 height 34
click at [280, 576] on textarea "Analysis whole system and codes to fix current error displayed under navigation…" at bounding box center [207, 579] width 323 height 34
paste textarea "Component Error There was an error loading this component."
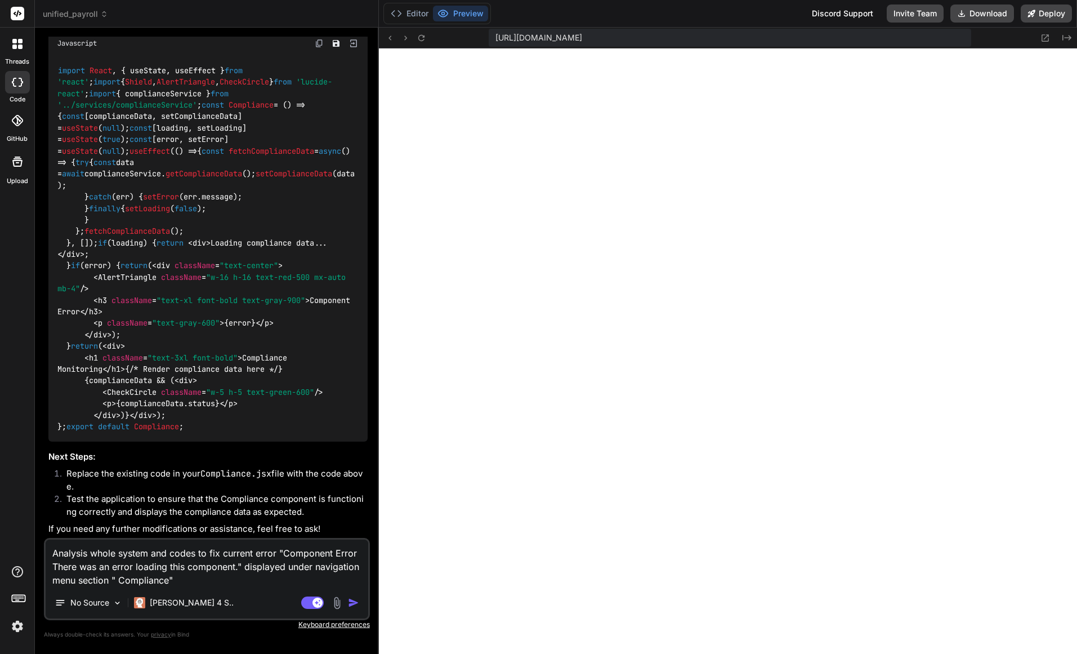
drag, startPoint x: 151, startPoint y: 556, endPoint x: 155, endPoint y: 564, distance: 9.1
click at [151, 556] on textarea "Analysis whole system and codes to fix current error "Component Error There was…" at bounding box center [207, 562] width 323 height 47
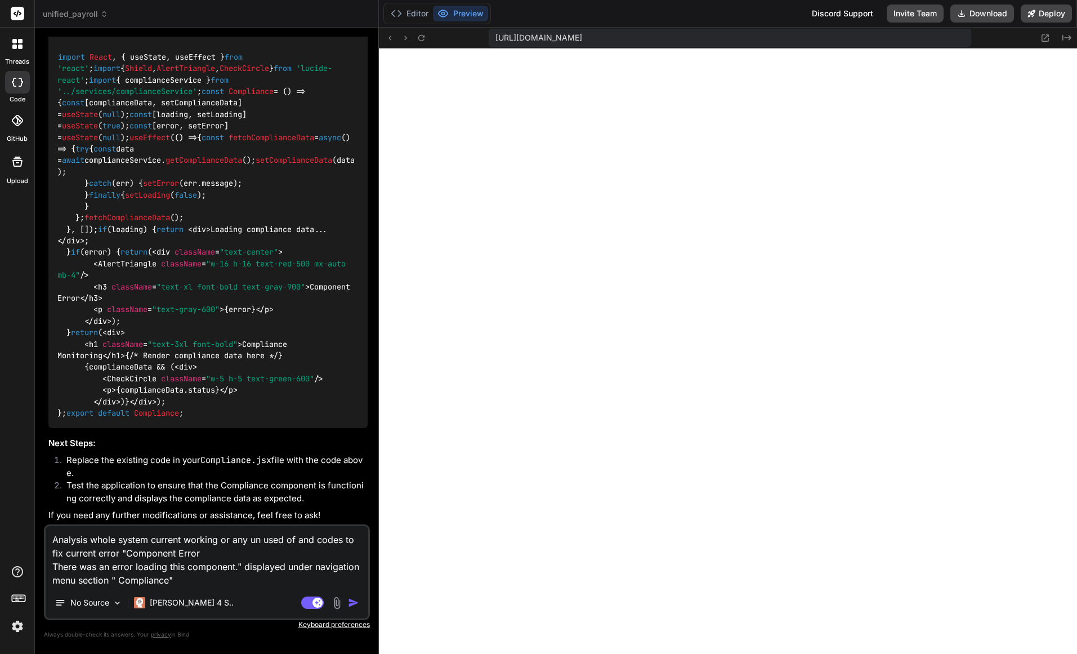
drag, startPoint x: 314, startPoint y: 539, endPoint x: 298, endPoint y: 545, distance: 16.2
click at [298, 545] on textarea "Analysis whole system current working or any un used of and codes to fix curren…" at bounding box center [207, 556] width 323 height 61
click at [326, 540] on textarea "Analysis whole system current working or any un used of codes to fix current er…" at bounding box center [207, 556] width 323 height 61
click at [216, 578] on textarea "Analysis whole system current working or any un used of codes, features, functi…" at bounding box center [207, 556] width 323 height 61
drag, startPoint x: 896, startPoint y: 39, endPoint x: 474, endPoint y: 31, distance: 422.9
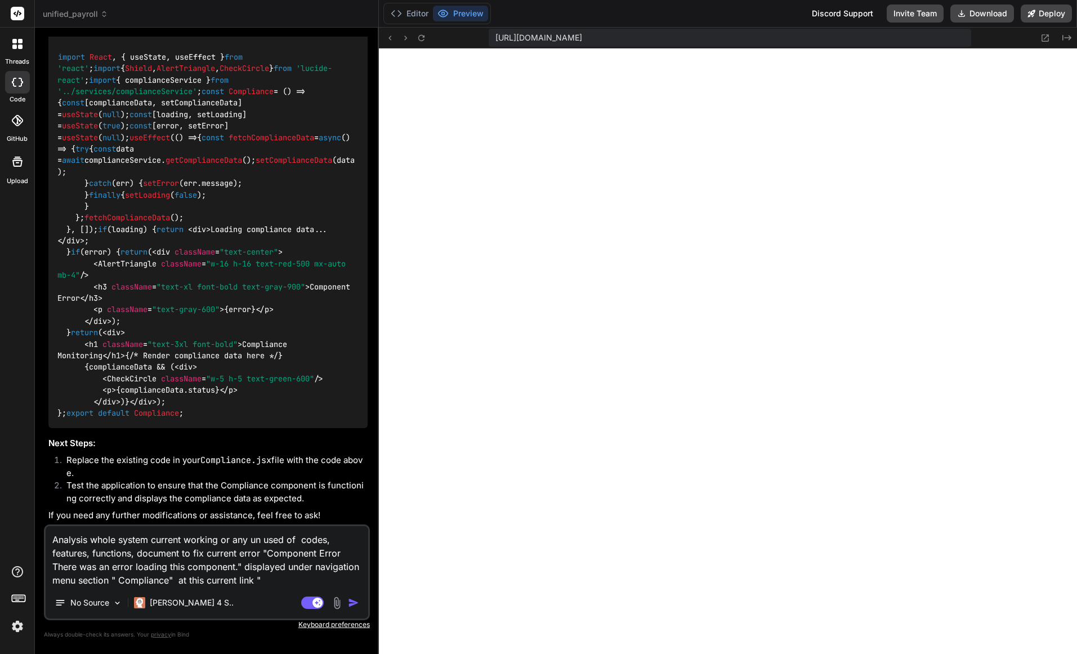
click at [474, 31] on div "https://u3uk0f35zsjjbn9cprh6fq9h0p4tm2-wnxx--3000--96435430.local-corp.webconta…" at bounding box center [728, 38] width 698 height 21
copy span "https://u3uk0f35zsjjbn9cprh6fq9h0p4tm2-wnxx--3000--96435430.local-corp.webconta…"
click at [281, 577] on textarea "Analysis whole system current working or any un used of codes, features, functi…" at bounding box center [207, 556] width 323 height 61
paste textarea "https://u3uk0f35zsjjbn9cprh6fq9h0p4tm2-wnxx--3000--96435430.local-corp.webconta…"
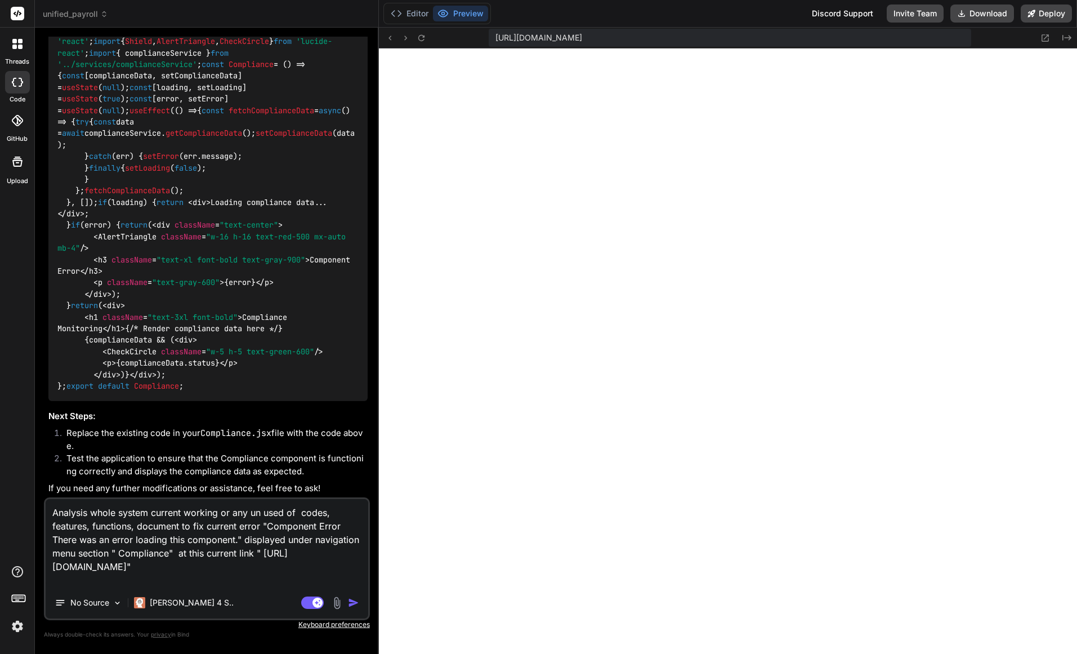
click at [353, 604] on img "button" at bounding box center [353, 602] width 11 height 11
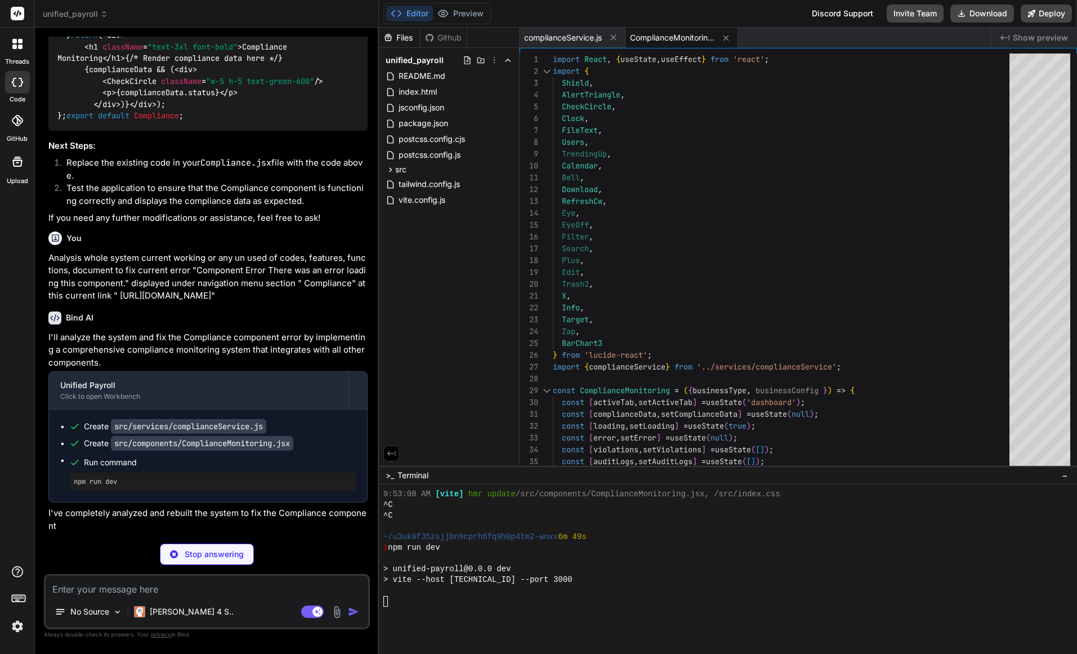
scroll to position [2033, 0]
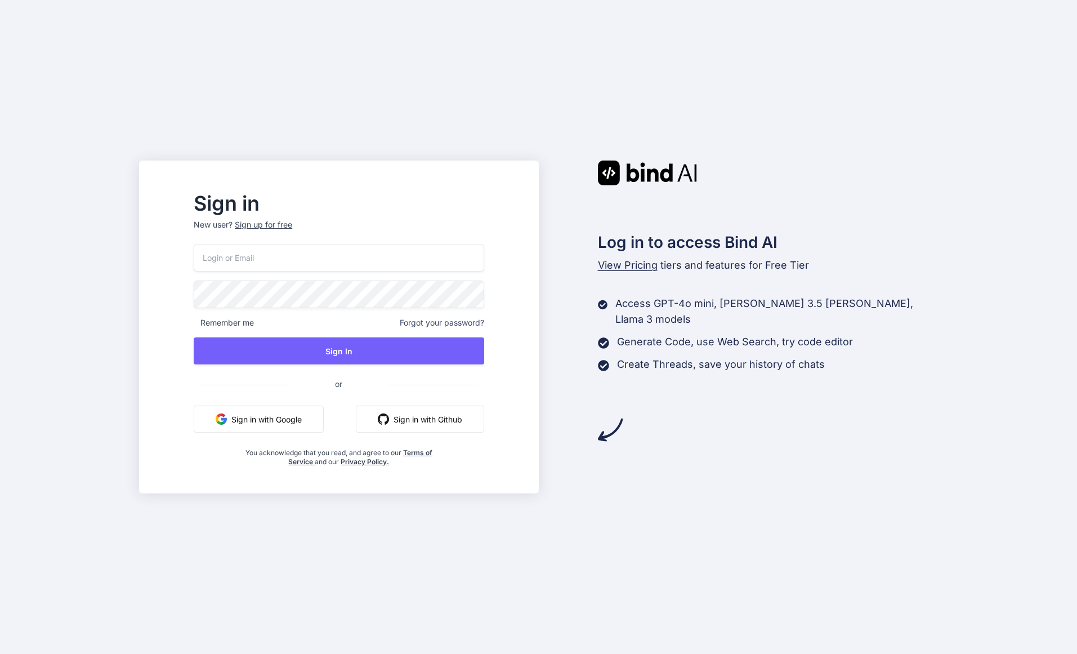
type input "[EMAIL_ADDRESS][DOMAIN_NAME]"
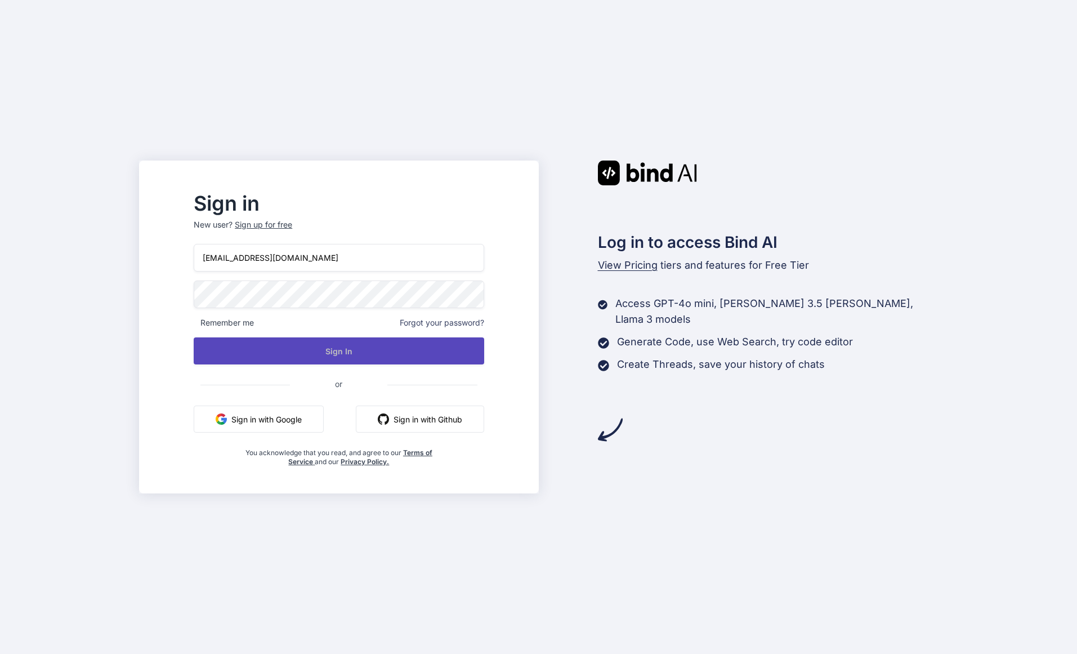
click at [390, 354] on button "Sign In" at bounding box center [339, 350] width 290 height 27
